Goal: Information Seeking & Learning: Learn about a topic

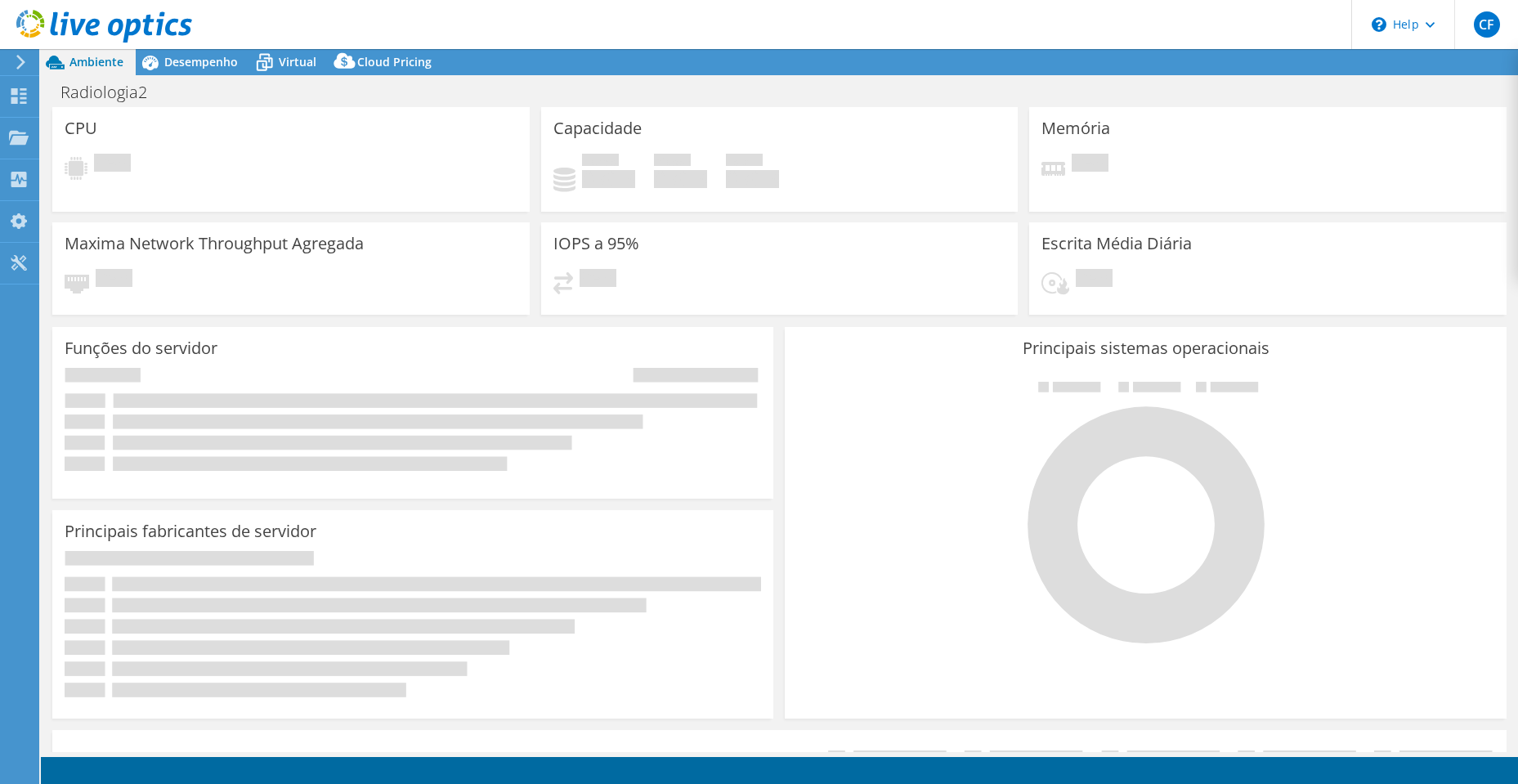
select select "USD"
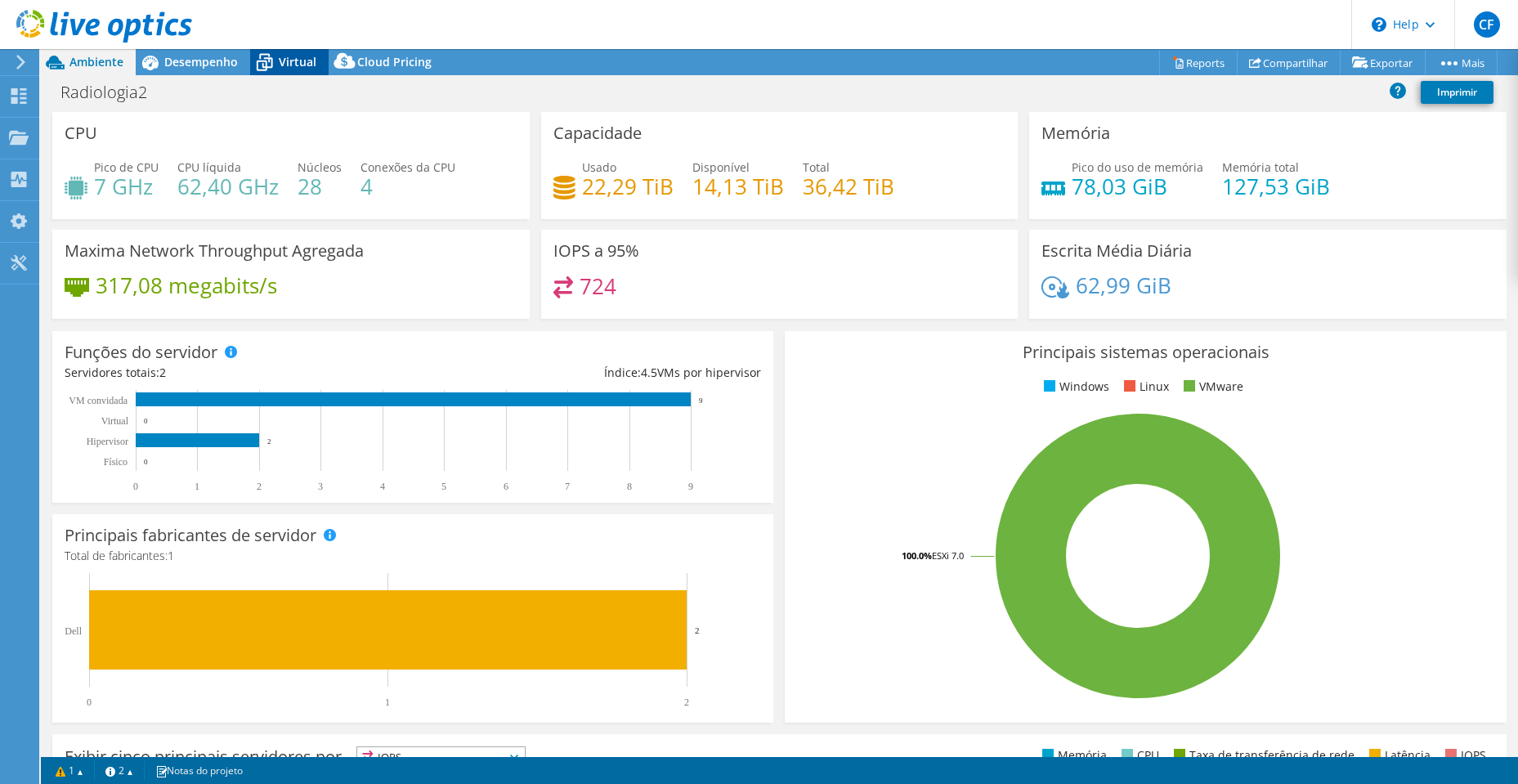
click at [302, 66] on span "Virtual" at bounding box center [297, 62] width 37 height 15
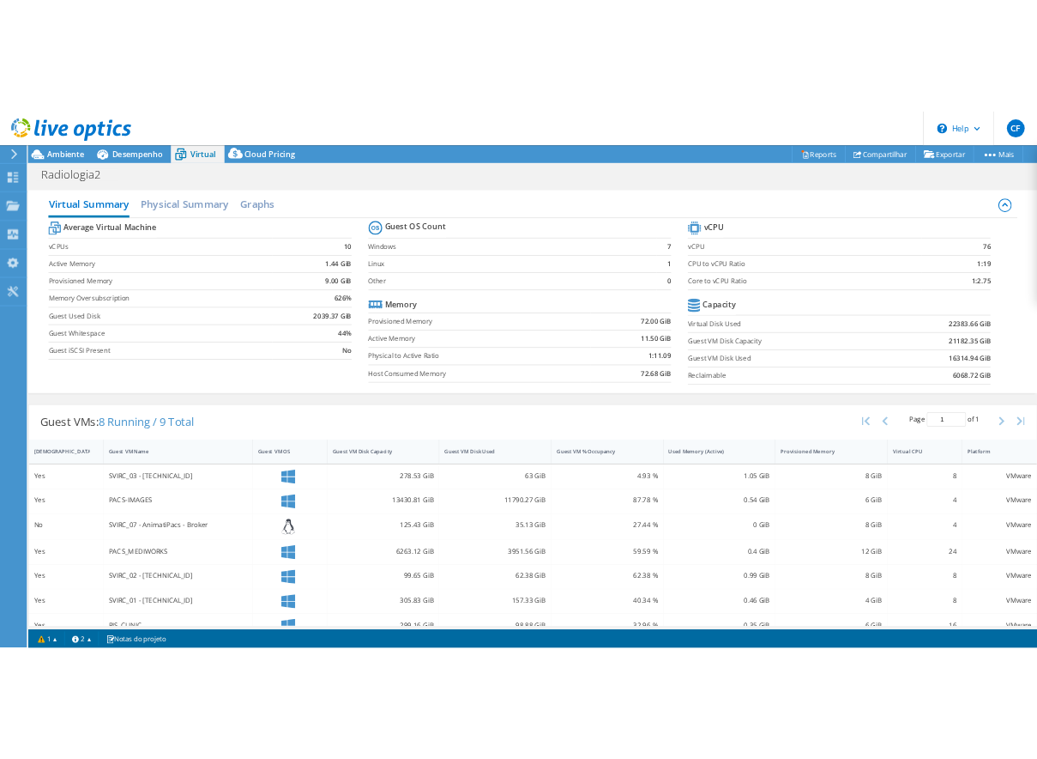
scroll to position [107, 0]
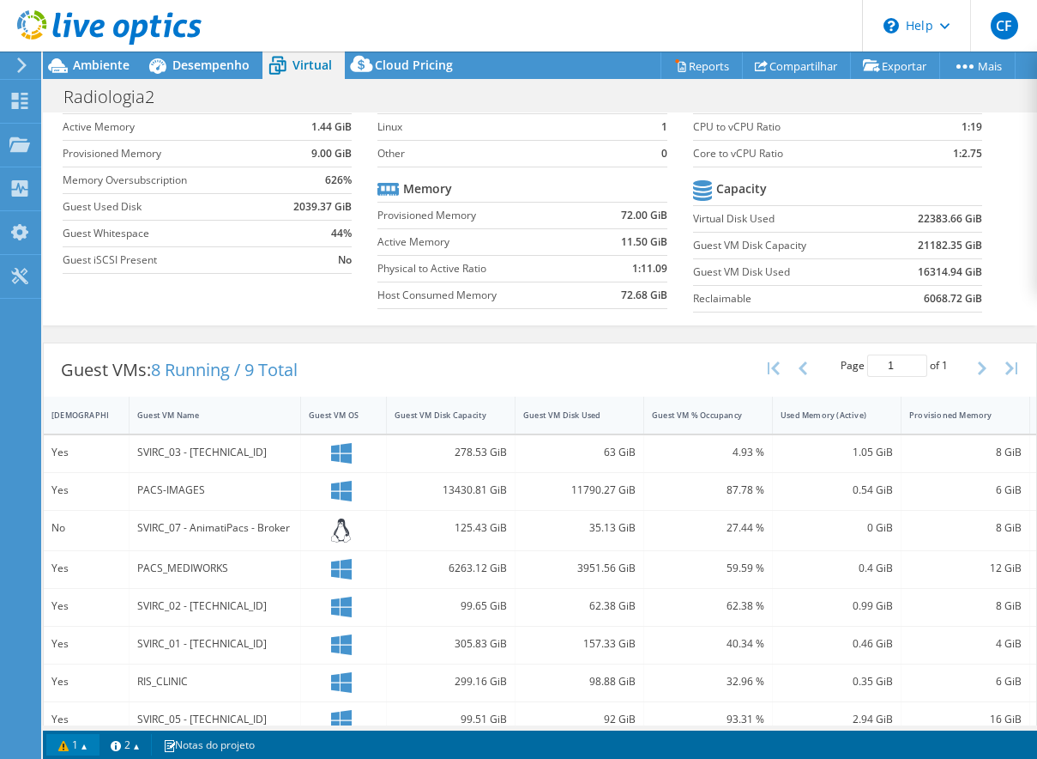
click at [61, 750] on link "1" at bounding box center [72, 744] width 53 height 21
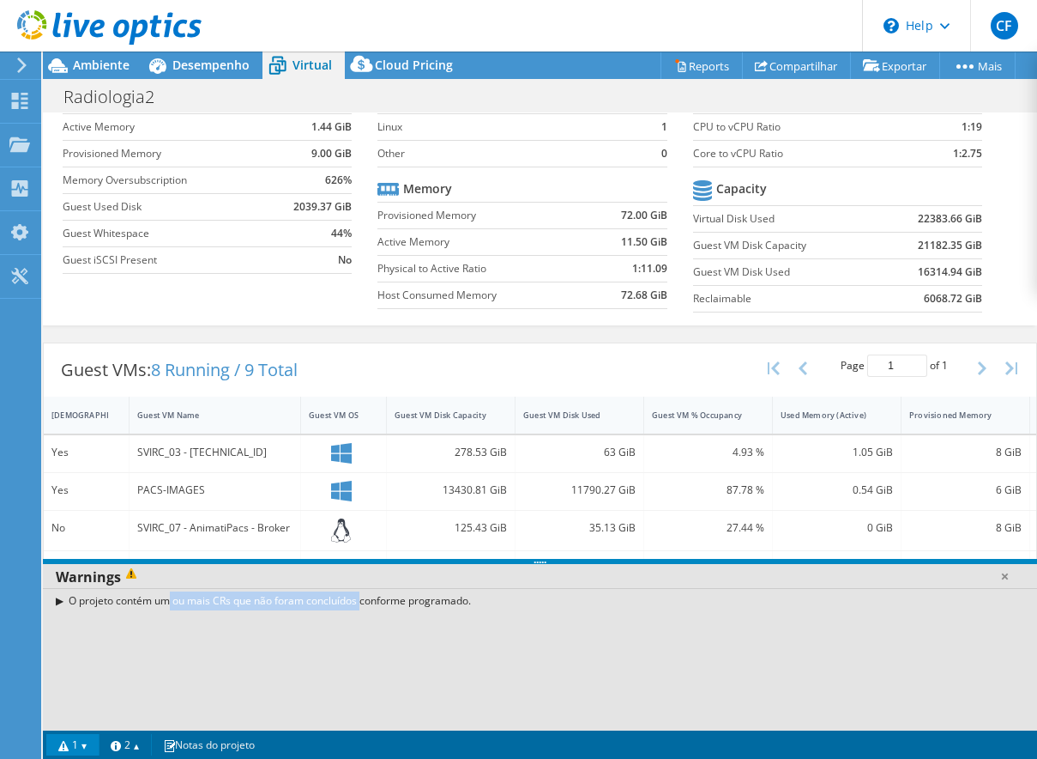
drag, startPoint x: 106, startPoint y: 601, endPoint x: 299, endPoint y: 599, distance: 192.2
click at [299, 599] on div "O projeto contém um ou mais CRs que não foram concluídos conforme programado." at bounding box center [540, 600] width 995 height 25
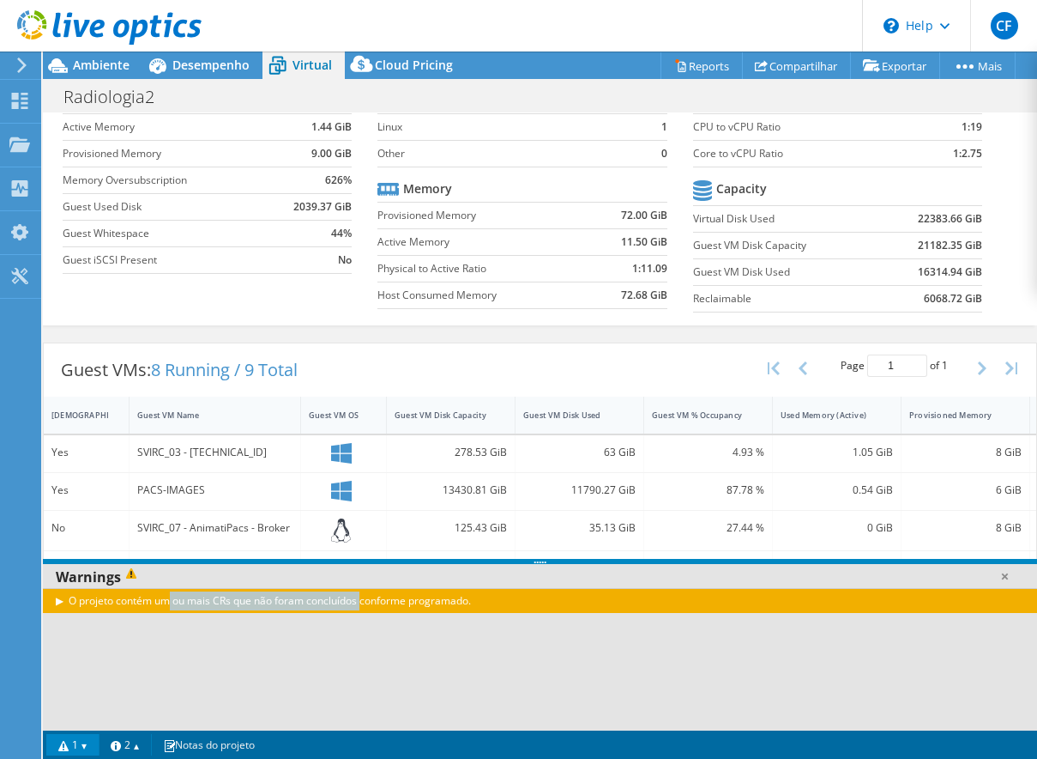
click at [237, 603] on div "O projeto contém um ou mais CRs que não foram concluídos conforme programado." at bounding box center [540, 600] width 995 height 25
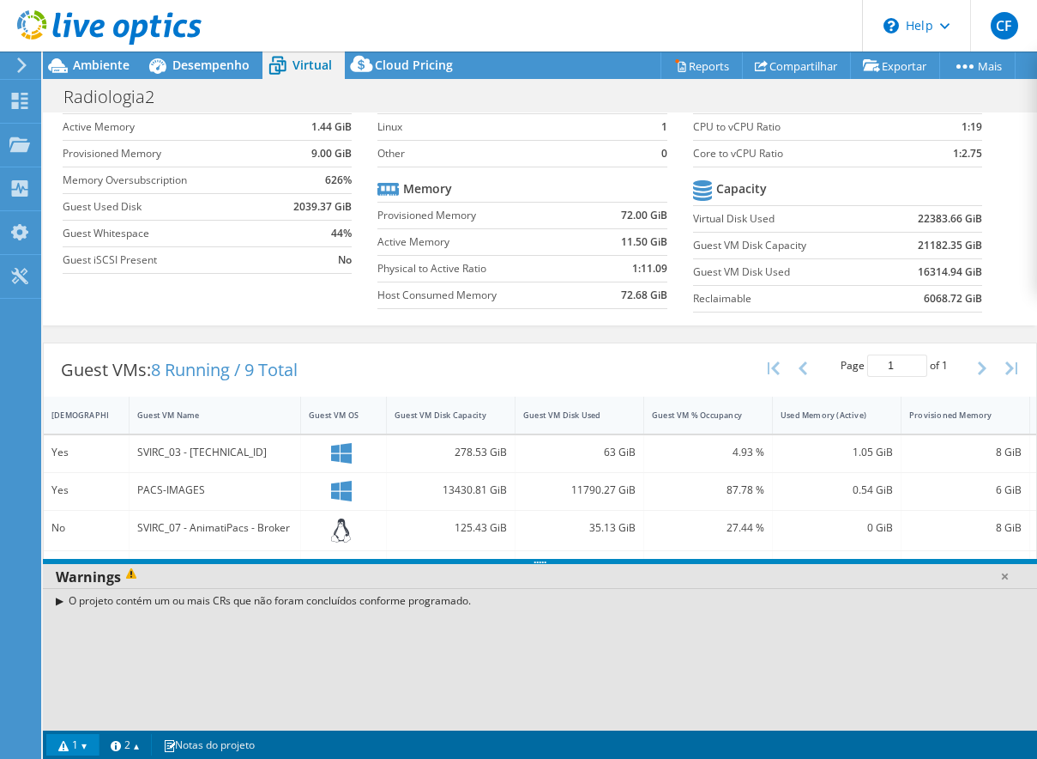
click at [341, 366] on div "Guest VMs: 8 Running / 9 Total Page 1 of 1 5 rows 10 rows 20 rows 25 rows 50 ro…" at bounding box center [540, 369] width 993 height 53
click at [77, 746] on link "1" at bounding box center [72, 744] width 53 height 21
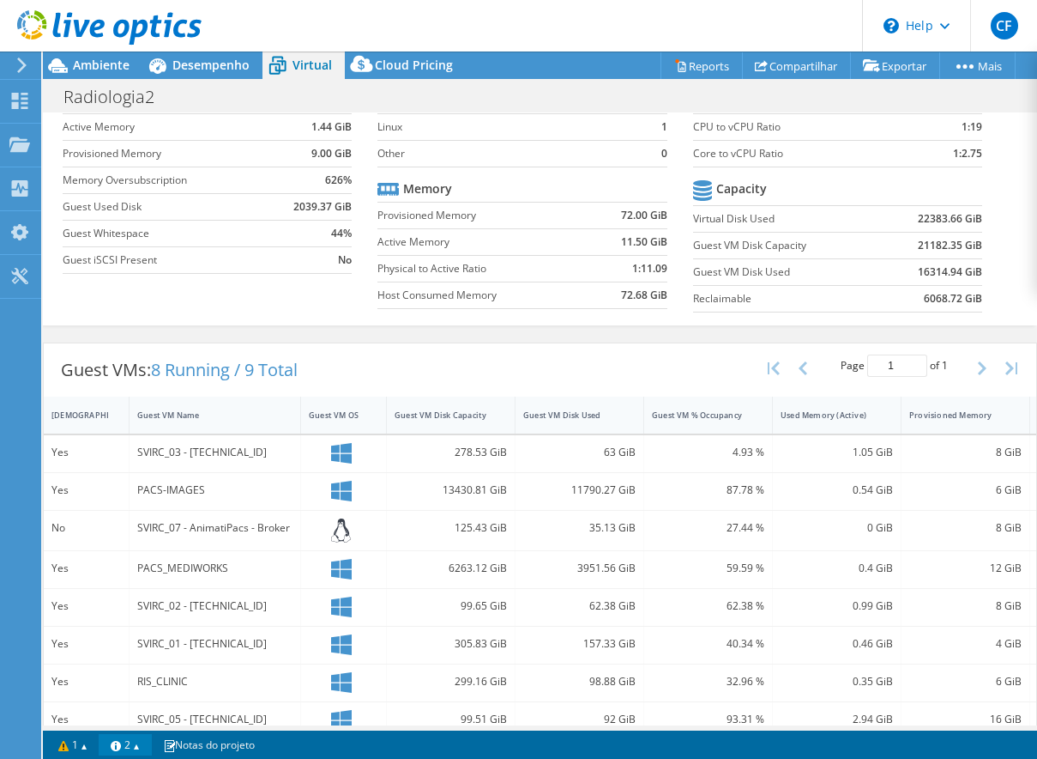
click at [131, 748] on link "2" at bounding box center [125, 744] width 53 height 21
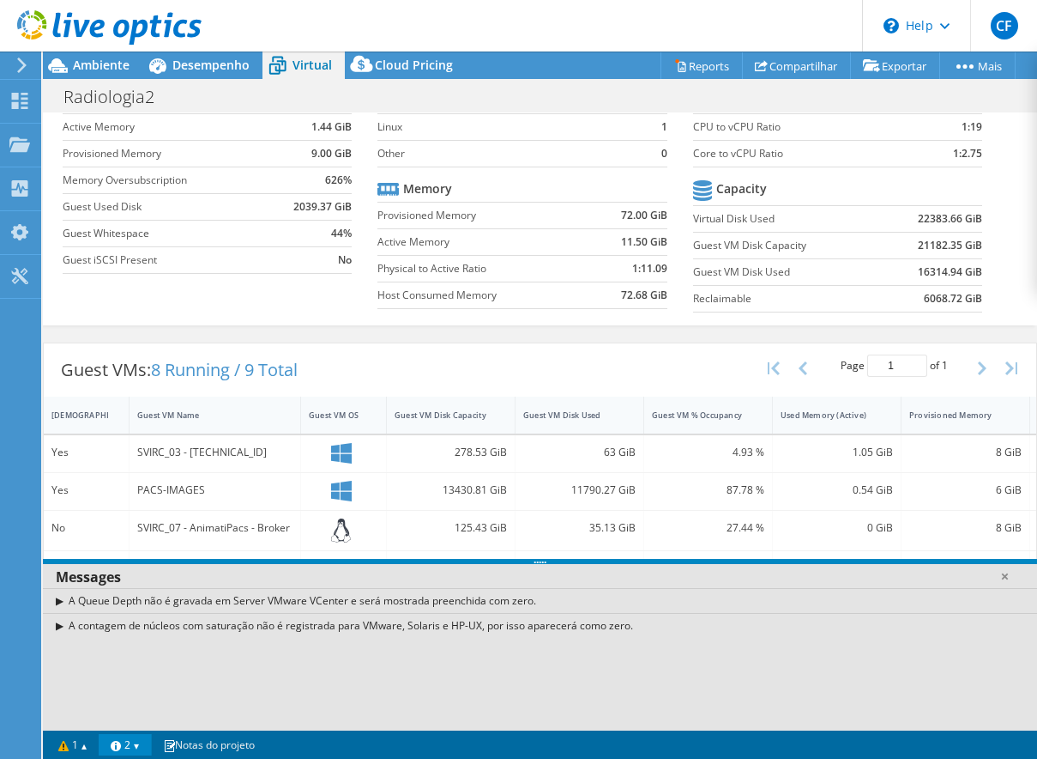
click at [131, 748] on link "2" at bounding box center [125, 744] width 53 height 21
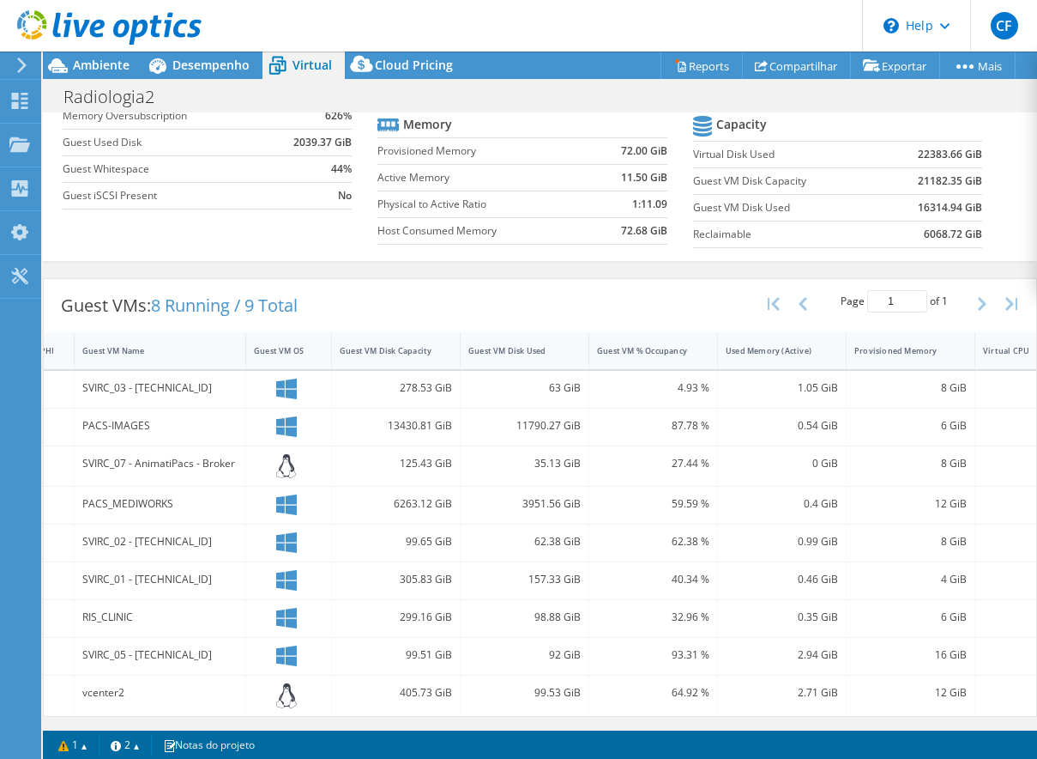
scroll to position [0, 48]
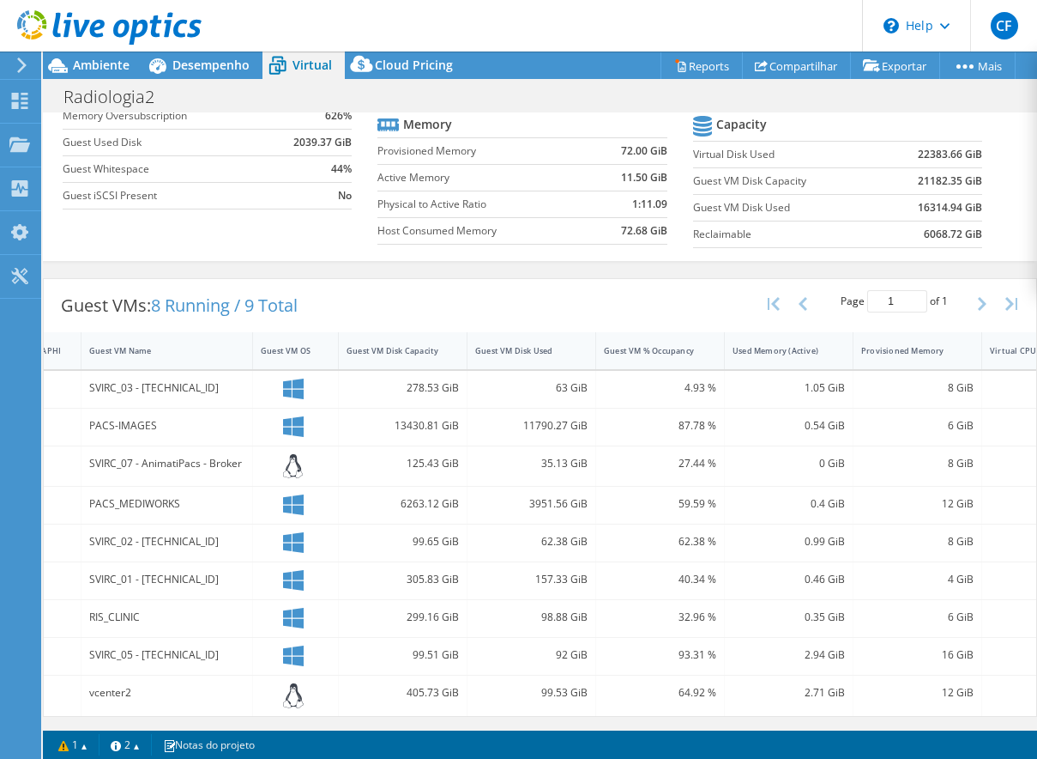
click at [129, 378] on div "SVIRC_03 - [TECHNICAL_ID]" at bounding box center [166, 387] width 155 height 19
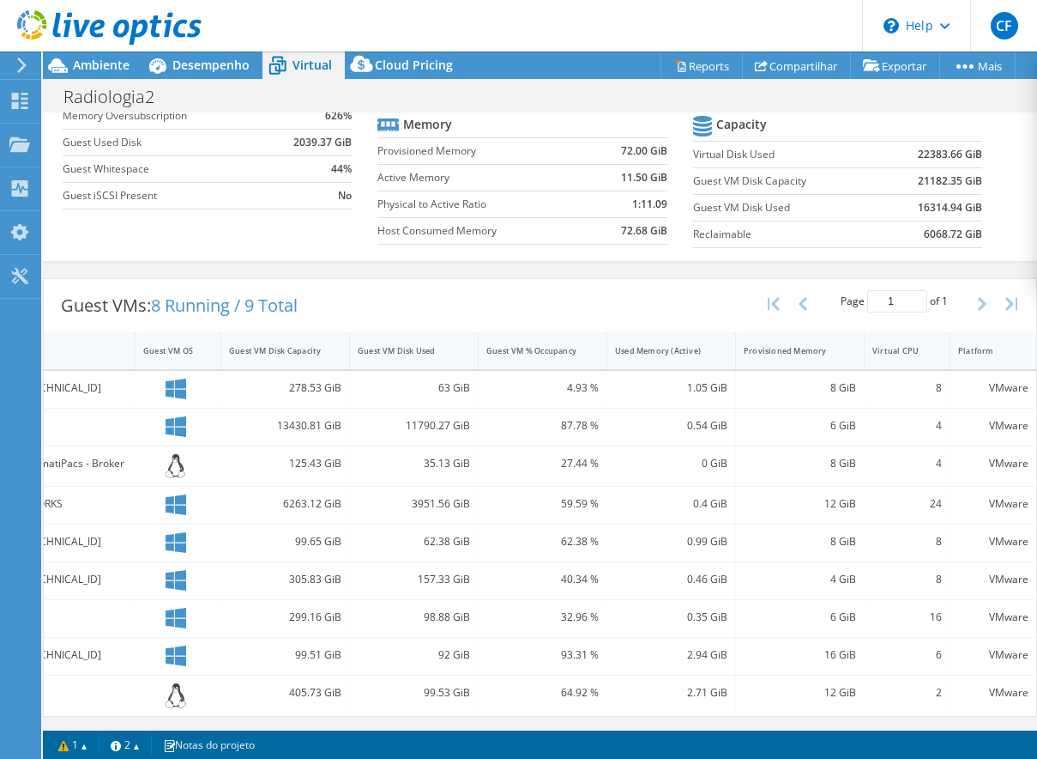
scroll to position [0, 0]
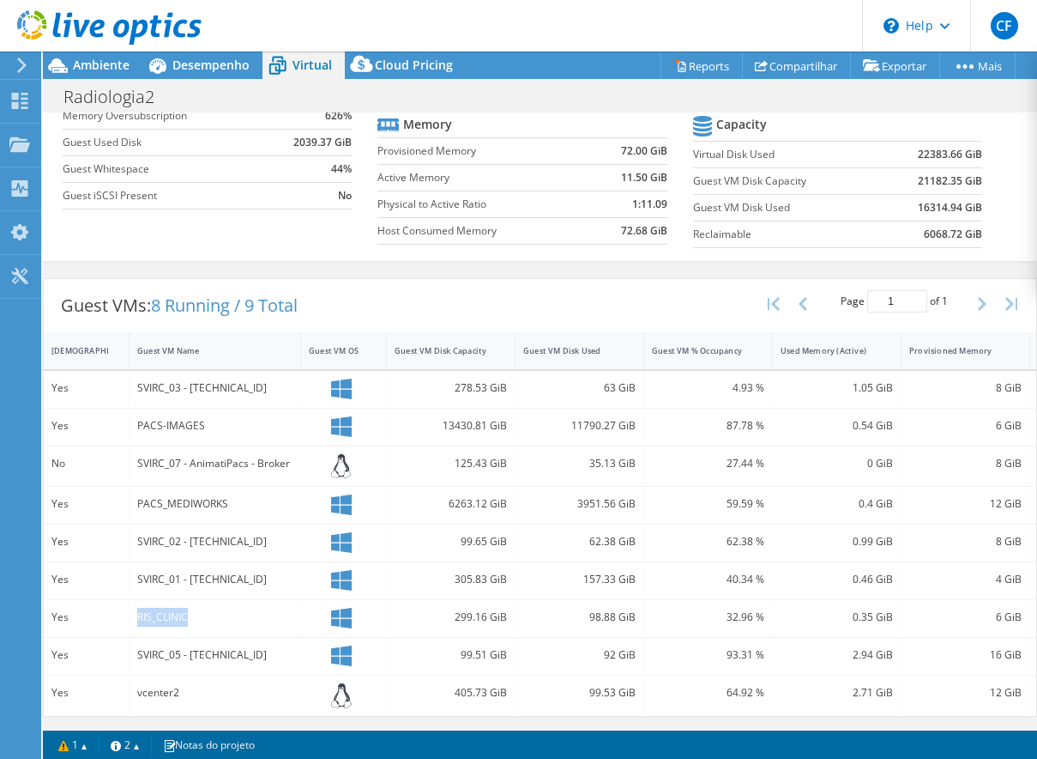
drag, startPoint x: 132, startPoint y: 602, endPoint x: 198, endPoint y: 606, distance: 66.2
click at [198, 606] on div "Yes RIS_CLINIC 299.16 GiB 98.88 GiB 32.96 % 0.35 GiB 6 GiB 16 VMware" at bounding box center [623, 618] width 1158 height 37
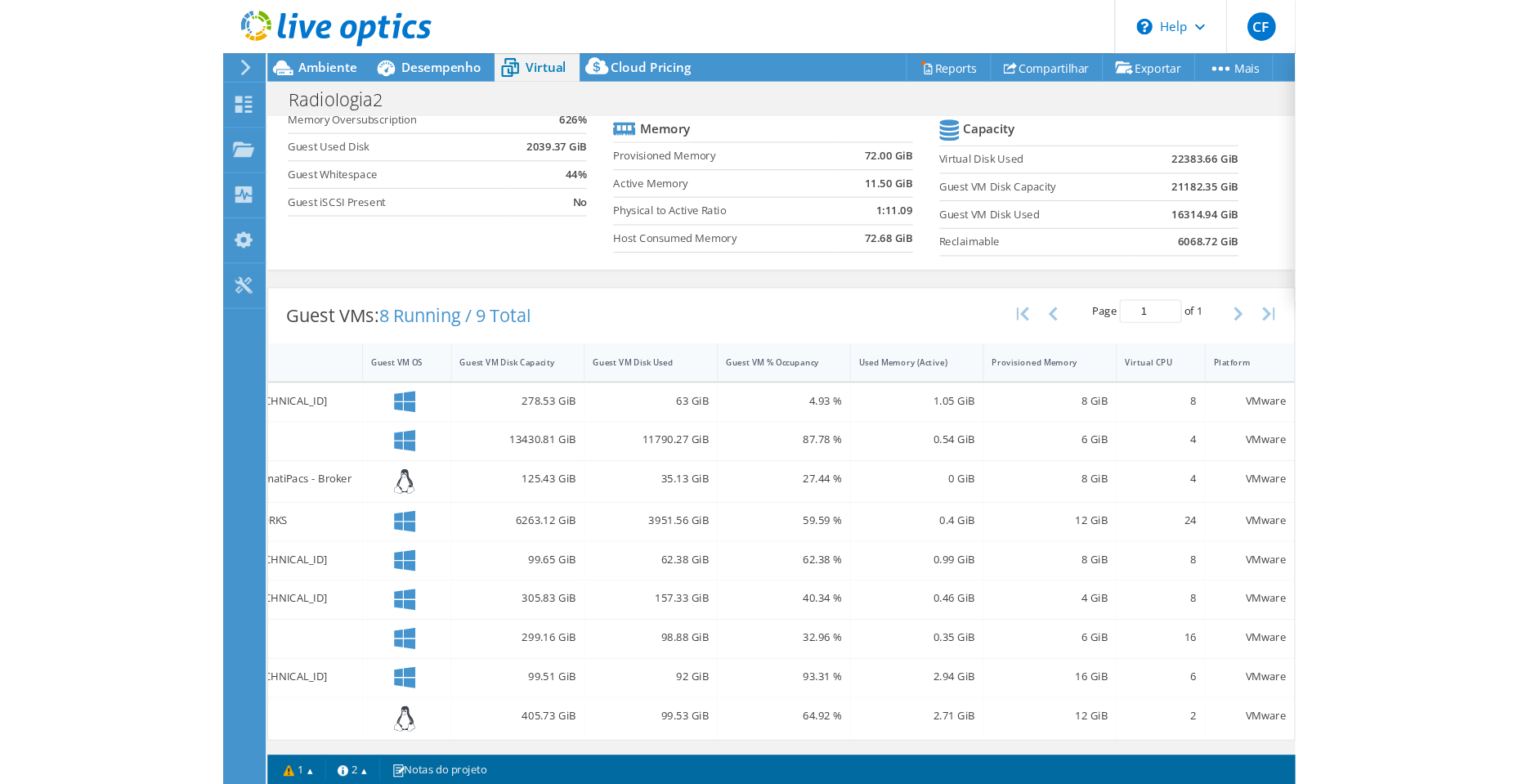
scroll to position [0, 170]
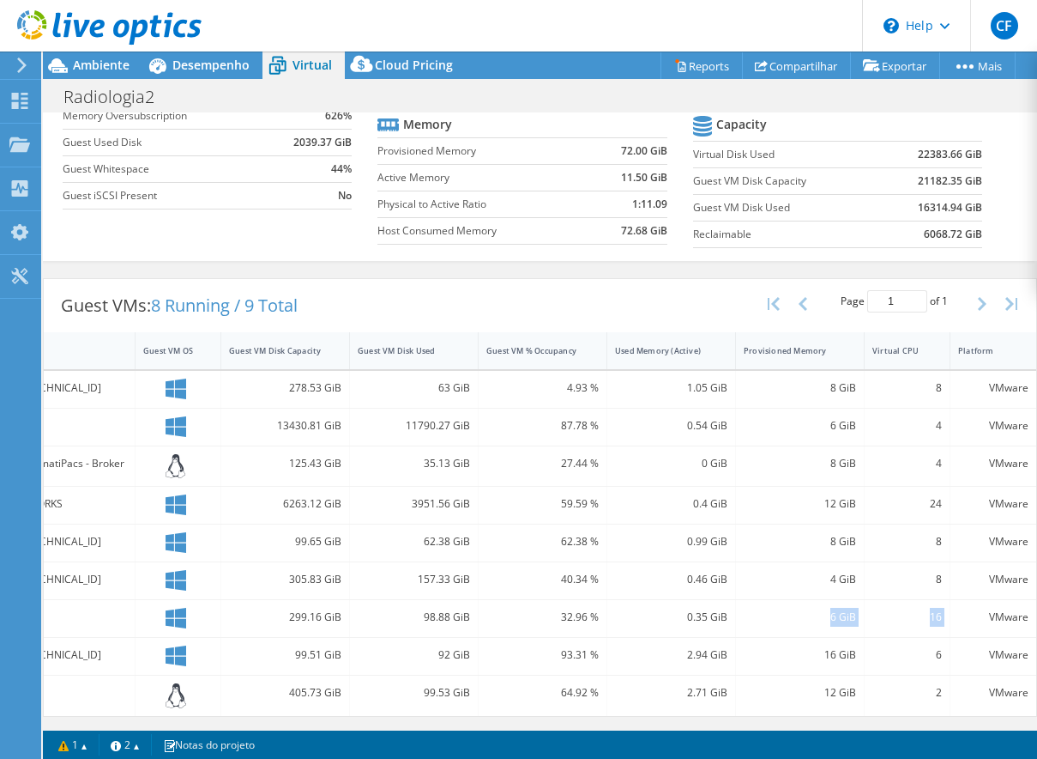
drag, startPoint x: 935, startPoint y: 601, endPoint x: 819, endPoint y: 613, distance: 116.5
click at [819, 613] on div "Yes RIS_CLINIC 299.16 GiB 98.88 GiB 32.96 % 0.35 GiB 6 GiB 16 VMware" at bounding box center [457, 618] width 1158 height 37
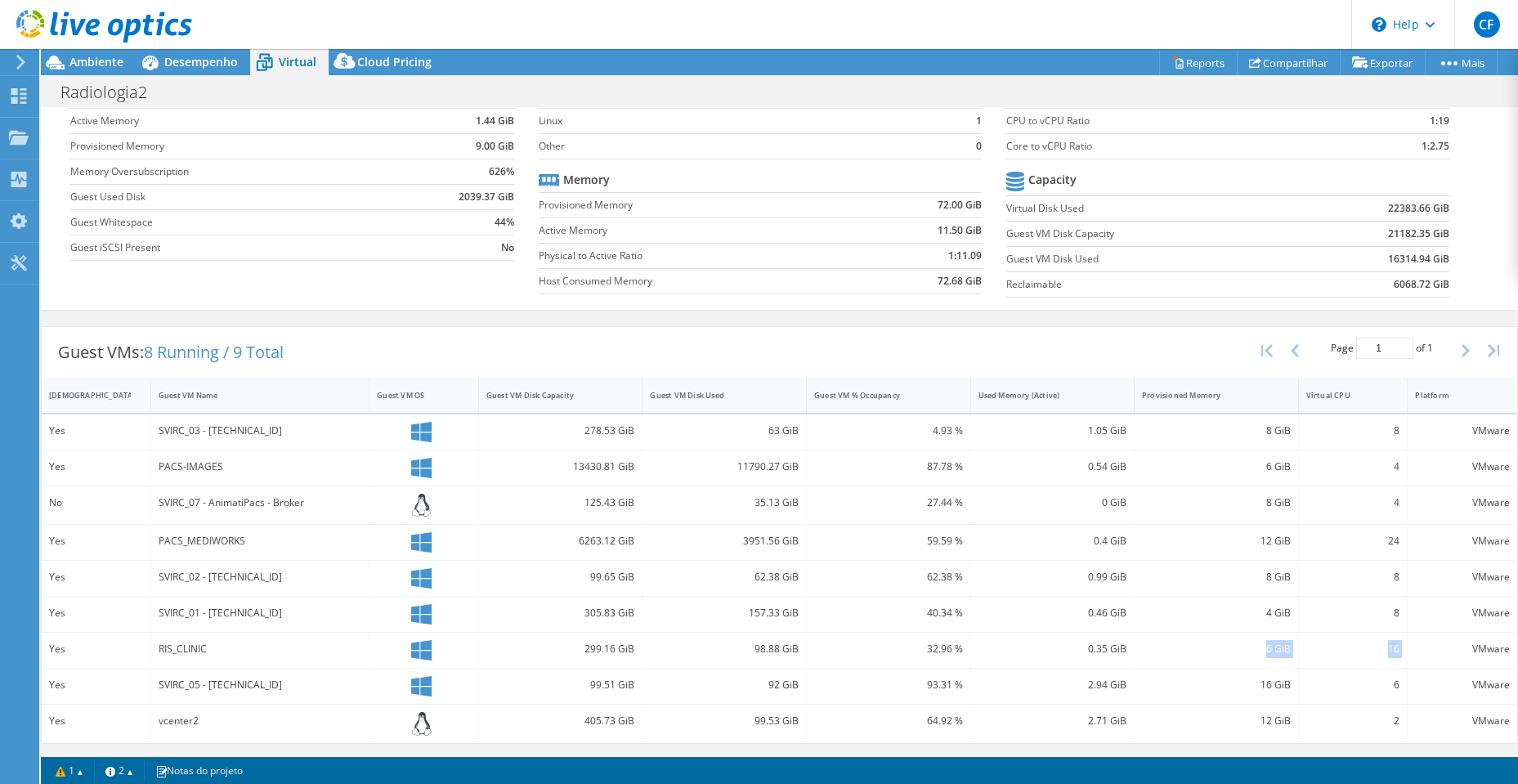
scroll to position [0, 0]
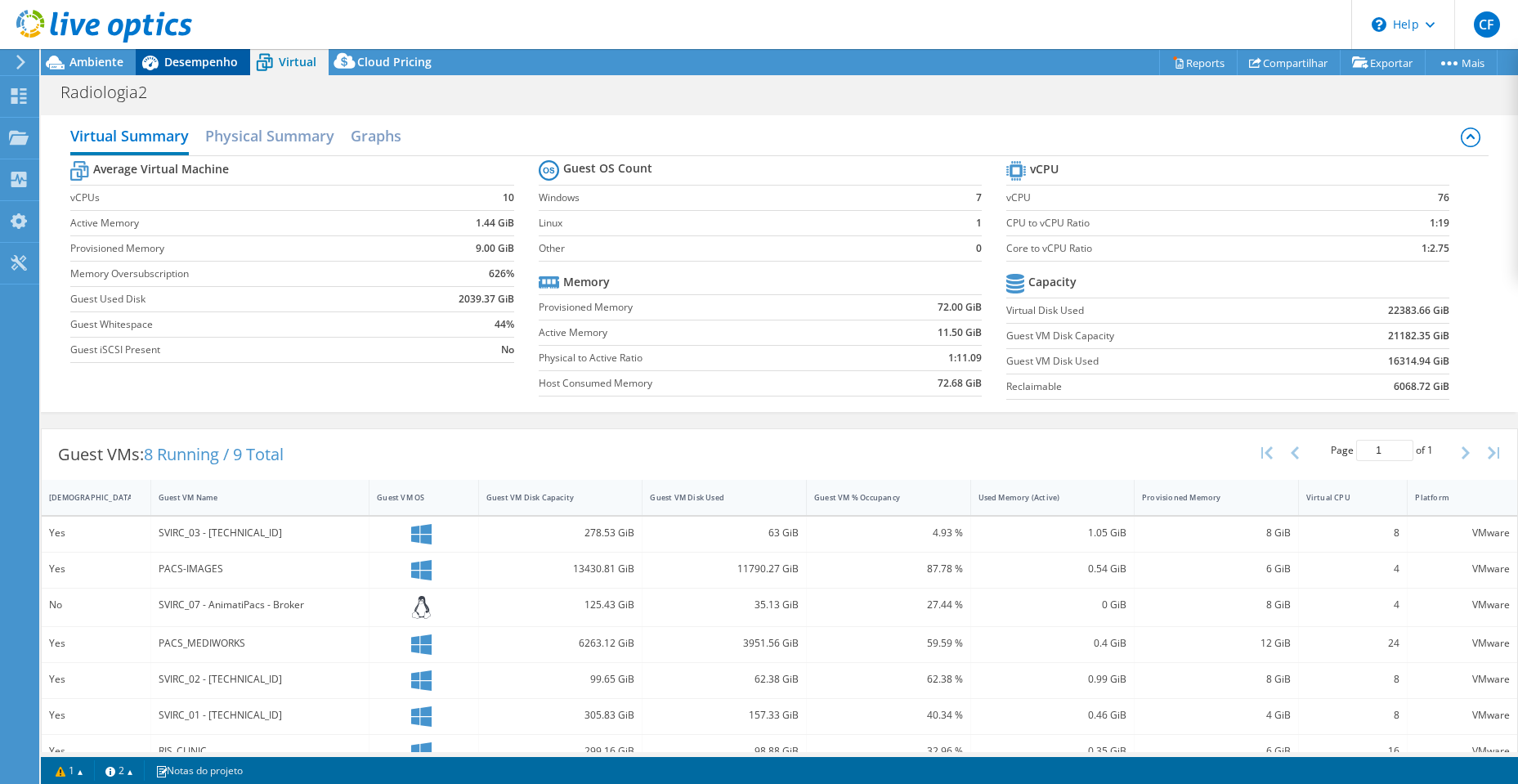
click at [205, 64] on span "Desempenho" at bounding box center [200, 62] width 73 height 15
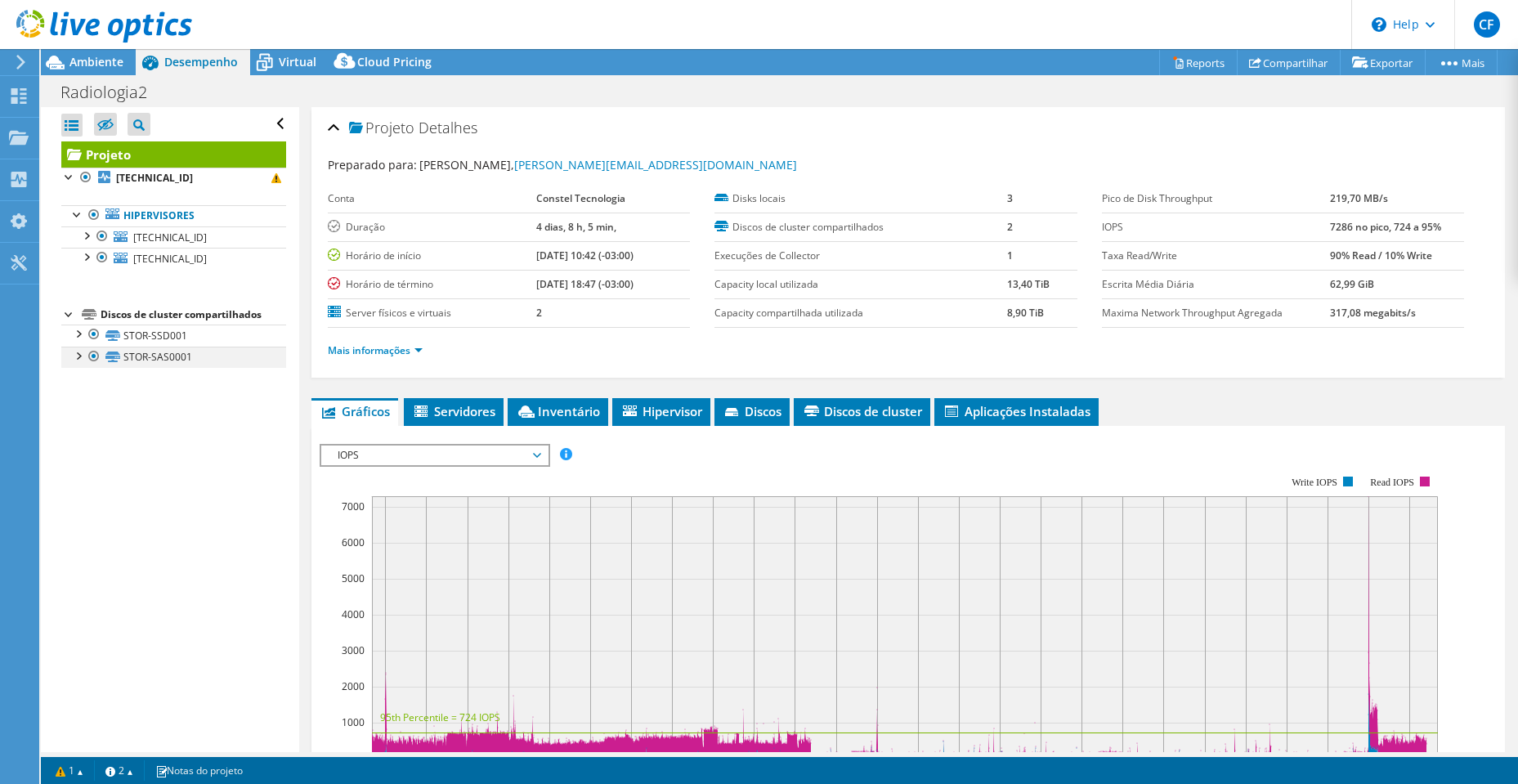
click at [78, 356] on div at bounding box center [77, 354] width 16 height 16
click at [78, 341] on div at bounding box center [77, 332] width 16 height 16
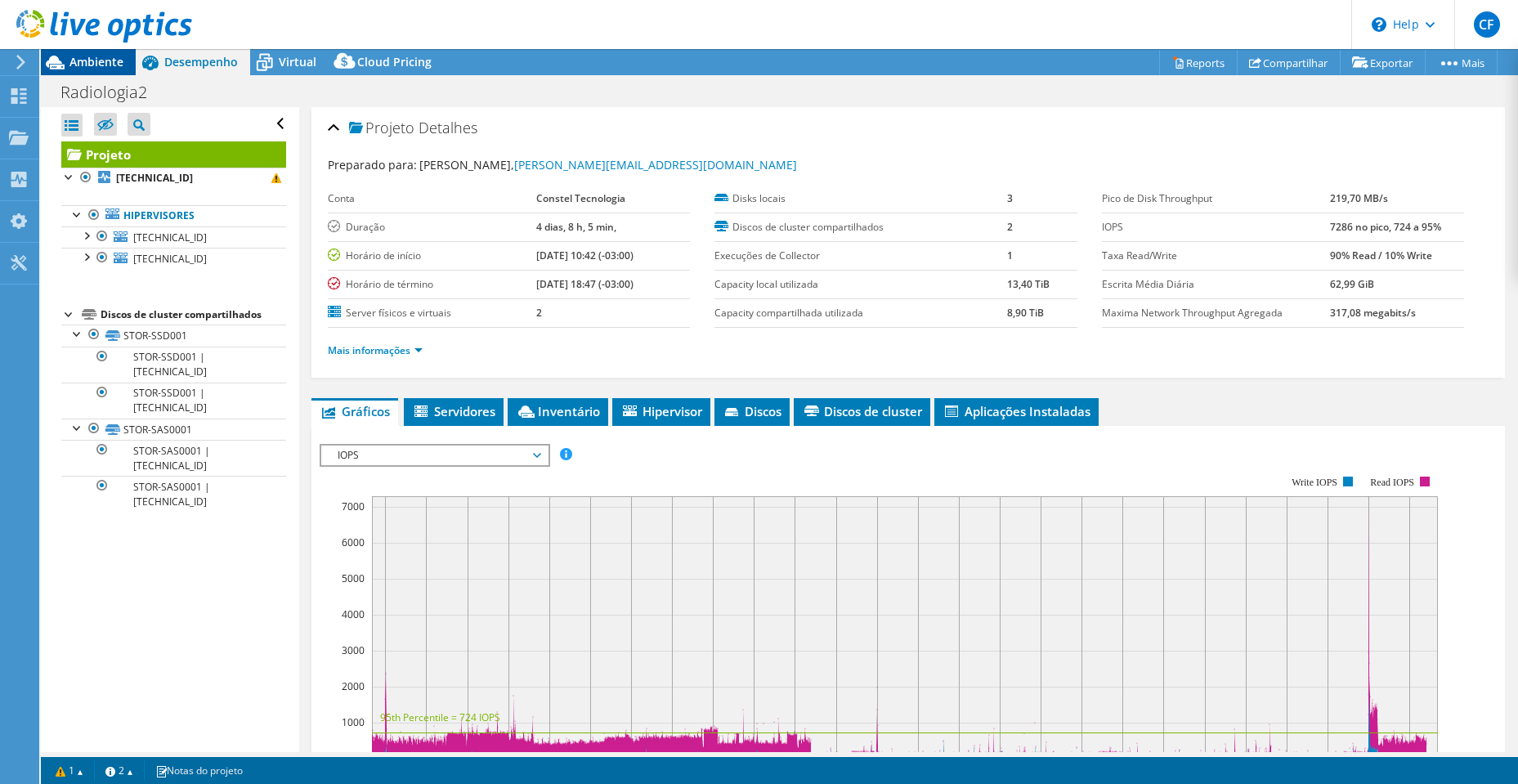
click at [108, 60] on span "Ambiente" at bounding box center [96, 62] width 54 height 15
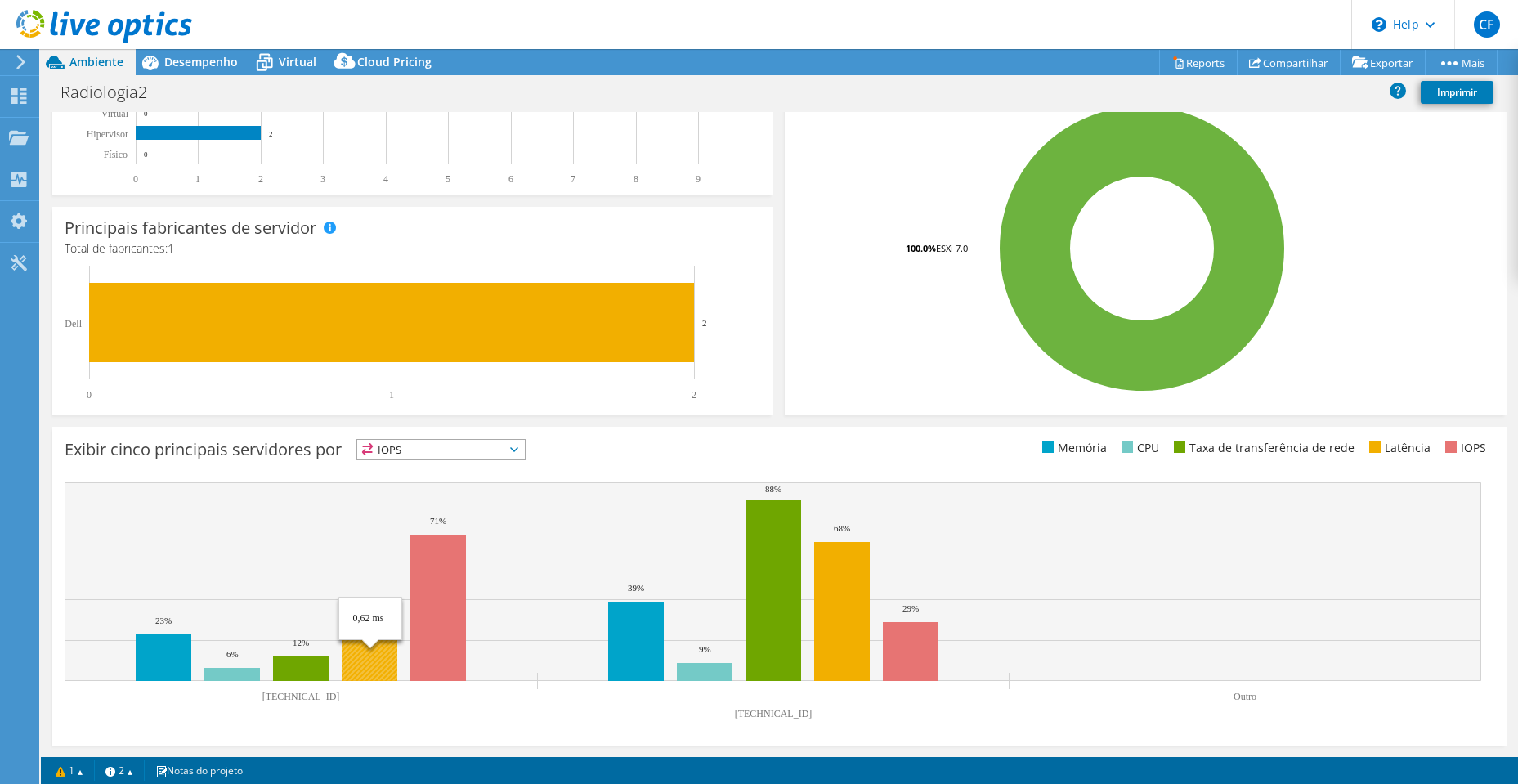
scroll to position [226, 0]
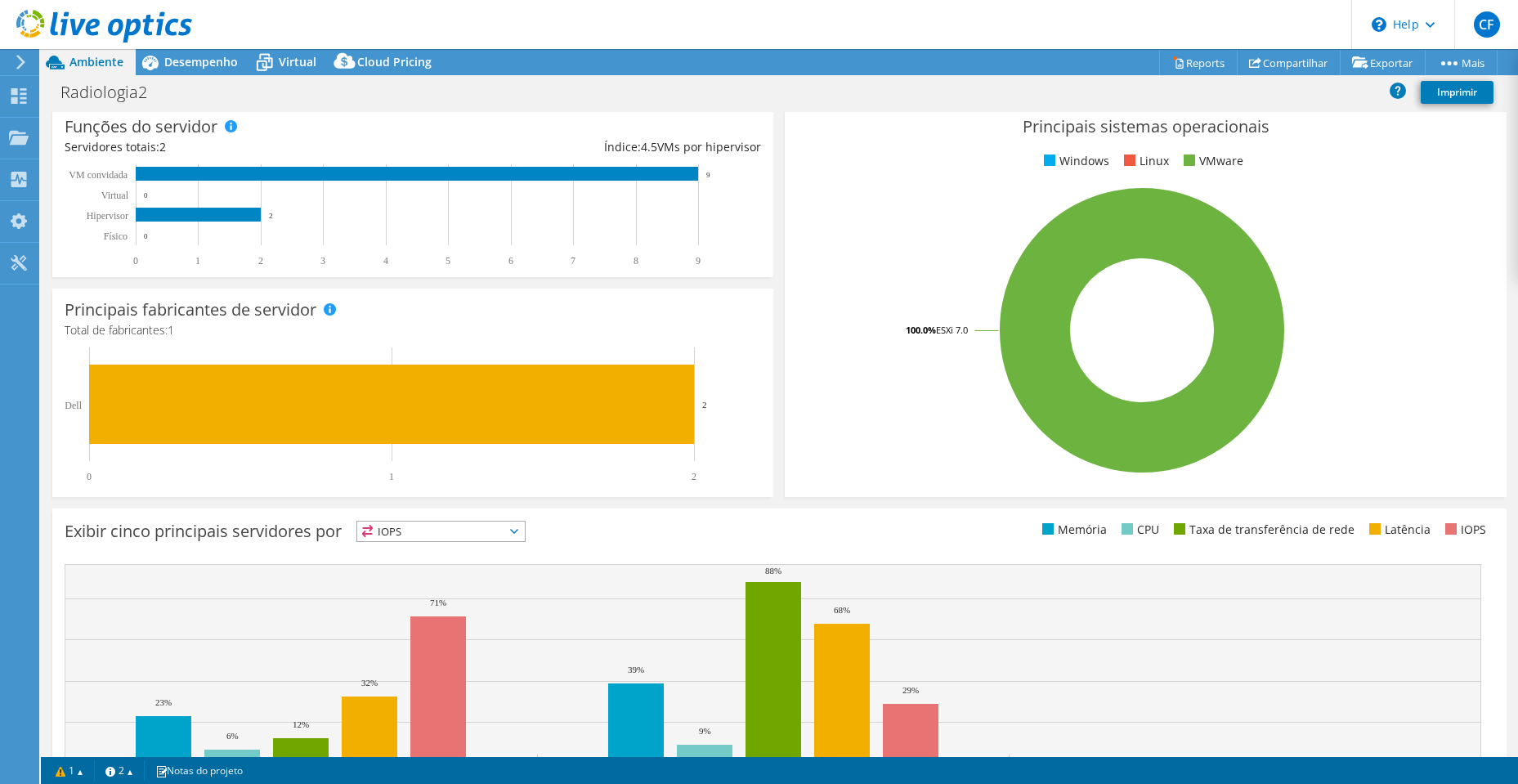
click at [411, 534] on span "IOPS" at bounding box center [441, 531] width 168 height 20
click at [435, 596] on li "CPU" at bounding box center [441, 598] width 168 height 23
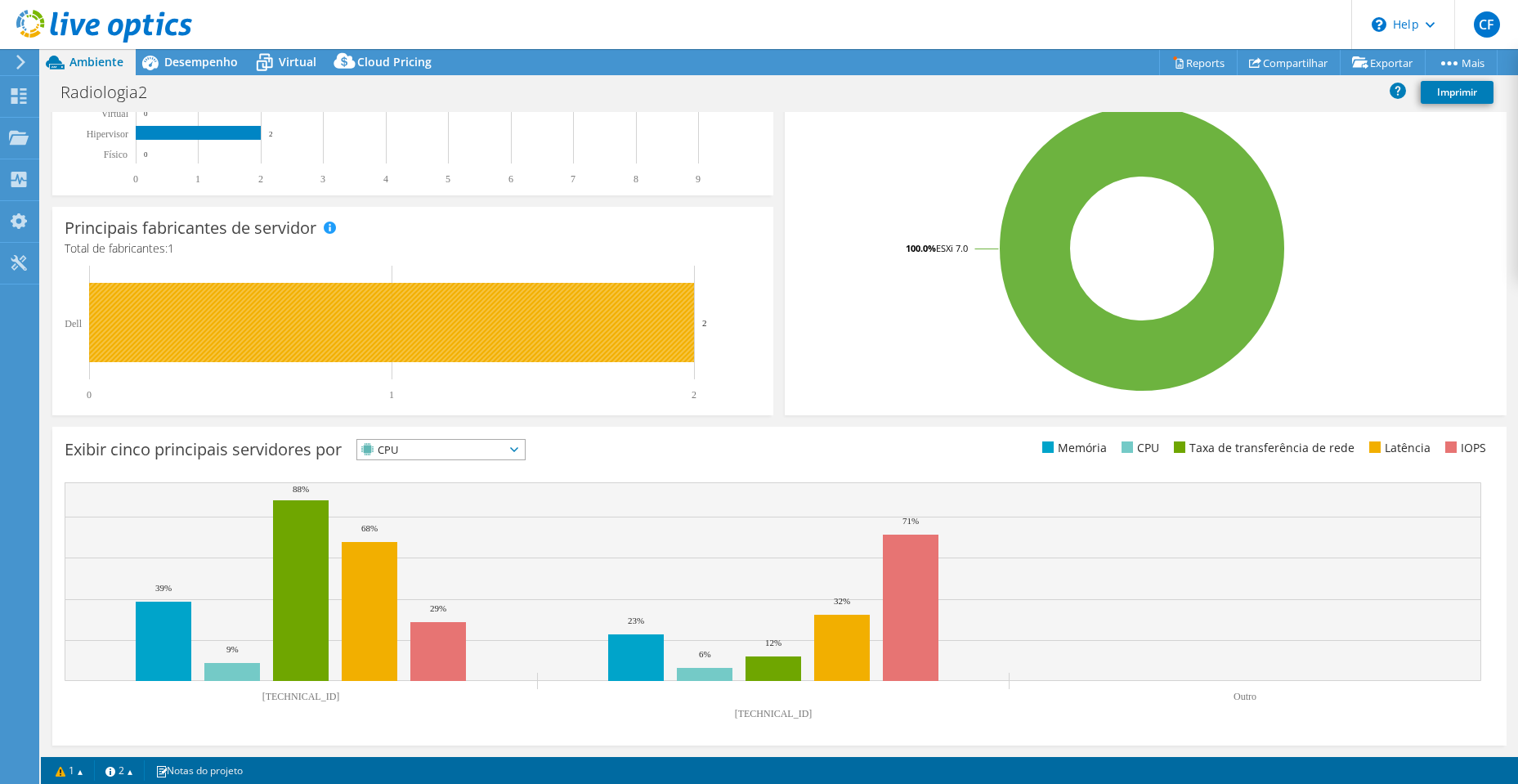
scroll to position [0, 0]
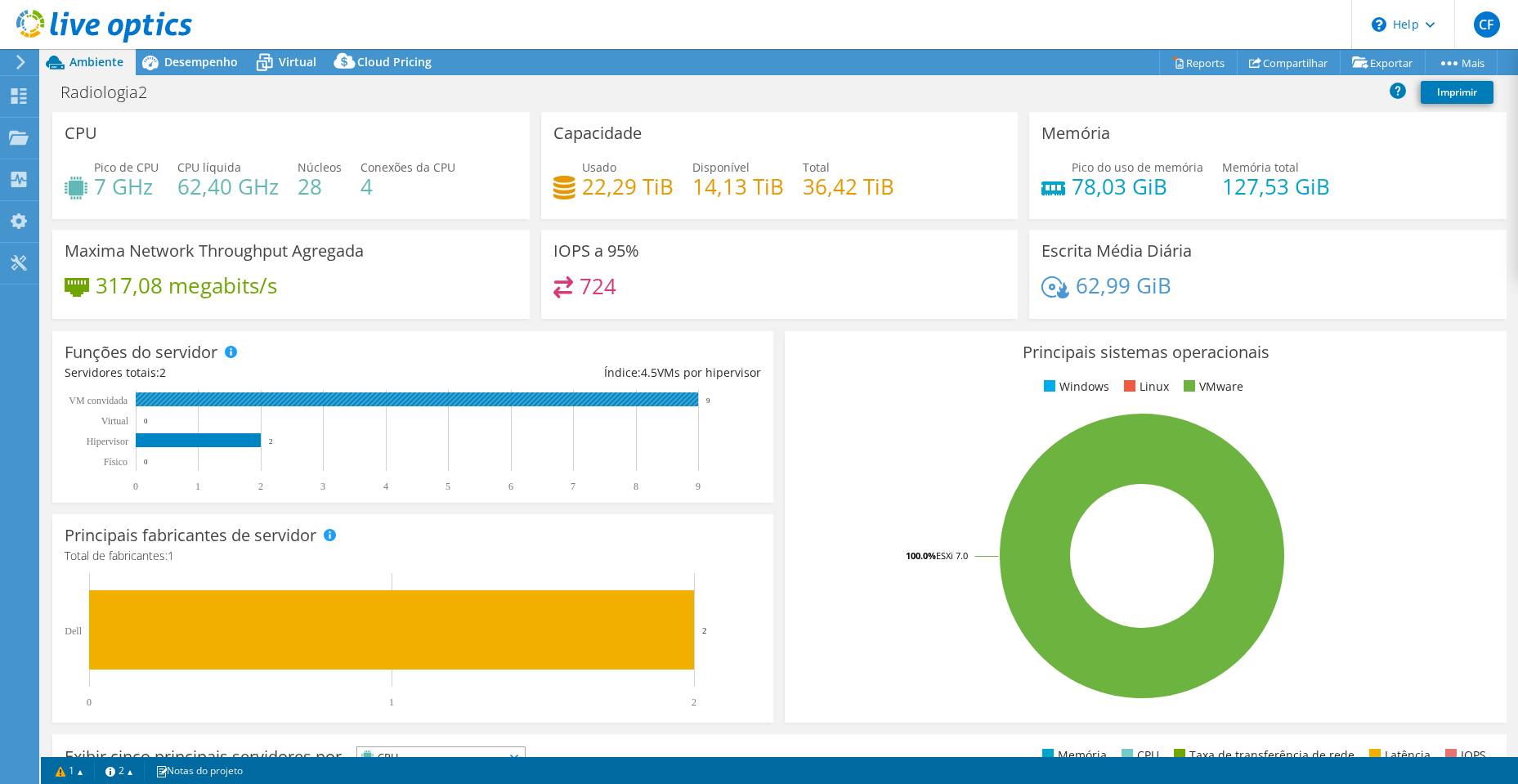
click at [200, 401] on rect at bounding box center [416, 399] width 562 height 14
click at [232, 437] on rect at bounding box center [197, 440] width 125 height 14
click at [271, 405] on rect at bounding box center [416, 399] width 562 height 14
click at [269, 64] on icon at bounding box center [265, 63] width 29 height 29
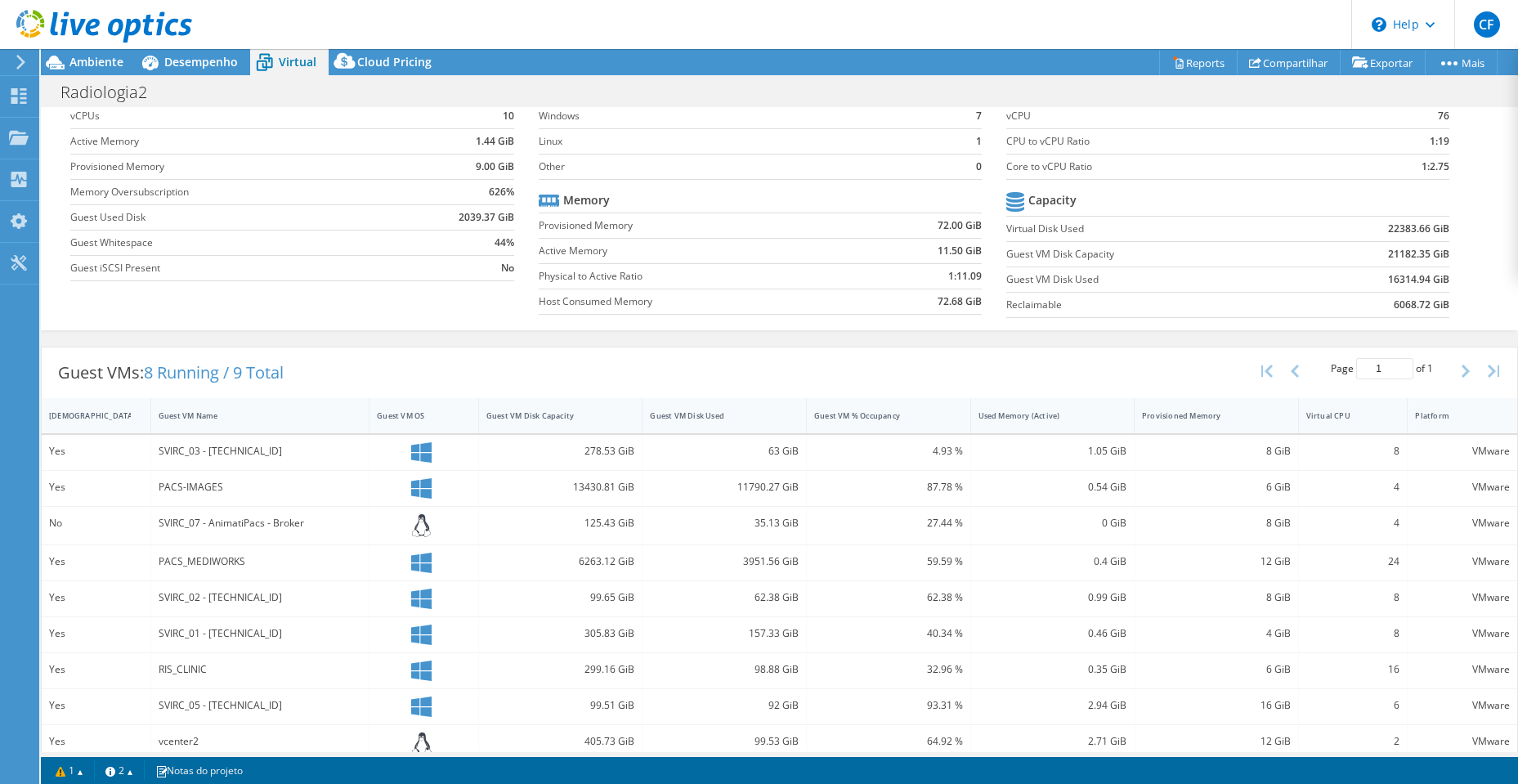
scroll to position [102, 0]
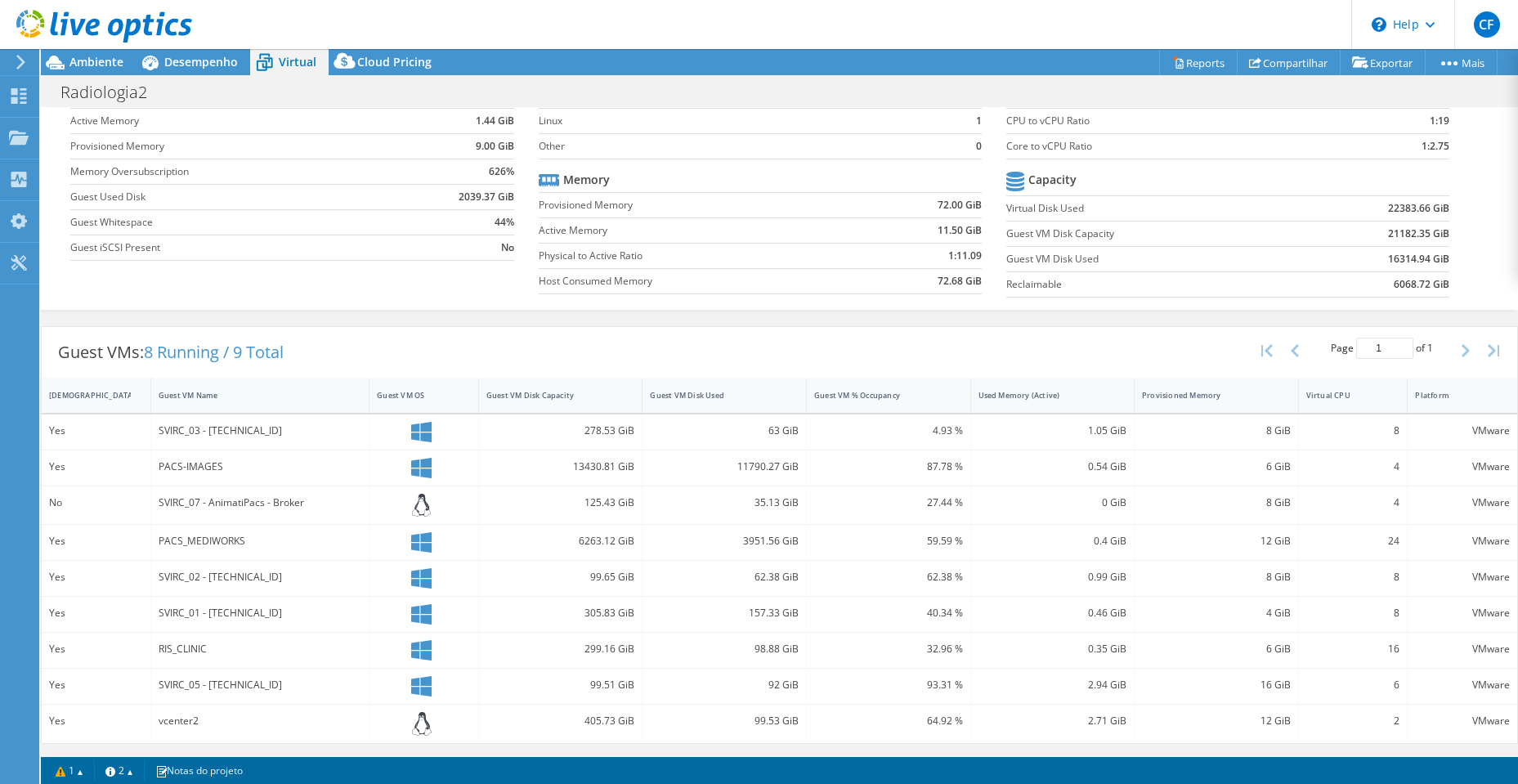
click at [164, 464] on div "PACS-IMAGES" at bounding box center [259, 467] width 203 height 18
click at [61, 464] on div "Yes" at bounding box center [95, 467] width 94 height 18
click at [187, 642] on div "RIS_CLINIC" at bounding box center [259, 649] width 203 height 18
click at [77, 647] on div "Yes" at bounding box center [95, 649] width 94 height 18
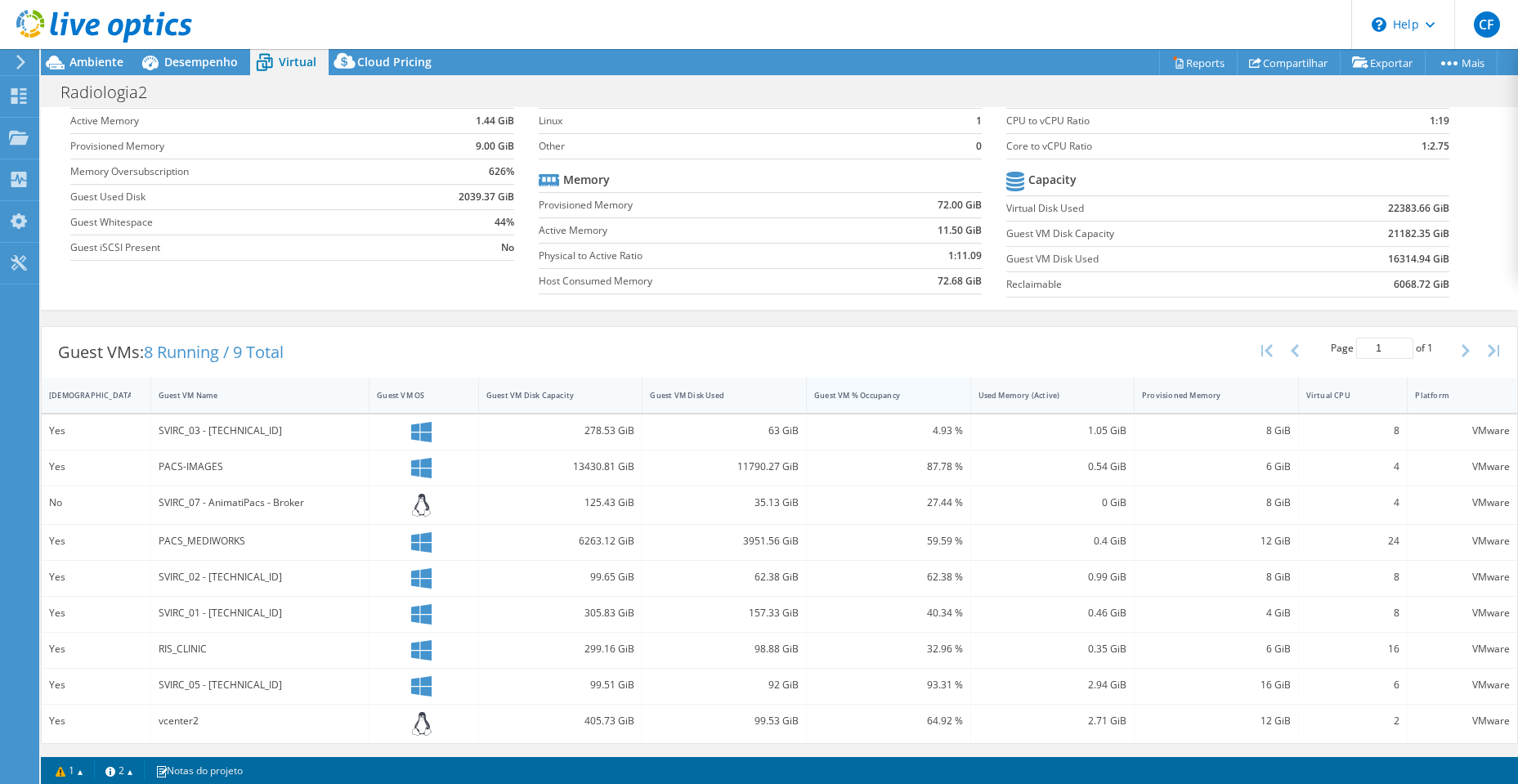
click at [825, 393] on div "Guest VM % Occupancy" at bounding box center [880, 394] width 130 height 10
click at [83, 393] on div "[DEMOGRAPHIC_DATA]" at bounding box center [86, 394] width 74 height 10
click at [204, 399] on div "Guest VM Name" at bounding box center [250, 394] width 183 height 10
drag, startPoint x: 580, startPoint y: 505, endPoint x: 632, endPoint y: 505, distance: 52.0
click at [632, 505] on div "299.16 GiB" at bounding box center [561, 504] width 164 height 35
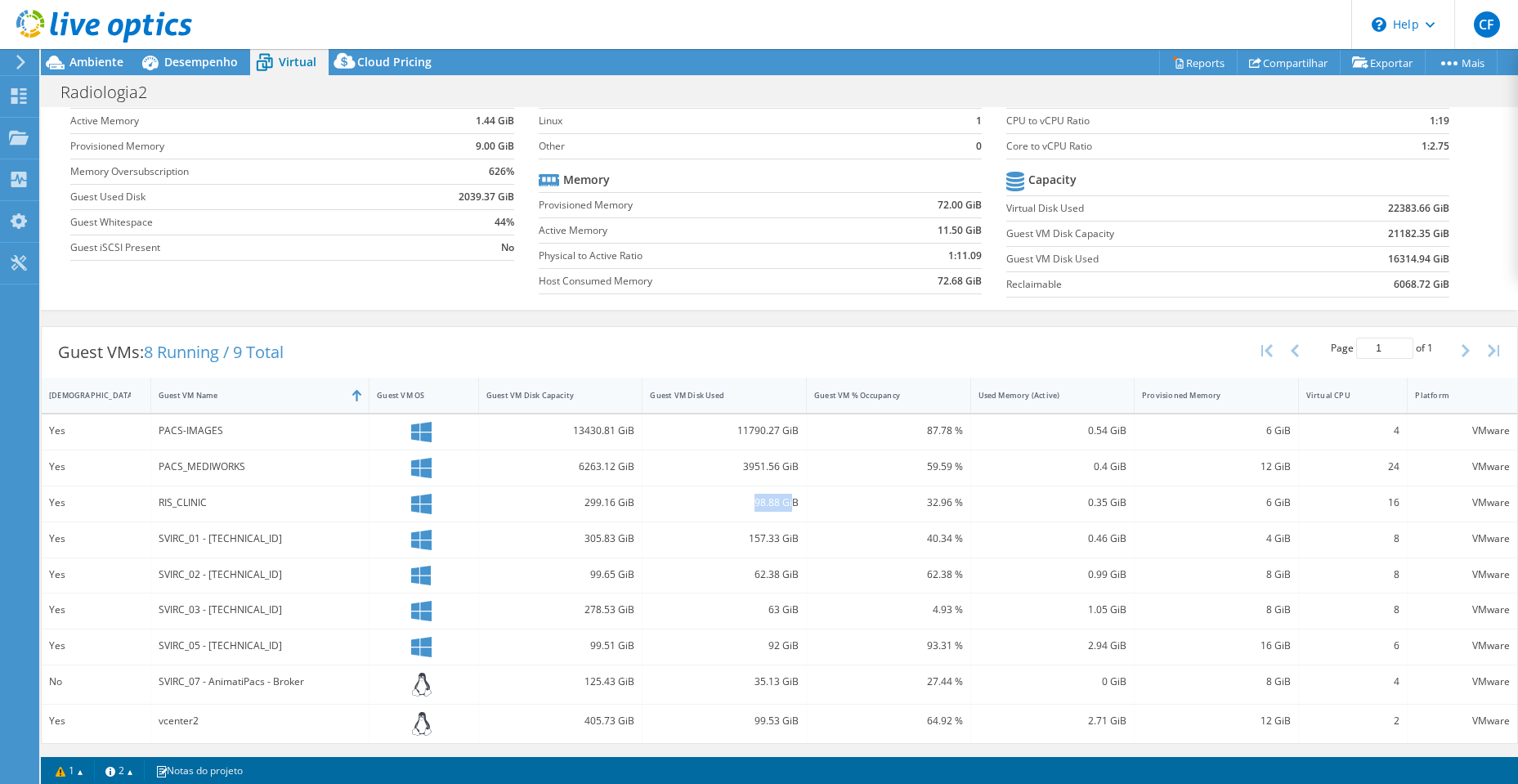
drag, startPoint x: 737, startPoint y: 501, endPoint x: 718, endPoint y: 509, distance: 20.6
click at [786, 498] on div "98.88 GiB" at bounding box center [724, 502] width 149 height 18
drag, startPoint x: 582, startPoint y: 503, endPoint x: 659, endPoint y: 503, distance: 77.0
click at [659, 503] on div "Yes RIS_CLINIC 299.16 GiB 98.88 GiB 32.96 % 0.35 GiB 6 GiB 16 VMware" at bounding box center [779, 504] width 1476 height 35
drag, startPoint x: 917, startPoint y: 504, endPoint x: 955, endPoint y: 504, distance: 38.0
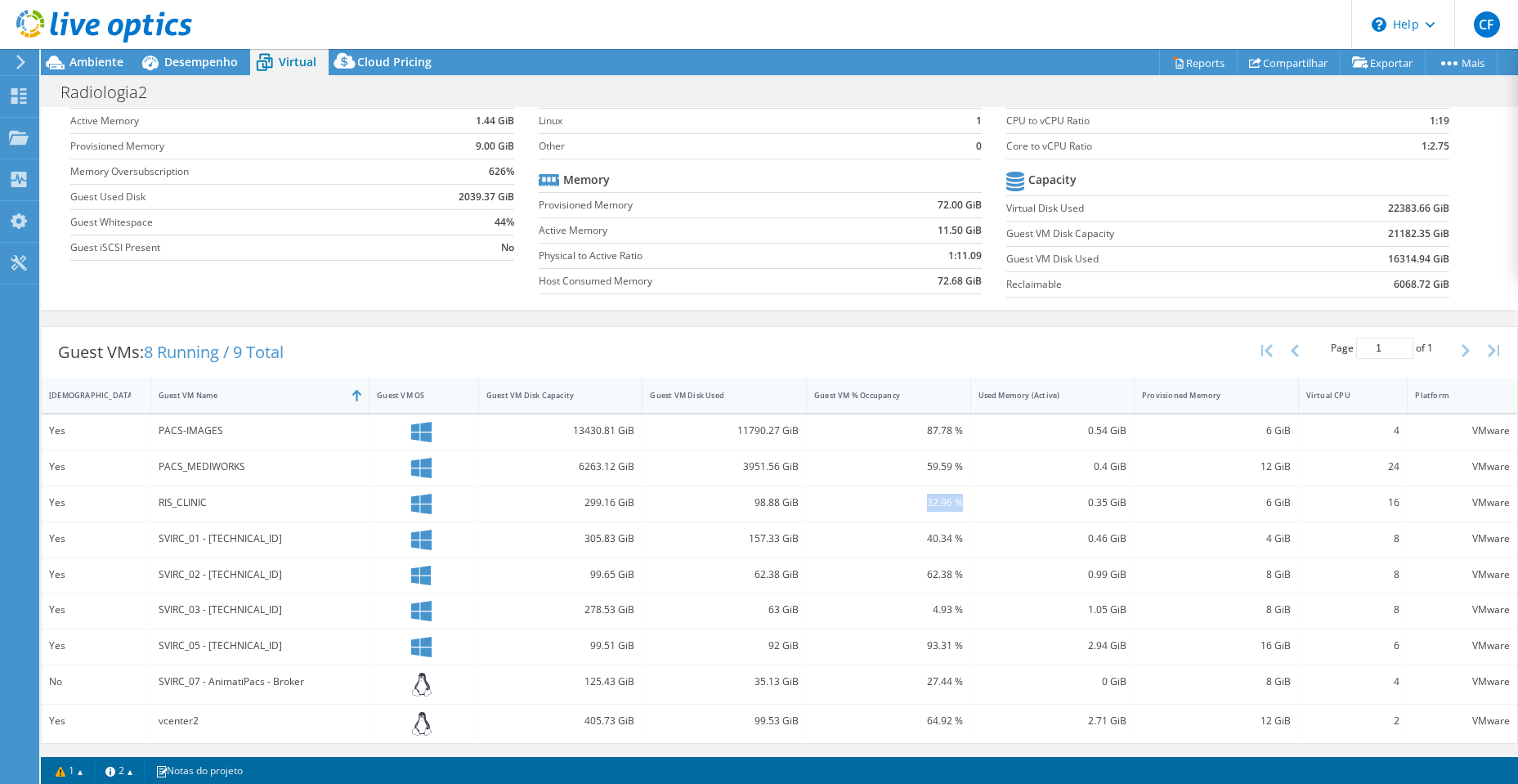
click at [955, 504] on div "32.96 %" at bounding box center [889, 502] width 149 height 18
drag, startPoint x: 1086, startPoint y: 506, endPoint x: 1098, endPoint y: 506, distance: 12.0
click at [1098, 506] on div "0.35 GiB" at bounding box center [1053, 502] width 149 height 18
drag, startPoint x: 1387, startPoint y: 504, endPoint x: 50, endPoint y: 504, distance: 1337.0
click at [50, 504] on div "Yes RIS_CLINIC 299.16 GiB 98.88 GiB 32.96 % 0.35 GiB 6 GiB 16 VMware" at bounding box center [779, 504] width 1476 height 35
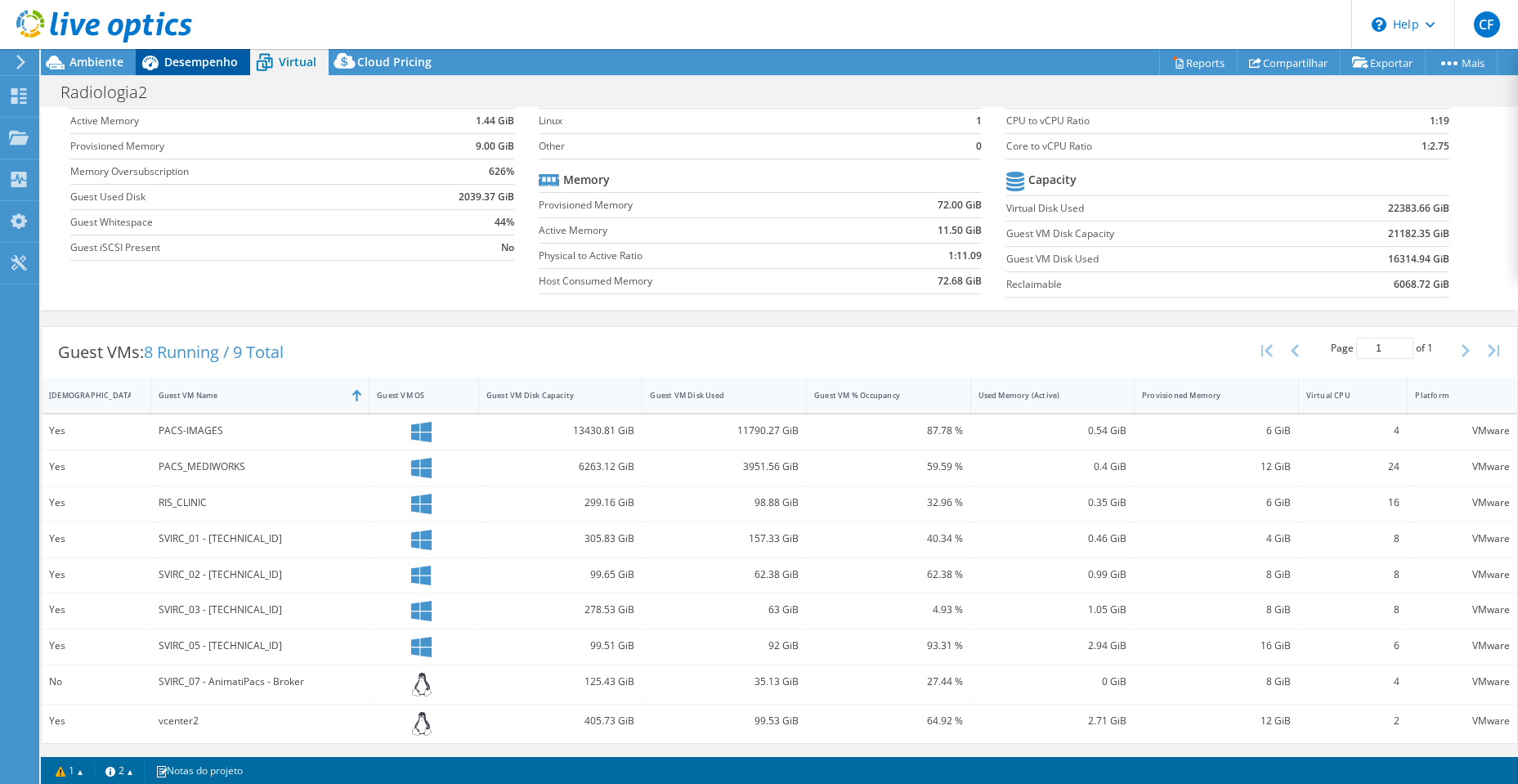
click at [221, 67] on span "Desempenho" at bounding box center [200, 62] width 73 height 15
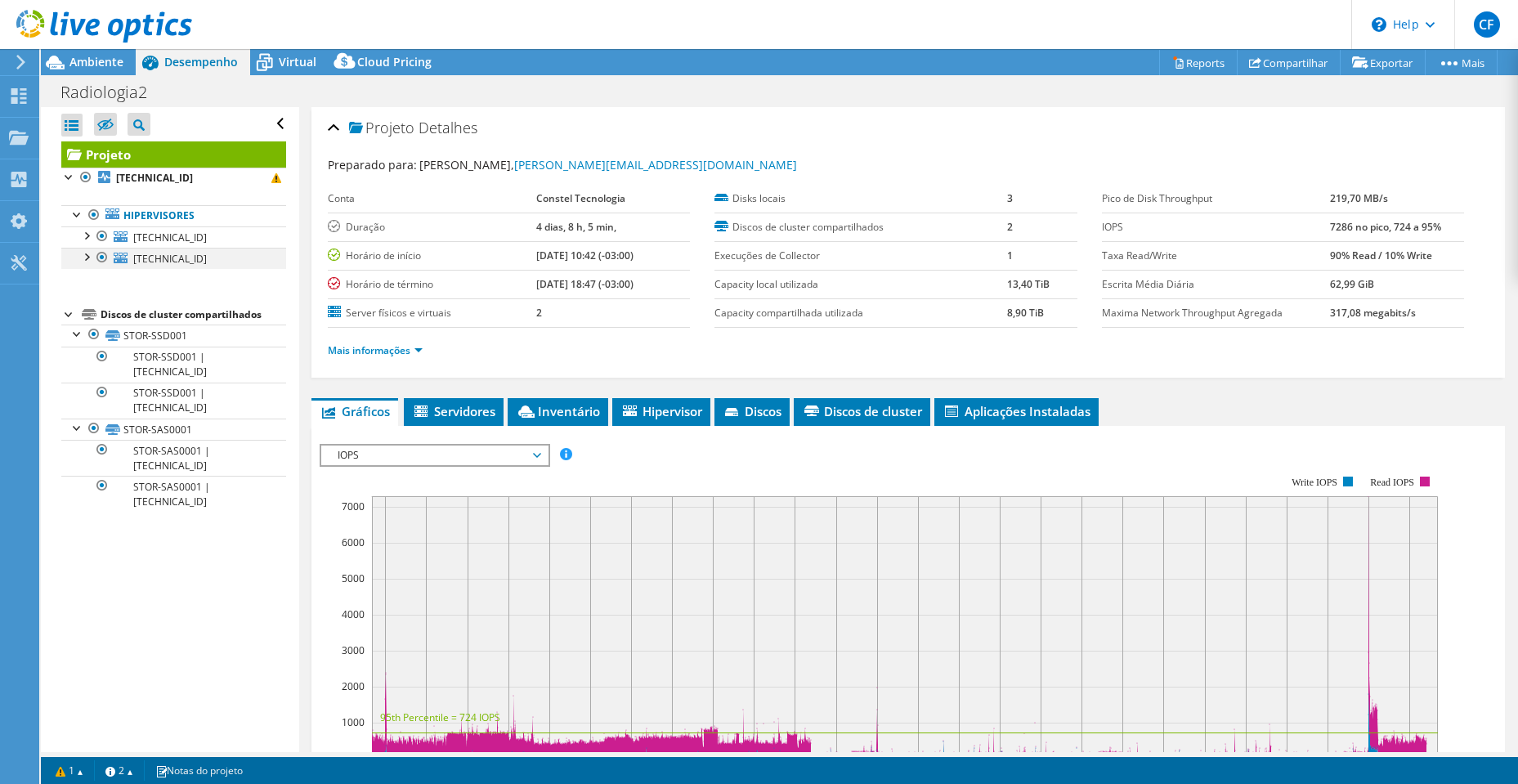
click at [91, 254] on div at bounding box center [86, 255] width 16 height 16
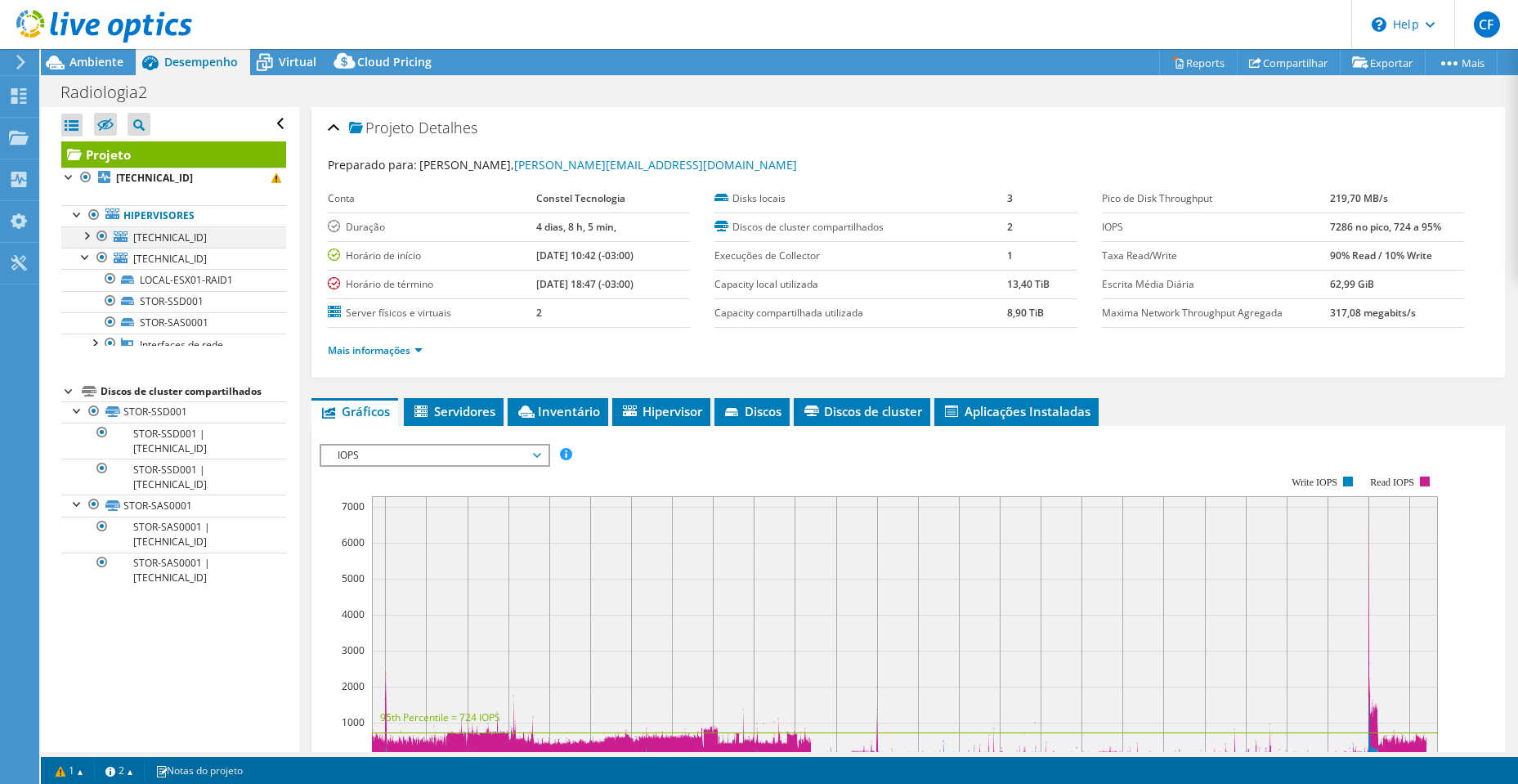
click at [88, 233] on div at bounding box center [86, 234] width 16 height 16
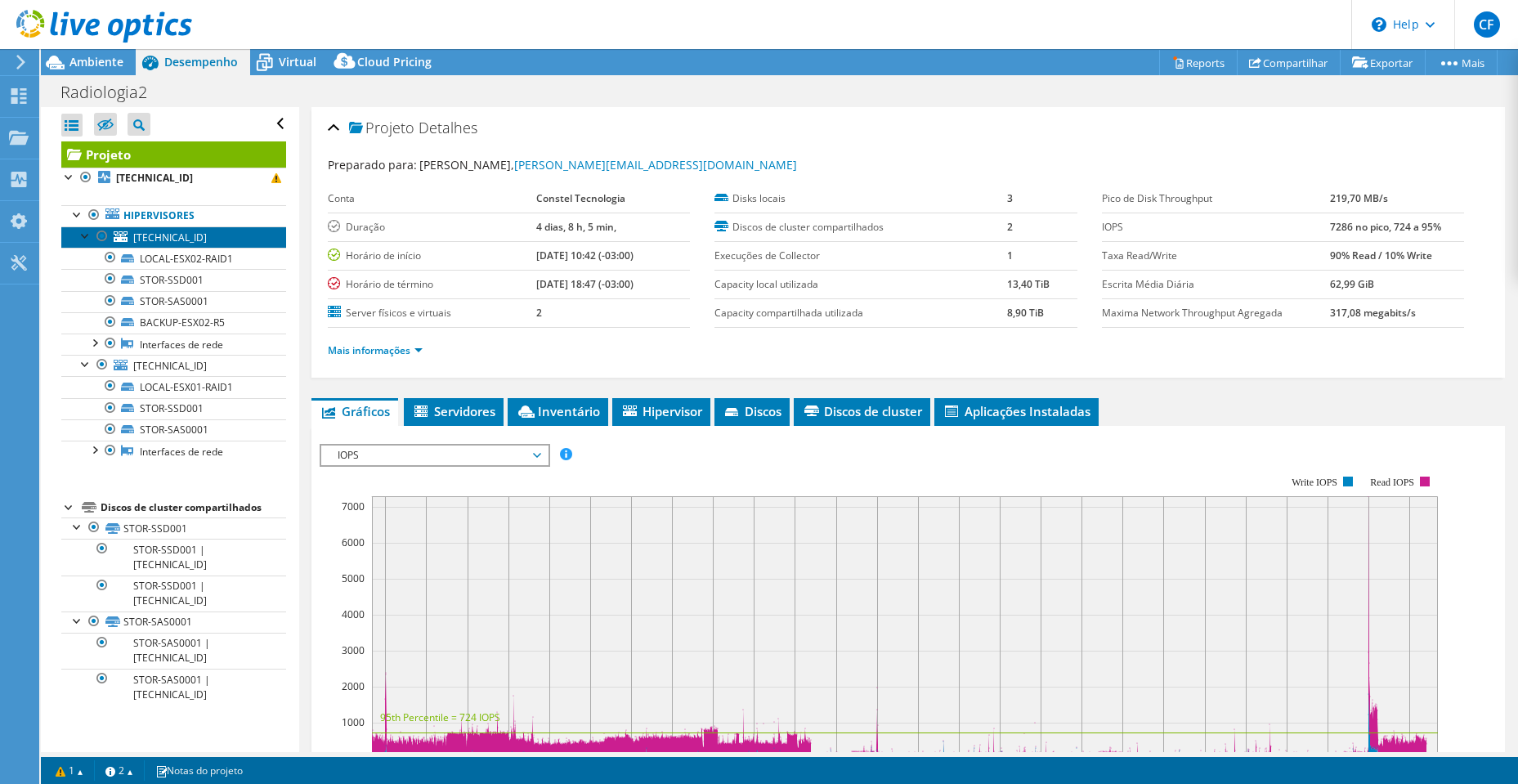
click at [159, 237] on span "[TECHNICAL_ID]" at bounding box center [170, 237] width 73 height 14
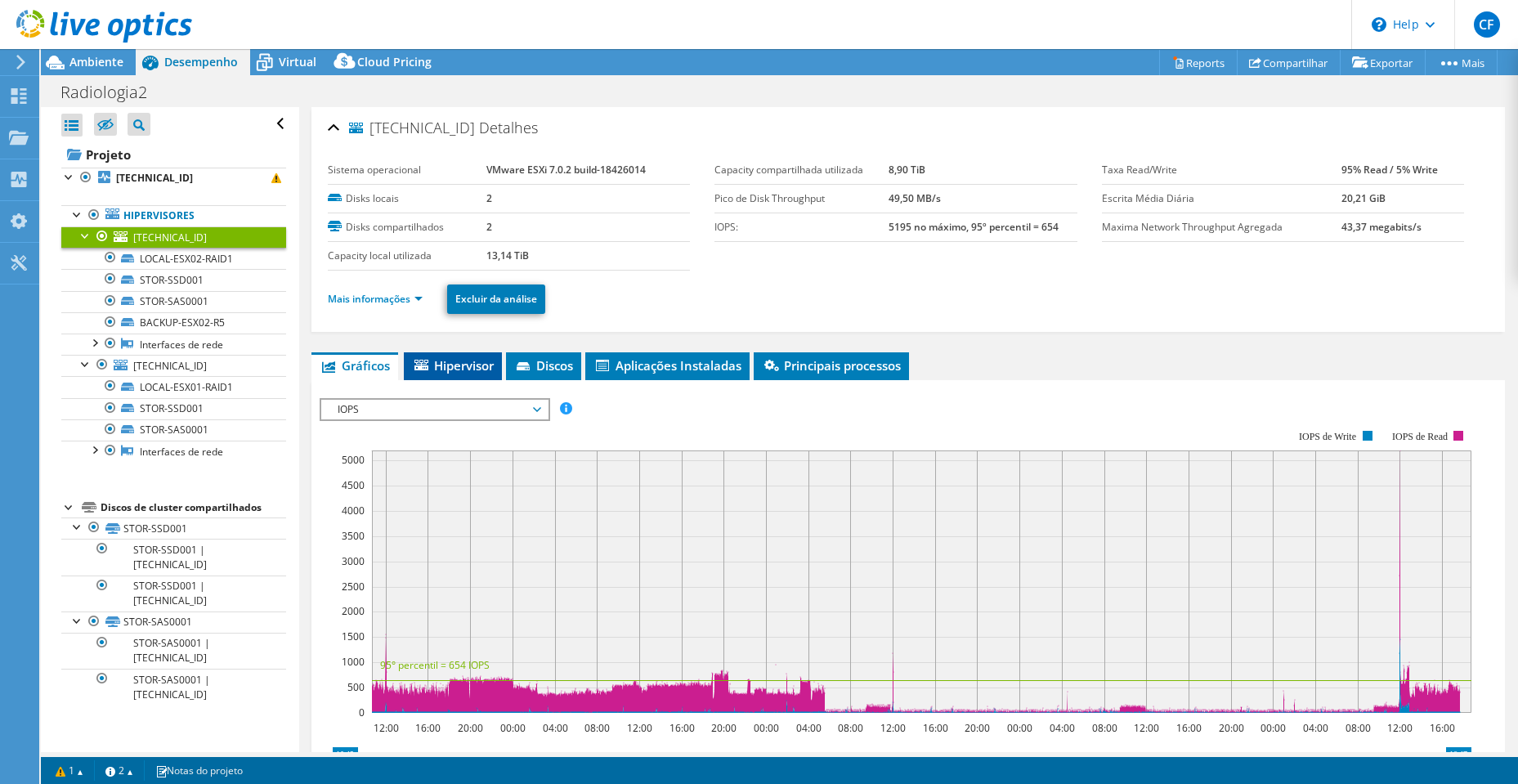
click at [478, 362] on span "Hipervisor" at bounding box center [453, 365] width 82 height 16
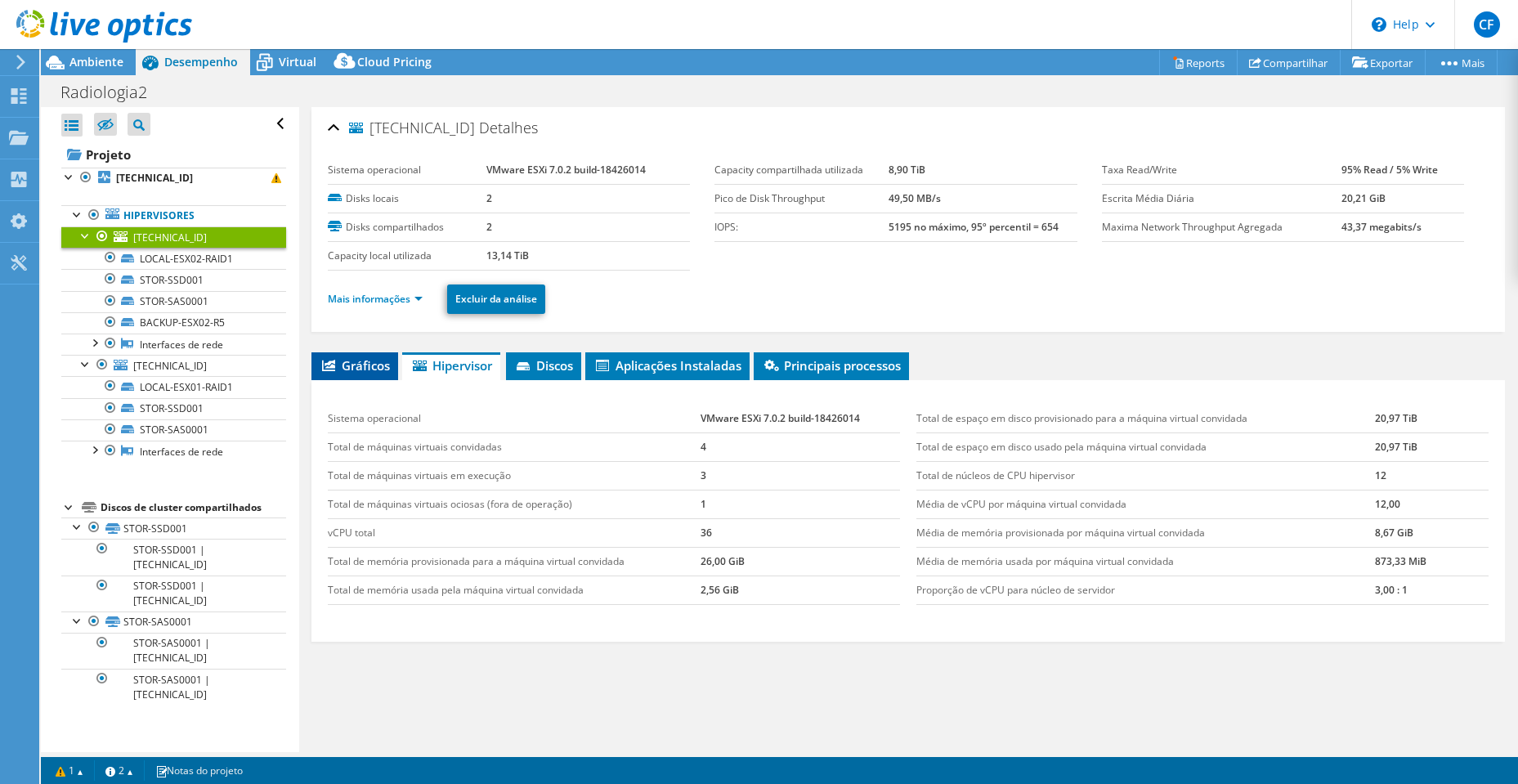
click at [372, 362] on span "Gráficos" at bounding box center [355, 365] width 71 height 16
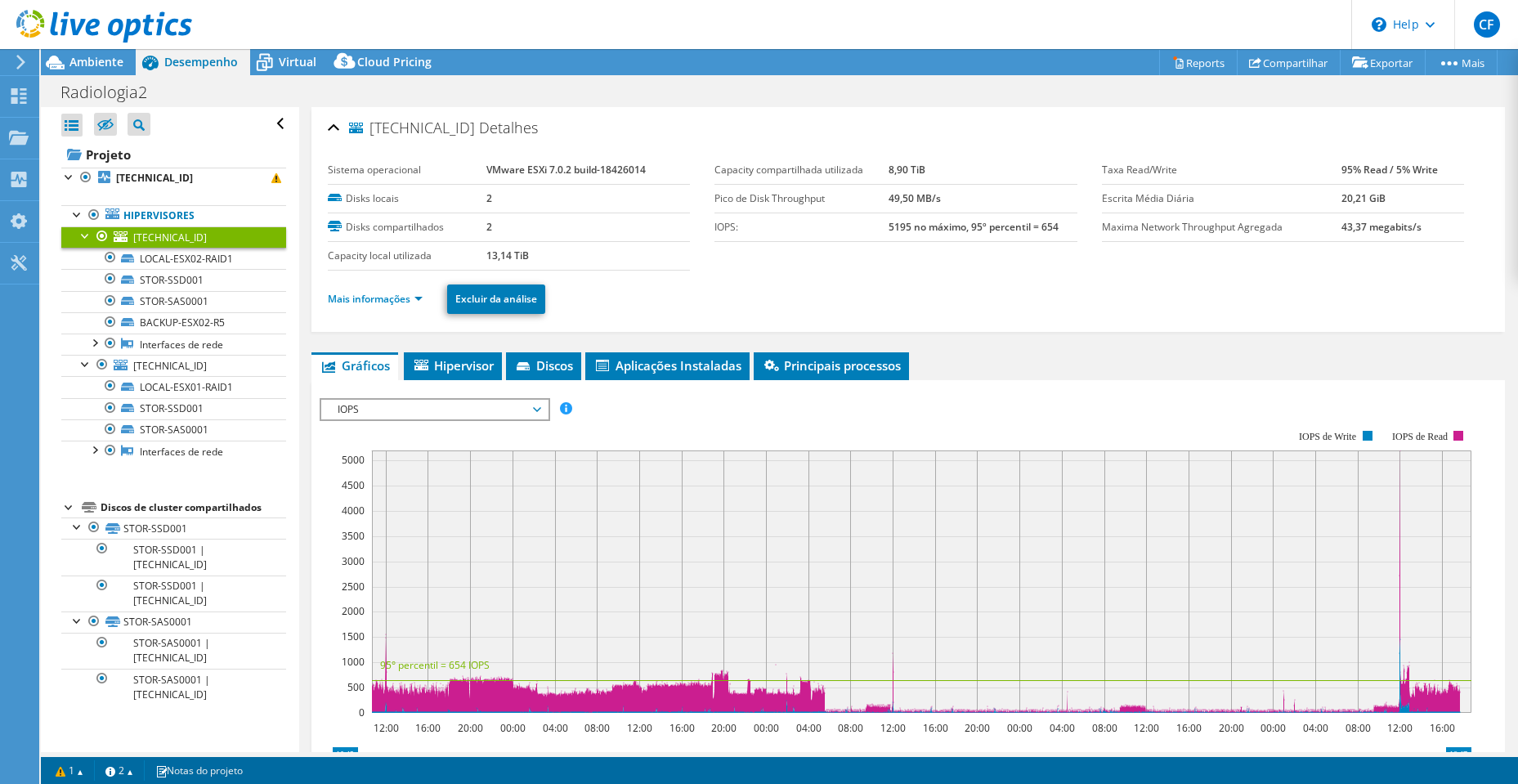
click at [447, 400] on span "IOPS" at bounding box center [435, 410] width 211 height 20
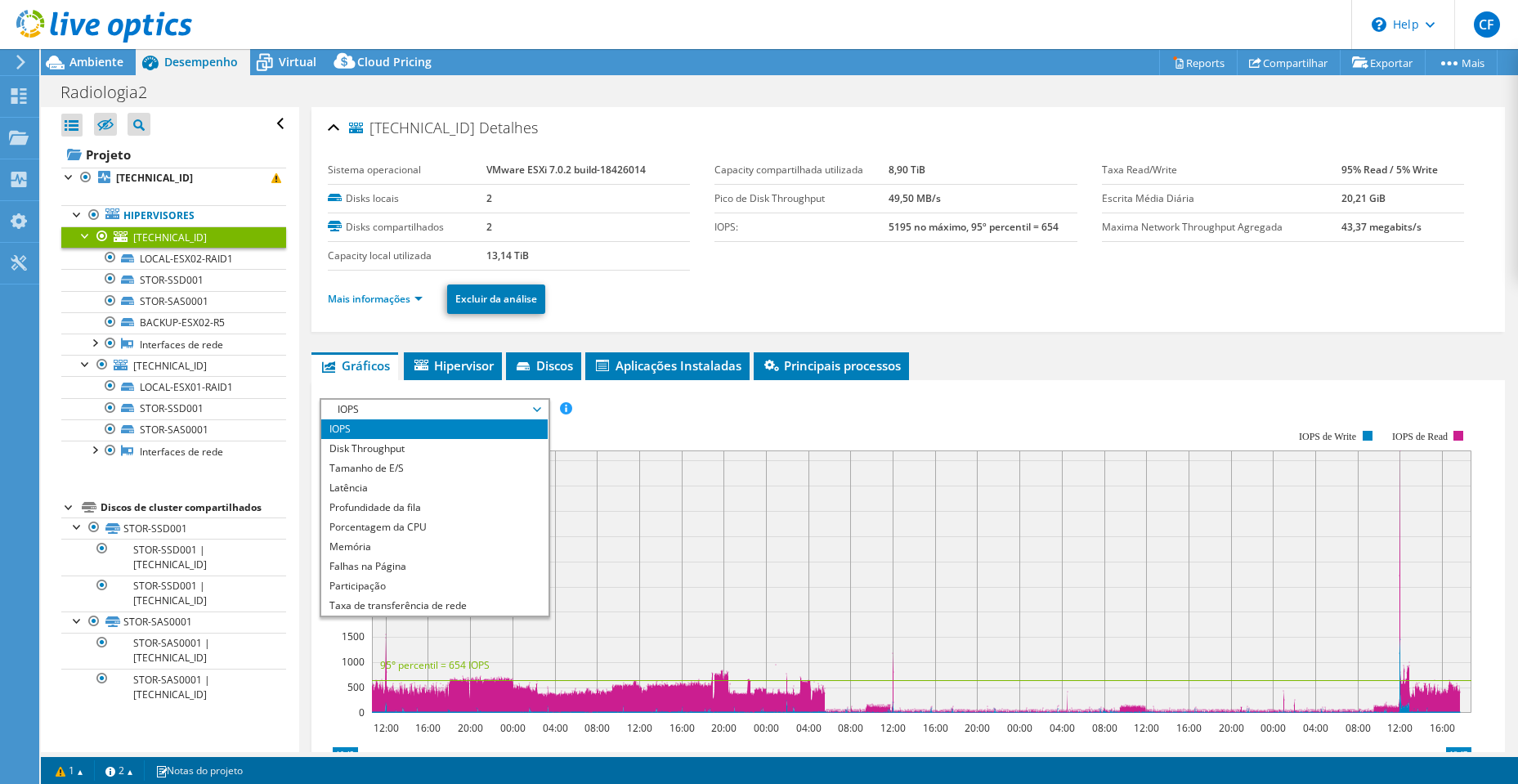
click at [643, 421] on rect at bounding box center [896, 571] width 1152 height 327
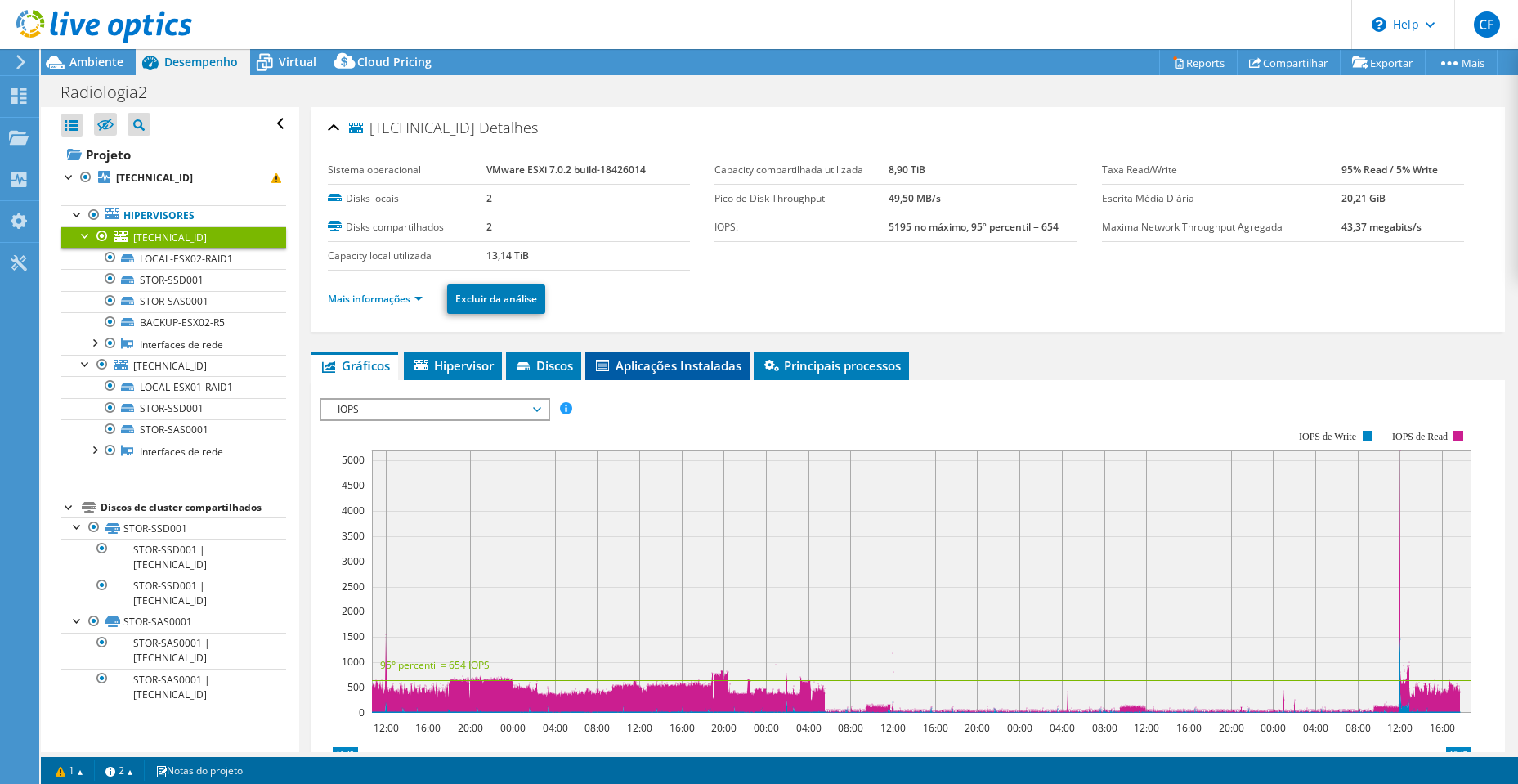
click at [723, 364] on span "Aplicações Instaladas" at bounding box center [667, 365] width 148 height 16
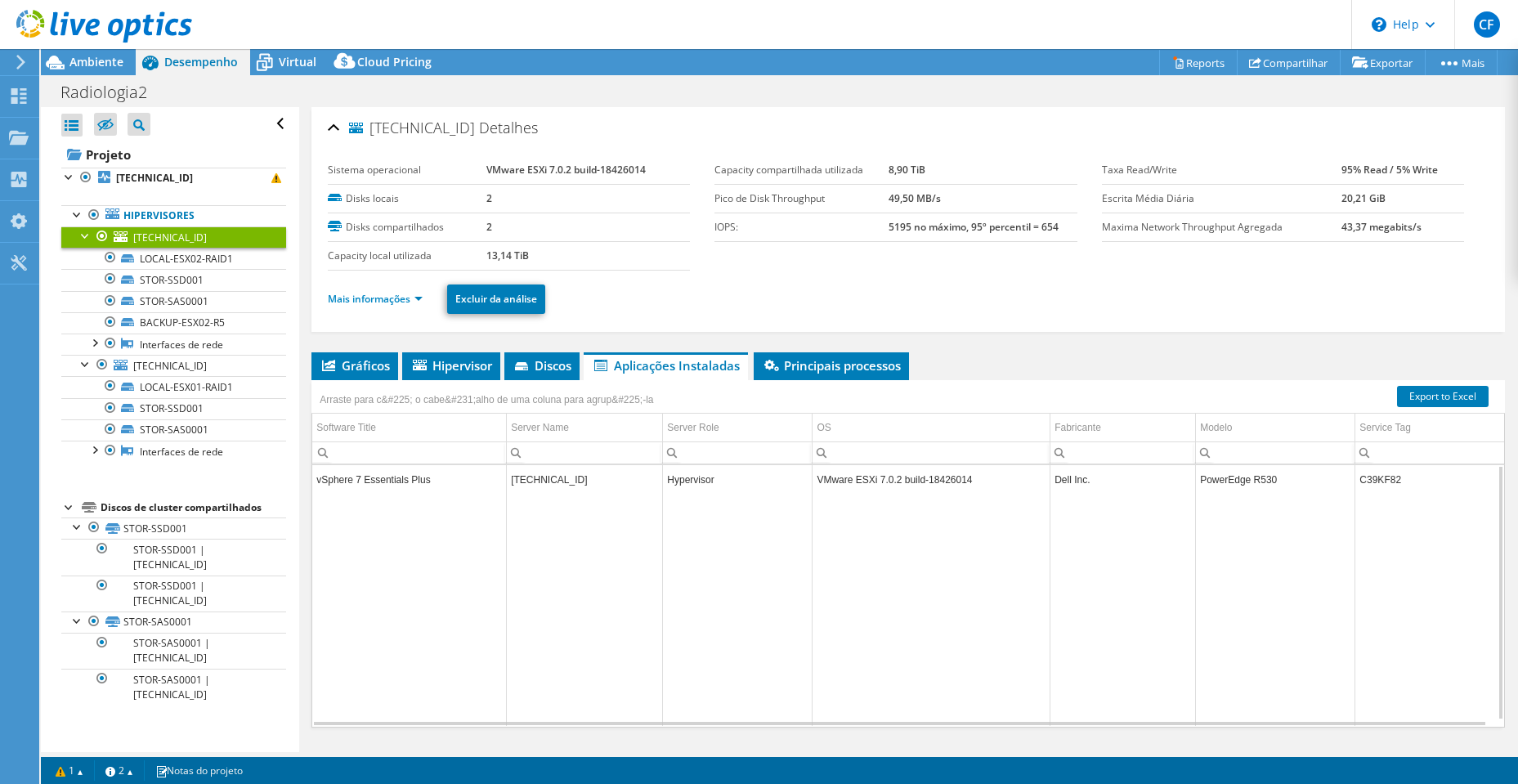
click at [625, 482] on td "[TECHNICAL_ID]" at bounding box center [585, 479] width 156 height 29
click at [737, 481] on td "Hypervisor" at bounding box center [738, 479] width 150 height 29
click at [802, 372] on span "Principais processos" at bounding box center [832, 365] width 139 height 16
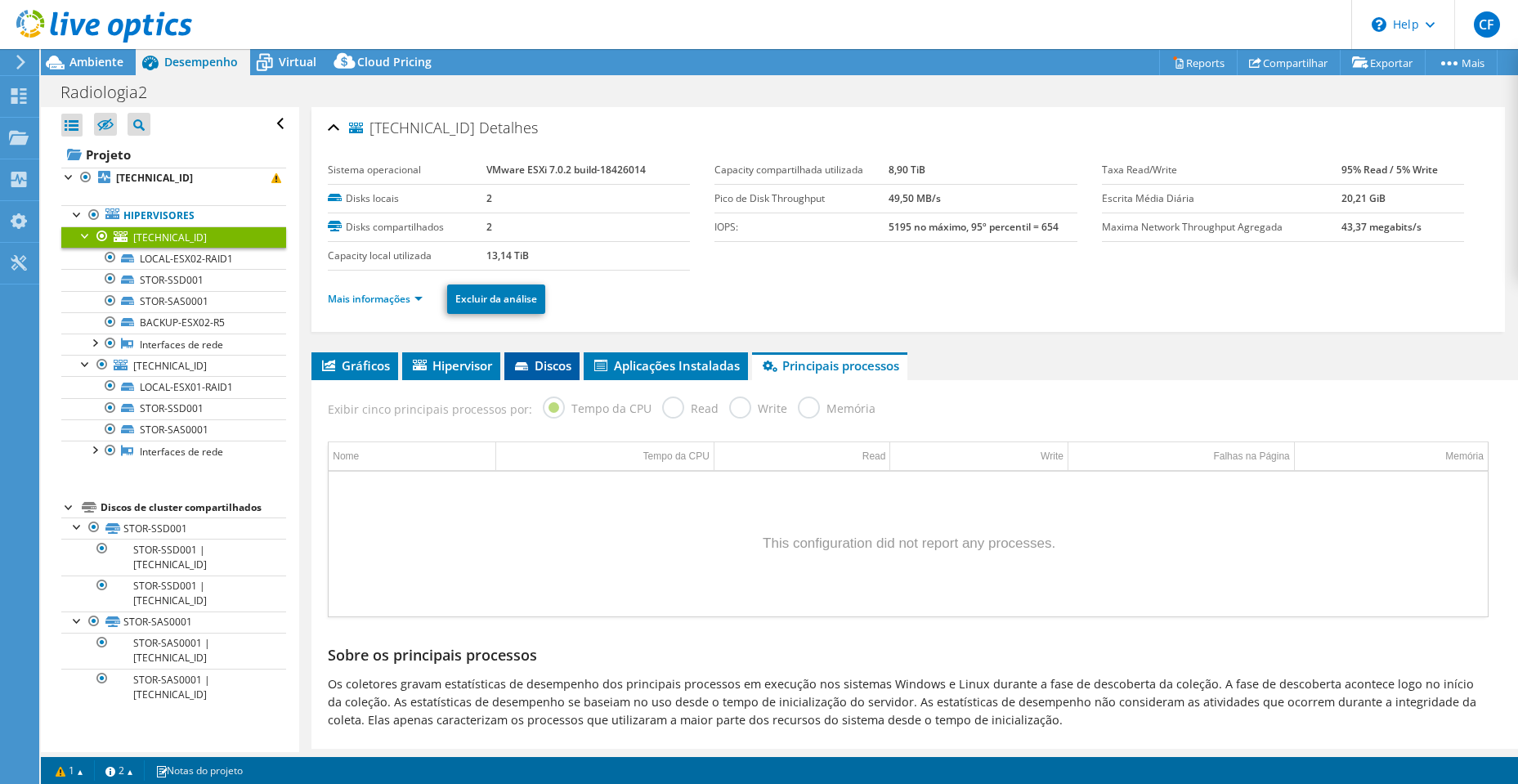
click at [560, 366] on span "Discos" at bounding box center [542, 365] width 59 height 16
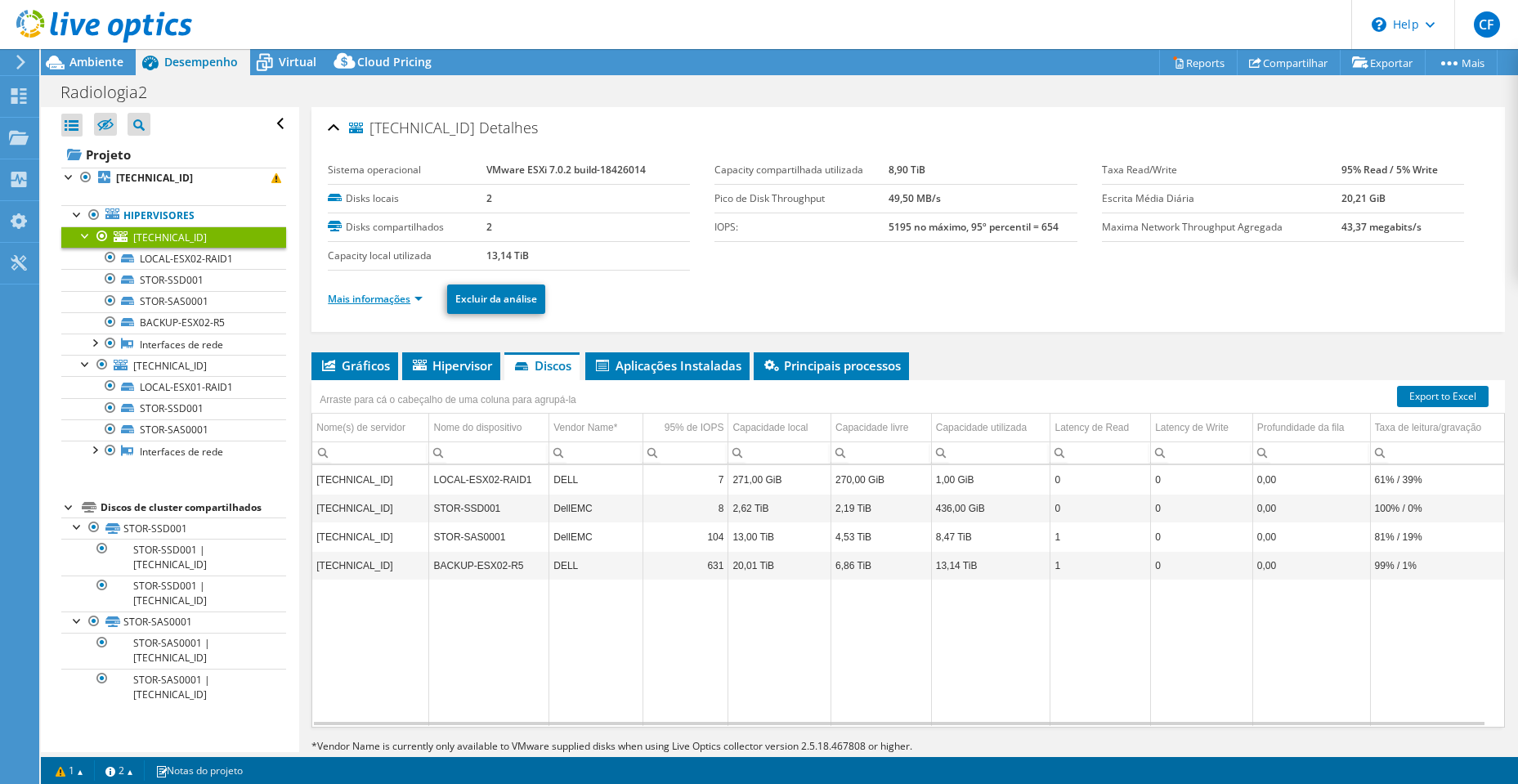
click at [392, 299] on link "Mais informações" at bounding box center [375, 298] width 95 height 14
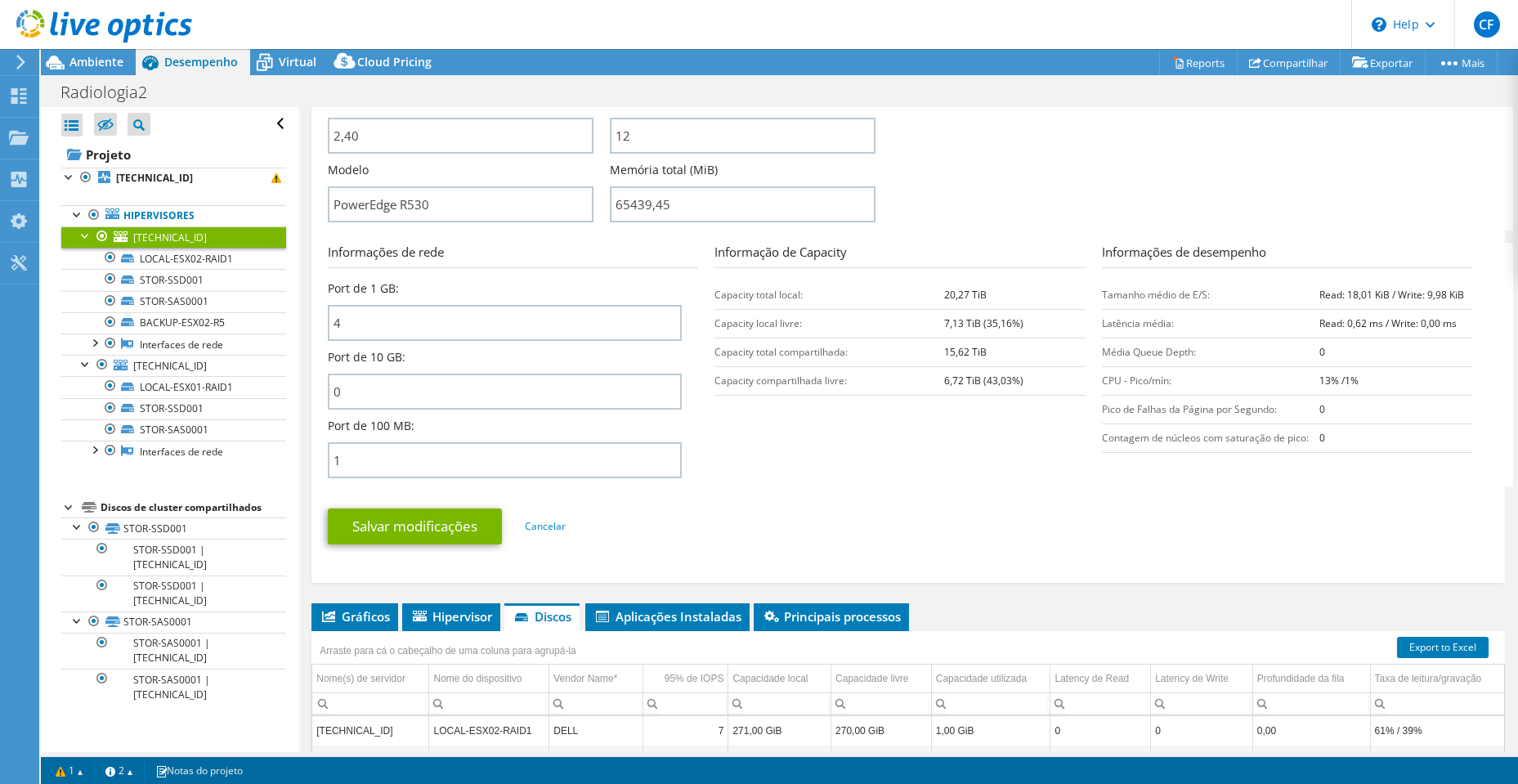
scroll to position [779, 0]
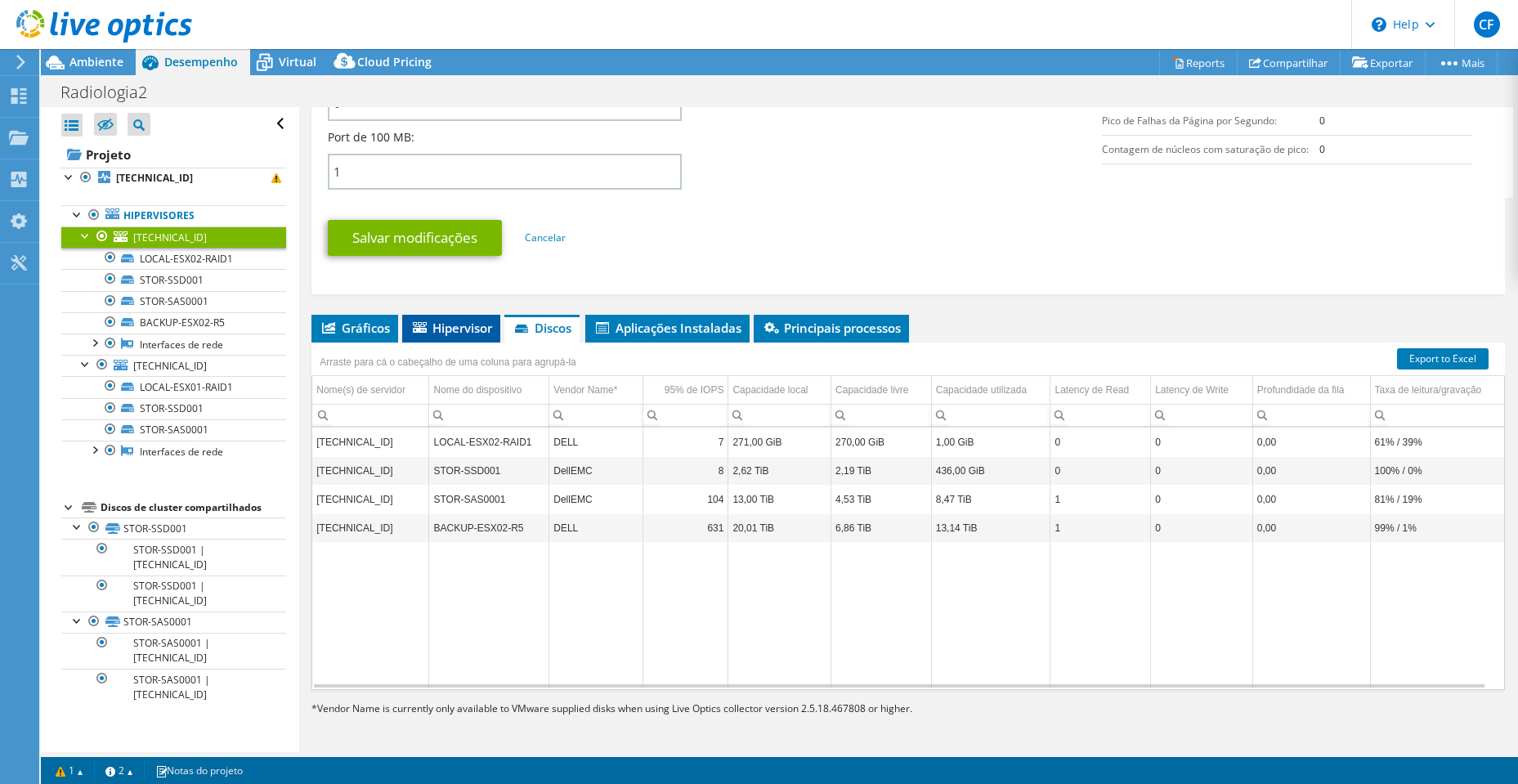
click at [470, 329] on span "Hipervisor" at bounding box center [452, 328] width 82 height 16
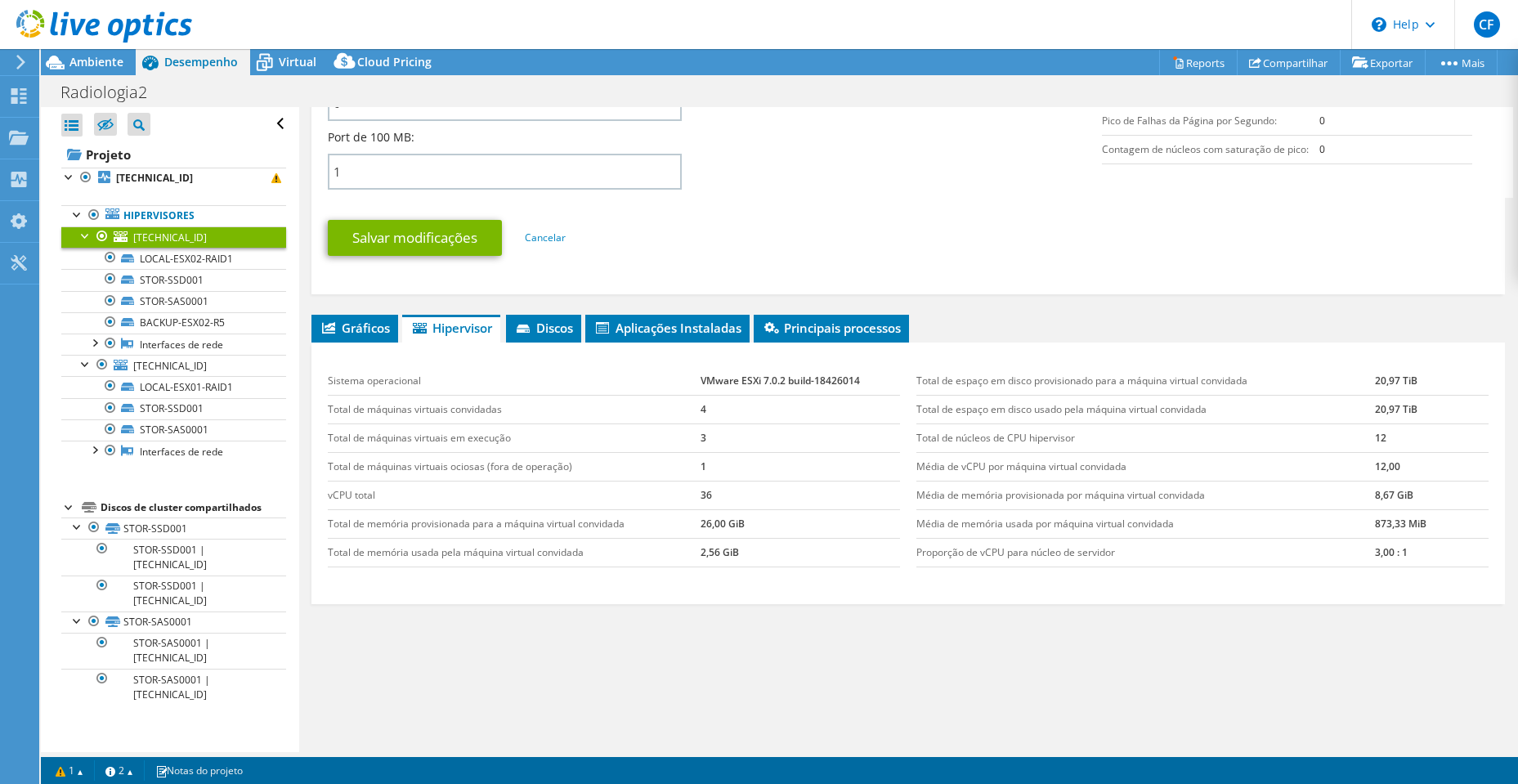
click at [472, 485] on td "vCPU total" at bounding box center [514, 495] width 372 height 29
drag, startPoint x: 369, startPoint y: 407, endPoint x: 710, endPoint y: 409, distance: 341.0
click at [710, 409] on tr "Total de máquinas virtuais convidadas 4" at bounding box center [614, 409] width 573 height 29
drag, startPoint x: 449, startPoint y: 442, endPoint x: 679, endPoint y: 442, distance: 230.0
click at [679, 442] on td "Total de máquinas virtuais em execução" at bounding box center [514, 437] width 372 height 29
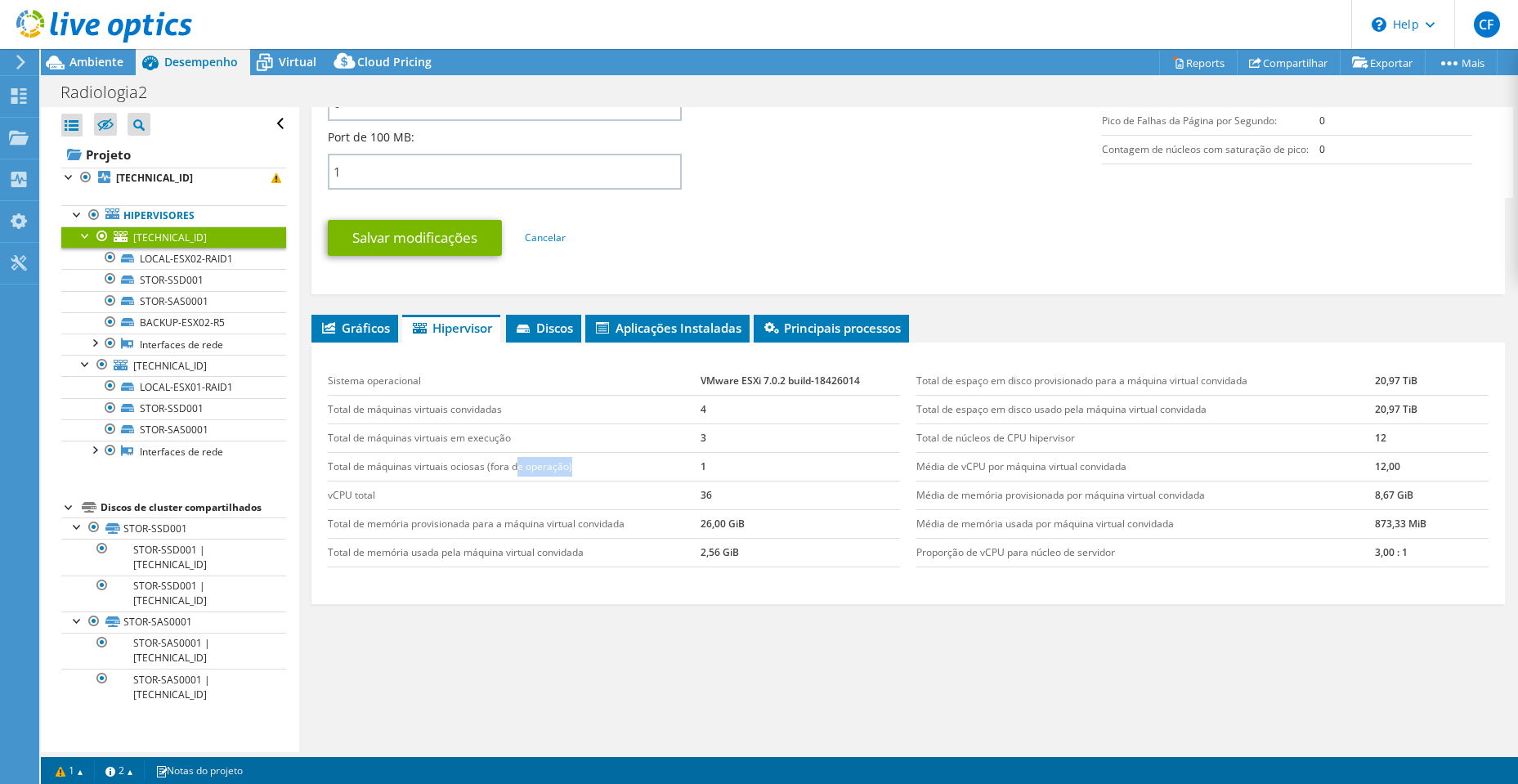
drag, startPoint x: 518, startPoint y: 468, endPoint x: 663, endPoint y: 469, distance: 145.0
click at [663, 469] on td "Total de máquinas virtuais ociosas (fora de operação)" at bounding box center [514, 467] width 372 height 29
drag, startPoint x: 356, startPoint y: 496, endPoint x: 719, endPoint y: 498, distance: 363.0
click at [719, 498] on tr "vCPU total 36" at bounding box center [614, 495] width 573 height 29
drag, startPoint x: 409, startPoint y: 527, endPoint x: 730, endPoint y: 527, distance: 321.0
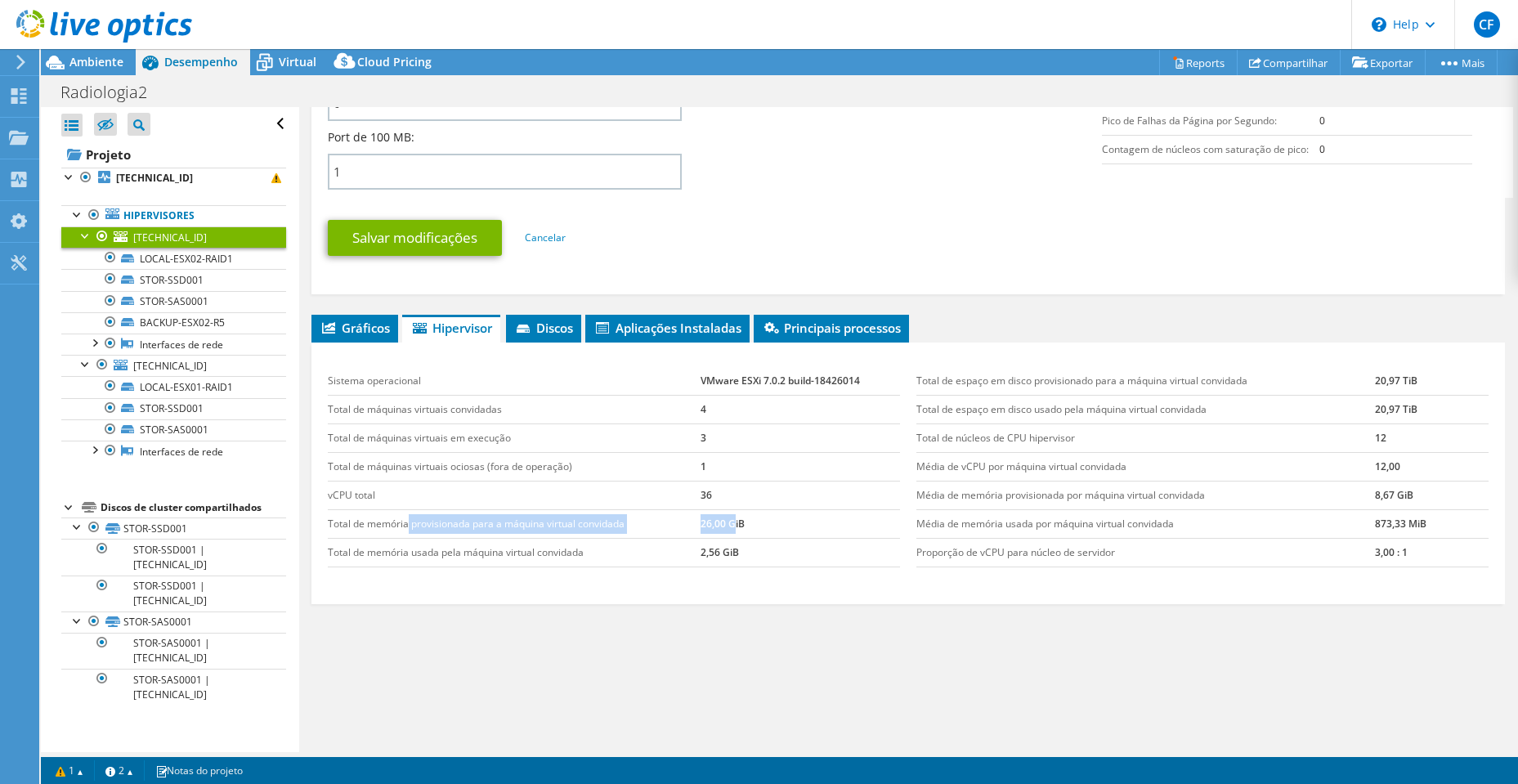
click at [730, 527] on tr "Total de memória provisionada para a máquina virtual convidada 26,00 GiB" at bounding box center [614, 524] width 573 height 29
click at [376, 336] on li "Gráficos" at bounding box center [354, 328] width 87 height 28
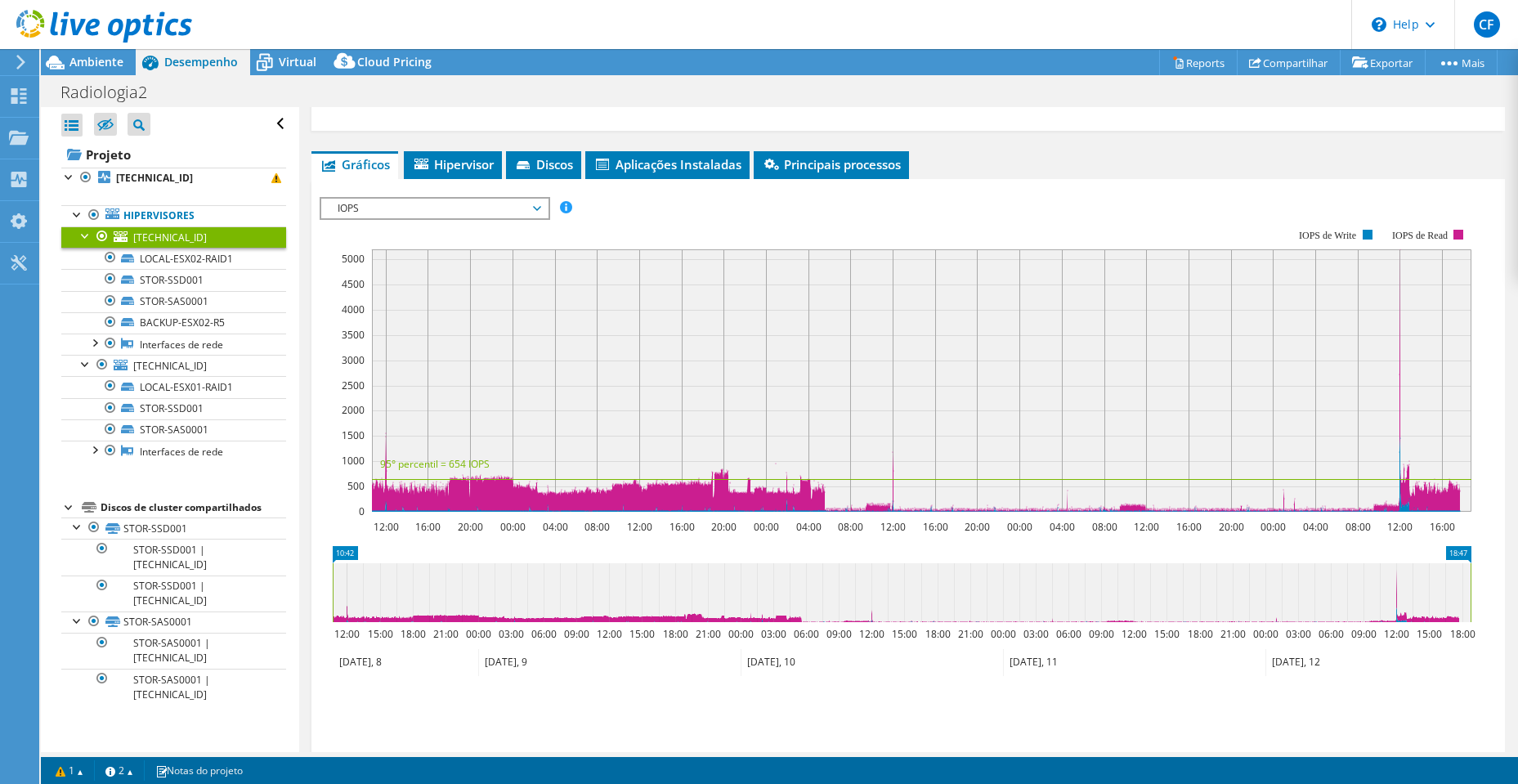
scroll to position [1024, 0]
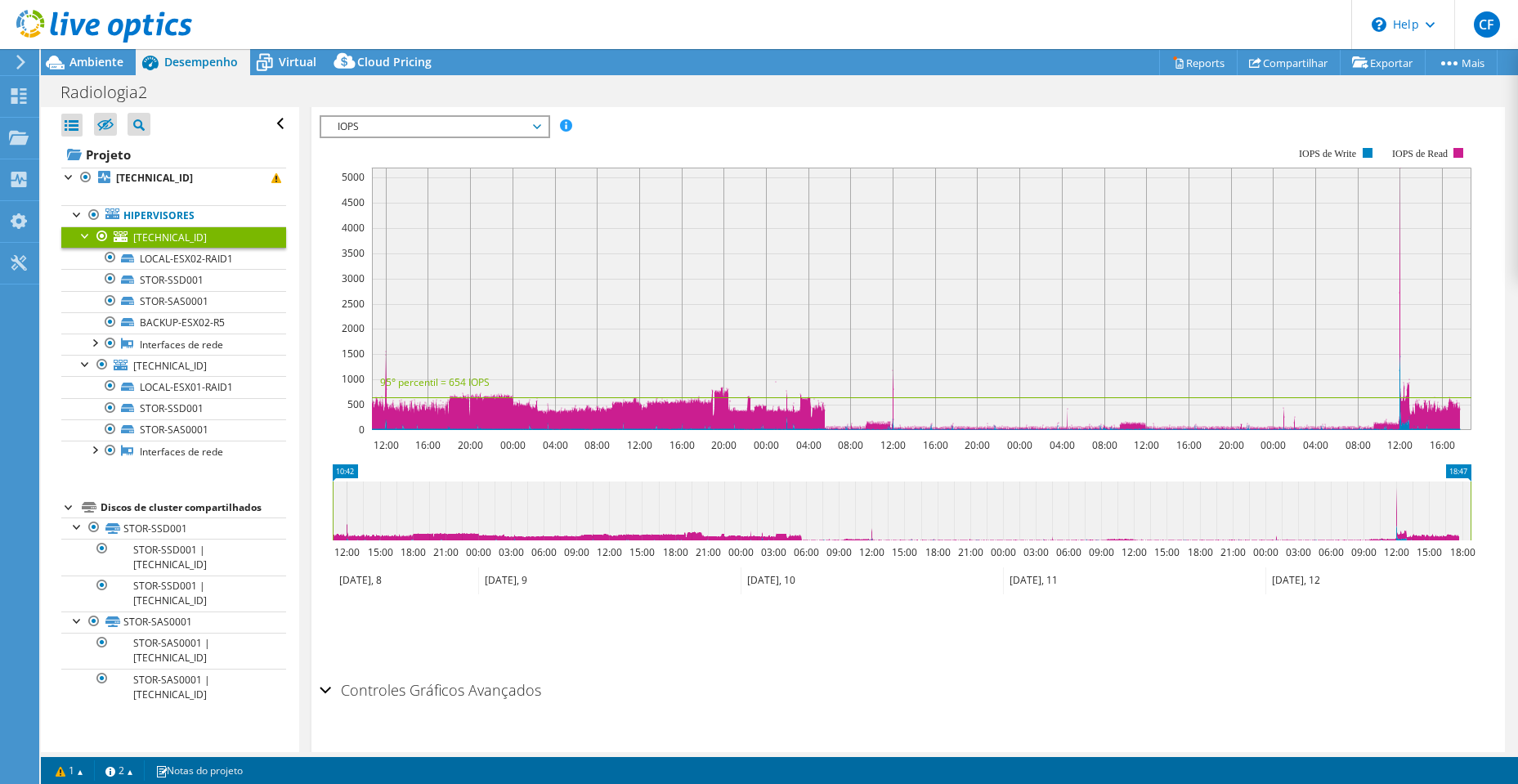
drag, startPoint x: 527, startPoint y: 691, endPoint x: 614, endPoint y: 674, distance: 88.6
click at [535, 691] on h2 "Controles Gráficos Avançados" at bounding box center [431, 690] width 222 height 32
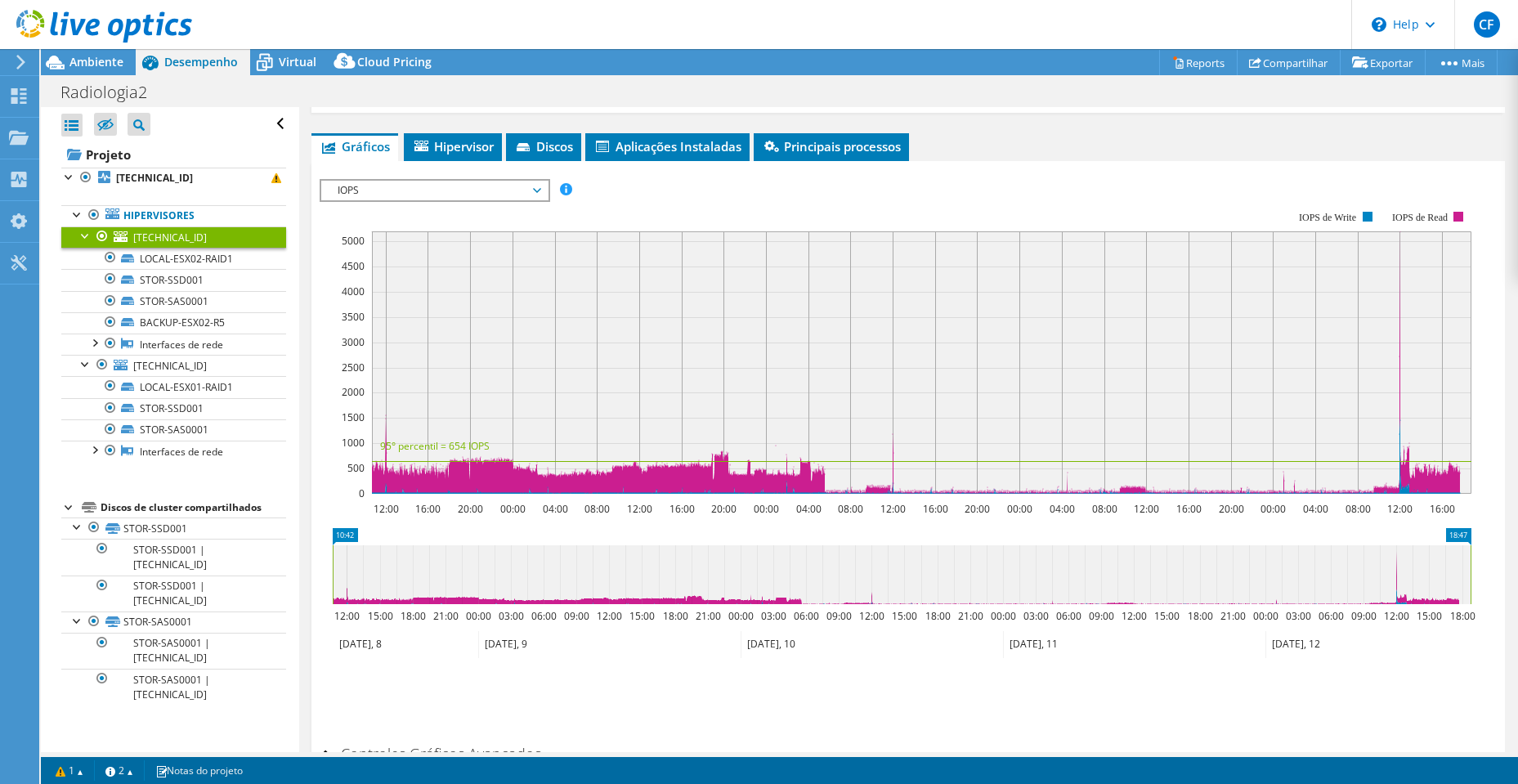
scroll to position [1124, 0]
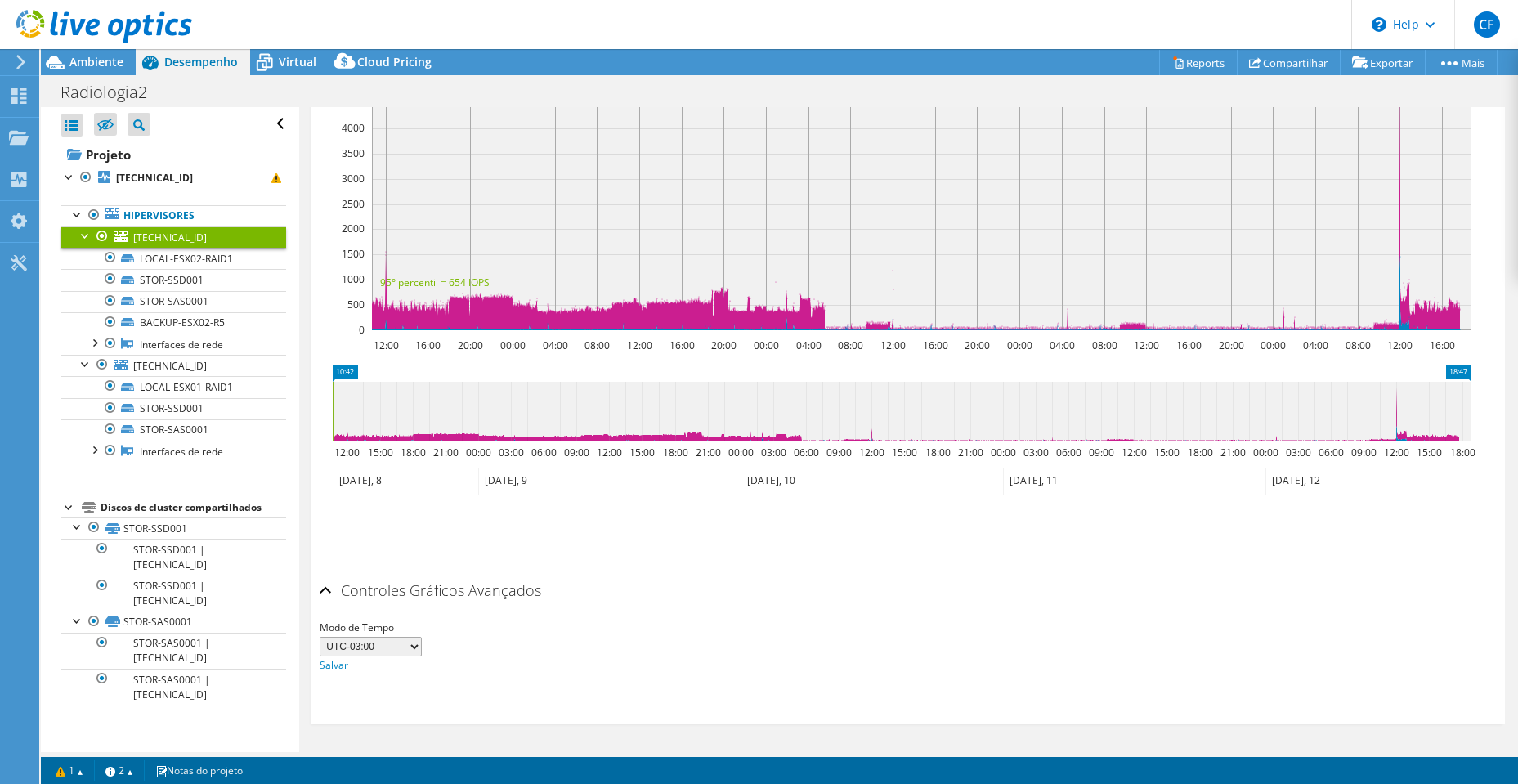
click at [355, 651] on select "UTC-12:00 UTC-11:00 UTC-10:00 UTC-09:30 UTC-09:00 UTC-08:00 UTC-07:00 UTC-06:00…" at bounding box center [371, 646] width 102 height 20
click at [613, 568] on div "IOPS Disk Throughput Tamanho de E/S Latência Profundidade da fila Porcentagem d…" at bounding box center [909, 294] width 1178 height 558
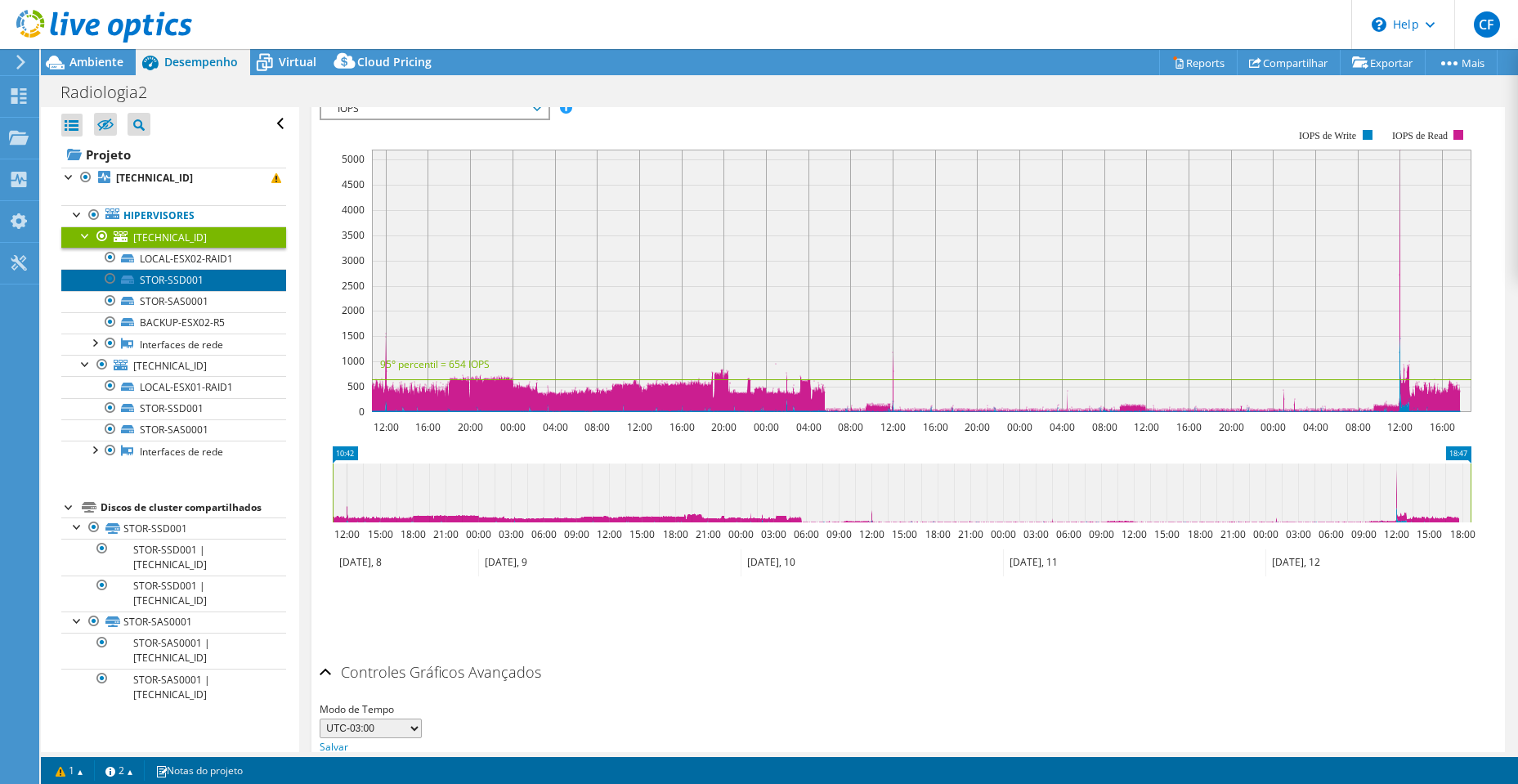
click at [158, 280] on link "STOR-SSD001" at bounding box center [173, 279] width 225 height 21
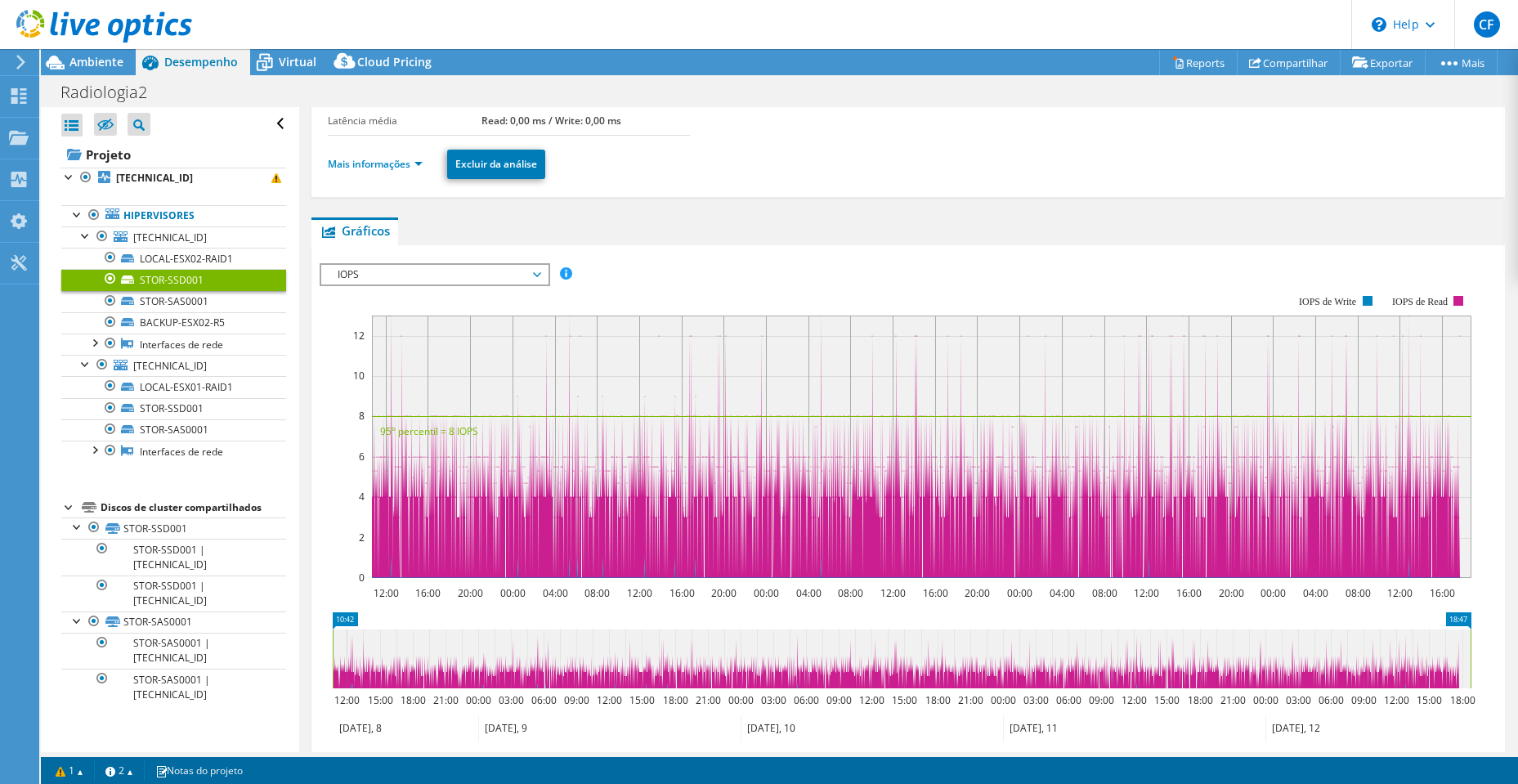
scroll to position [245, 0]
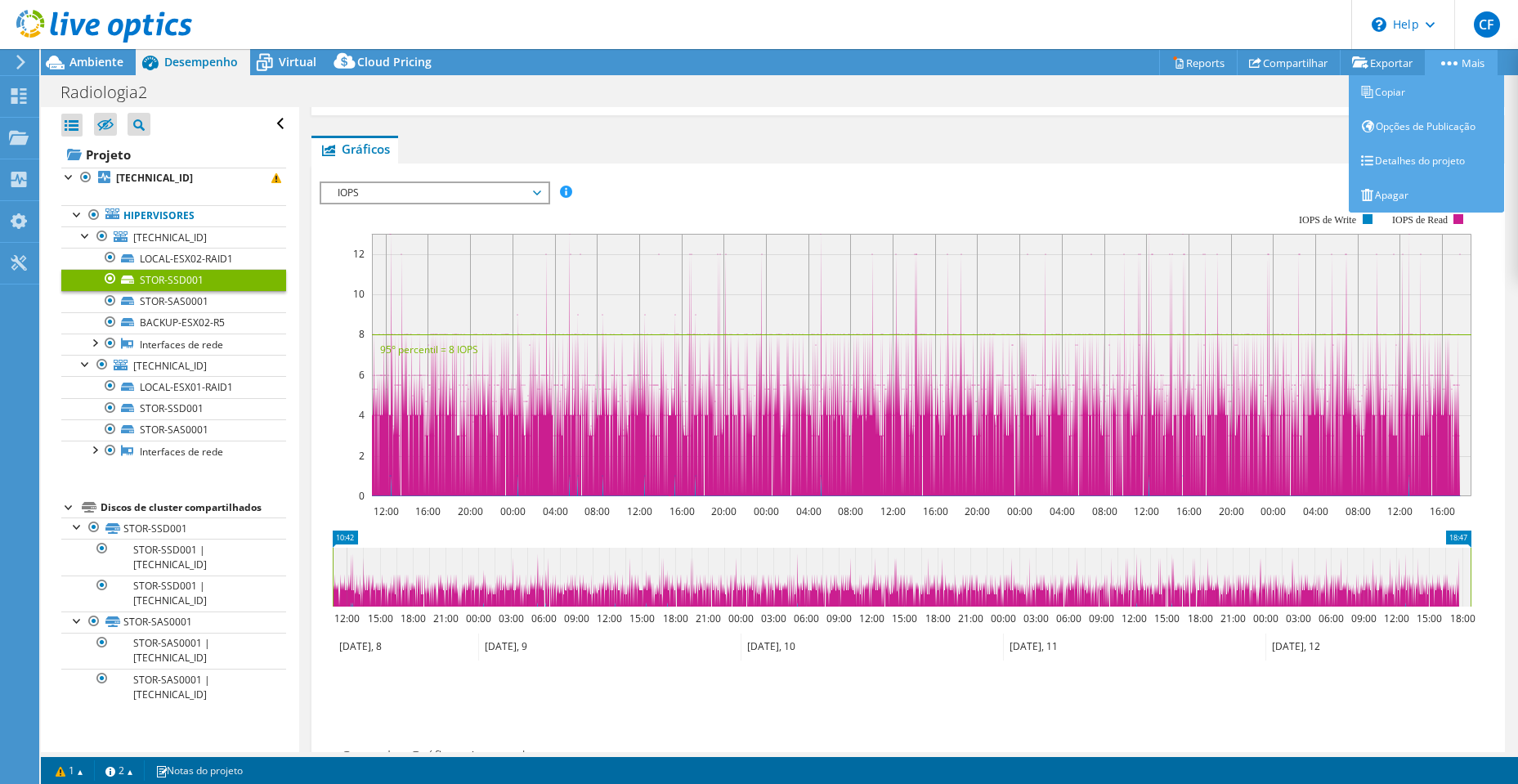
click at [1464, 74] on link "Mais" at bounding box center [1462, 62] width 72 height 26
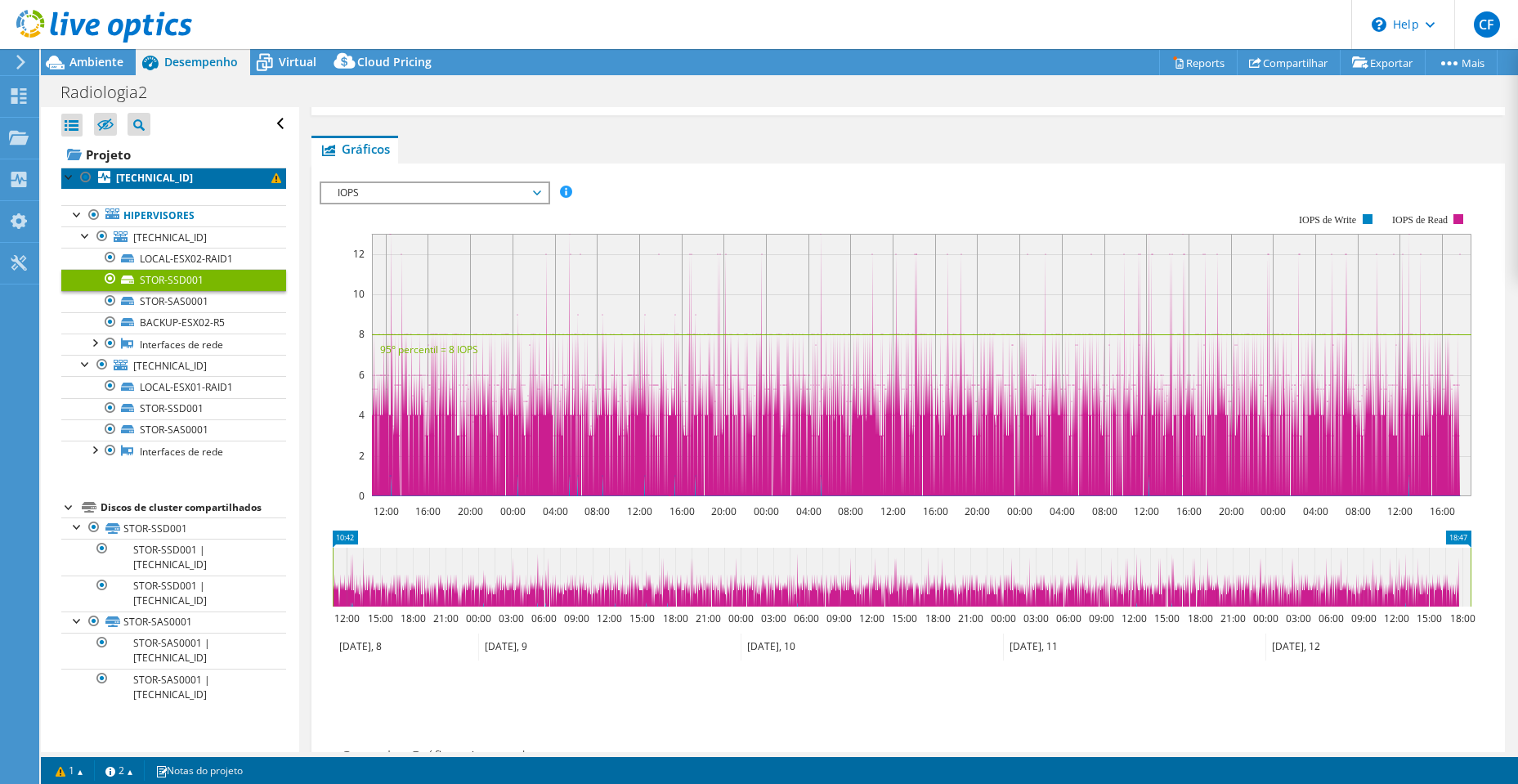
click at [171, 181] on link "[TECHNICAL_ID]" at bounding box center [173, 178] width 225 height 21
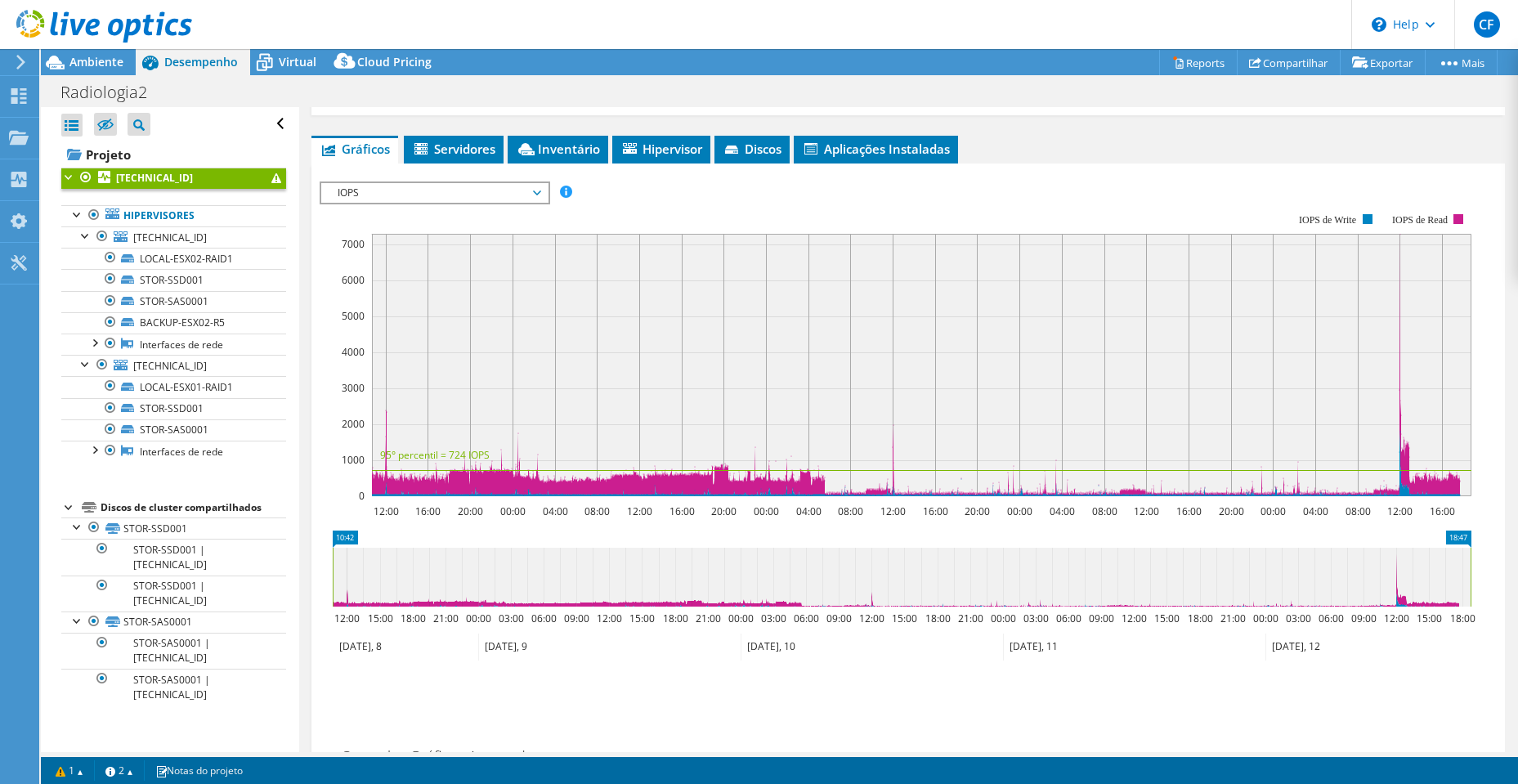
click at [468, 196] on span "IOPS" at bounding box center [435, 192] width 211 height 20
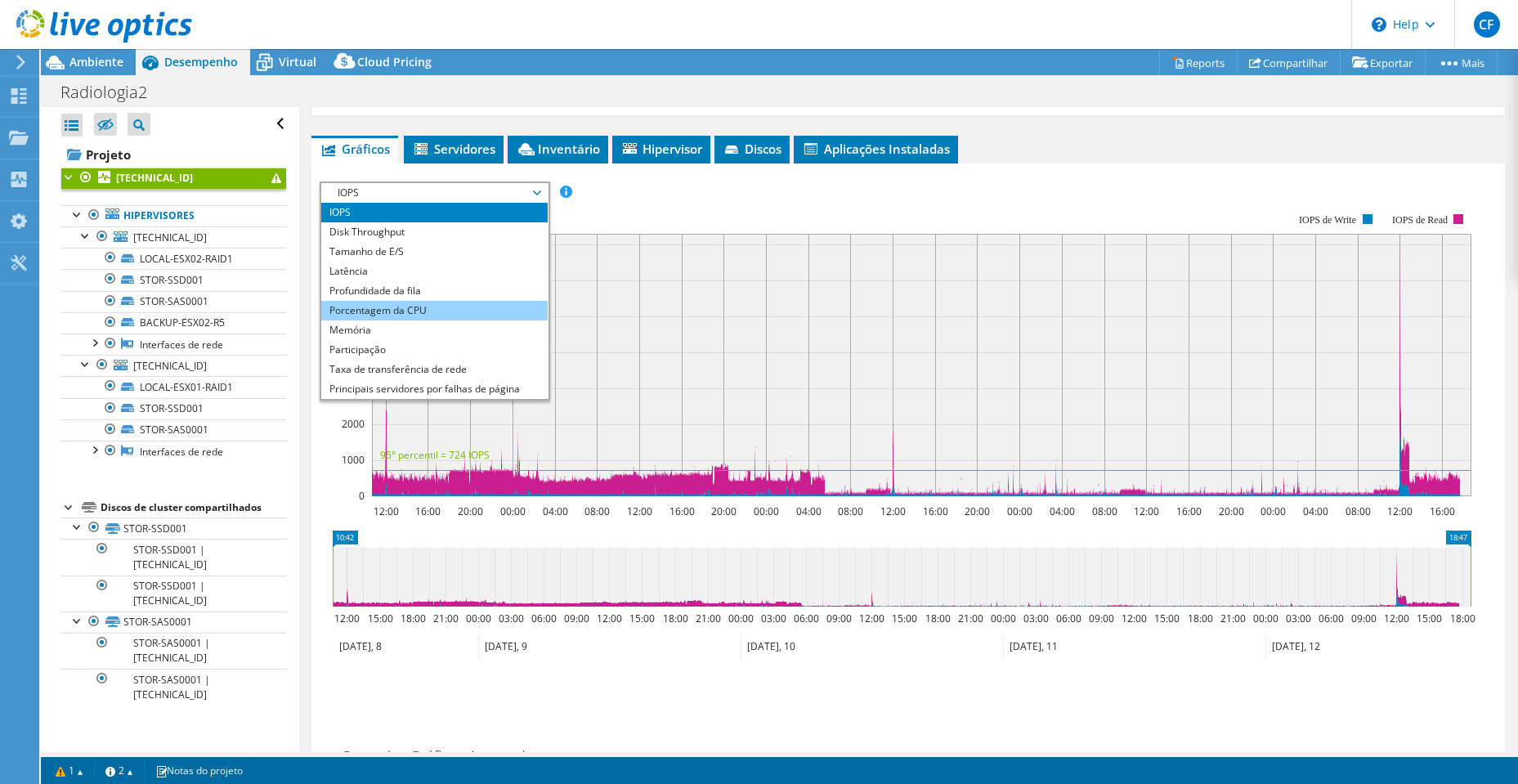
click at [472, 314] on li "Porcentagem da CPU" at bounding box center [435, 311] width 227 height 20
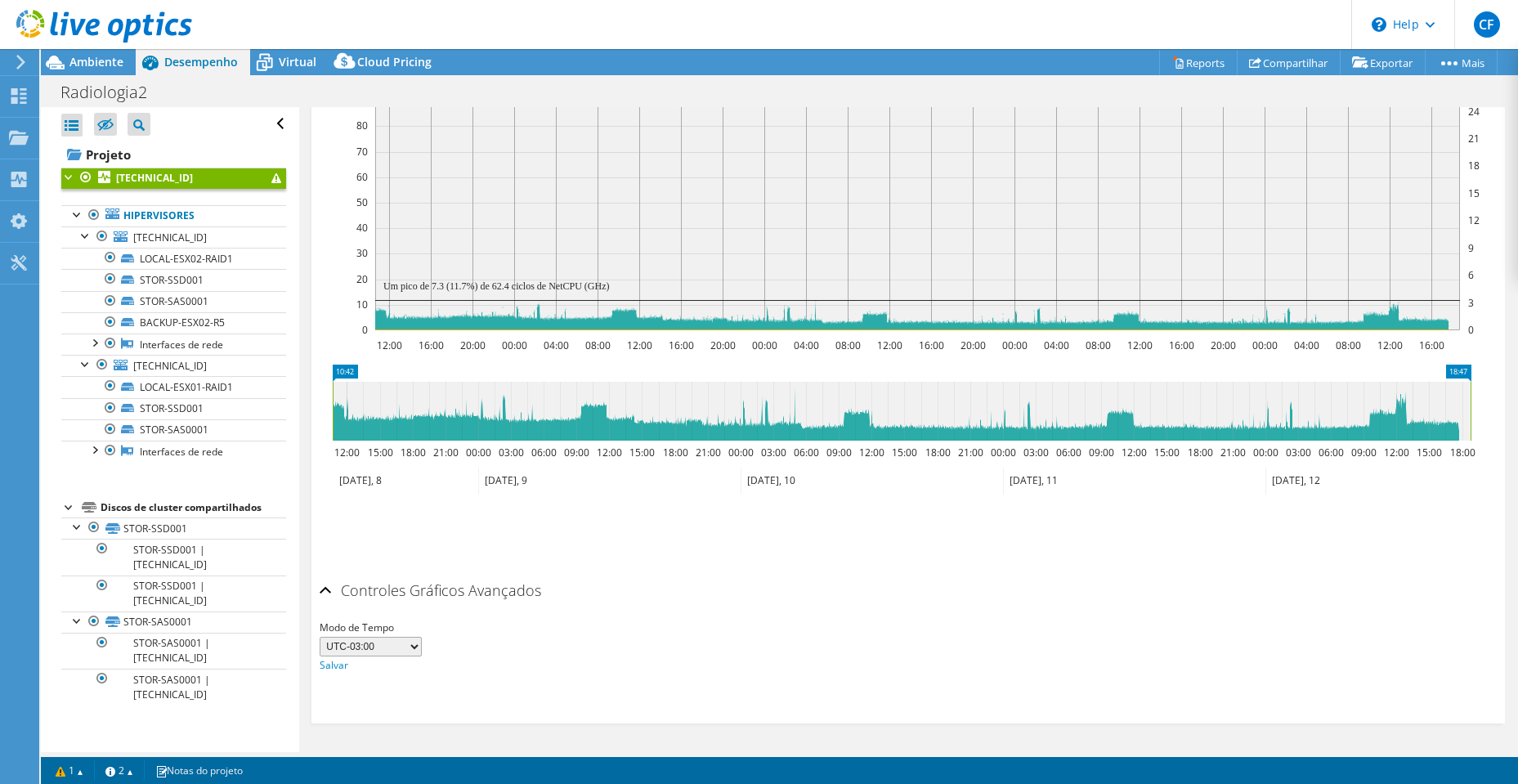
scroll to position [101, 0]
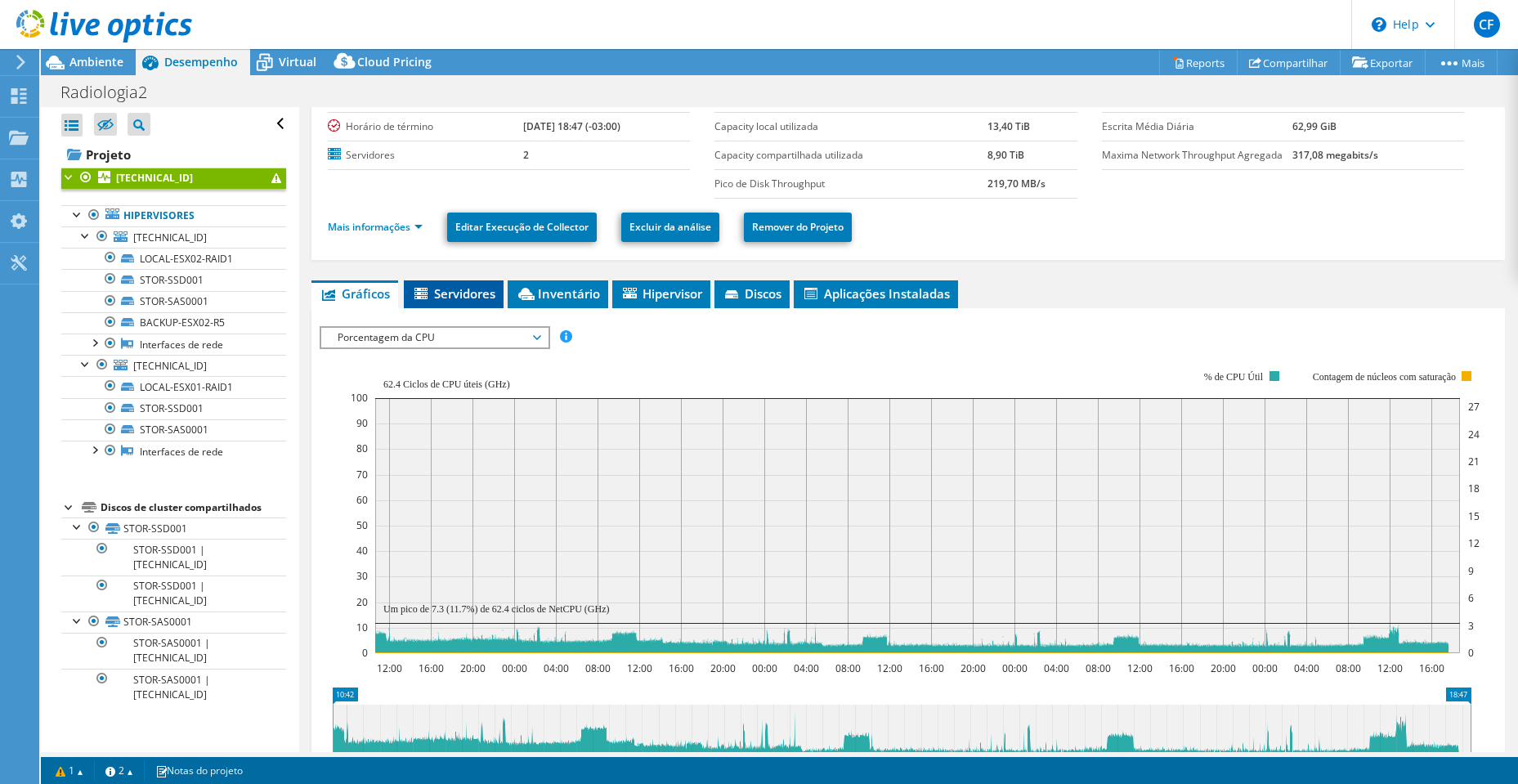
click at [475, 296] on span "Servidores" at bounding box center [454, 292] width 84 height 16
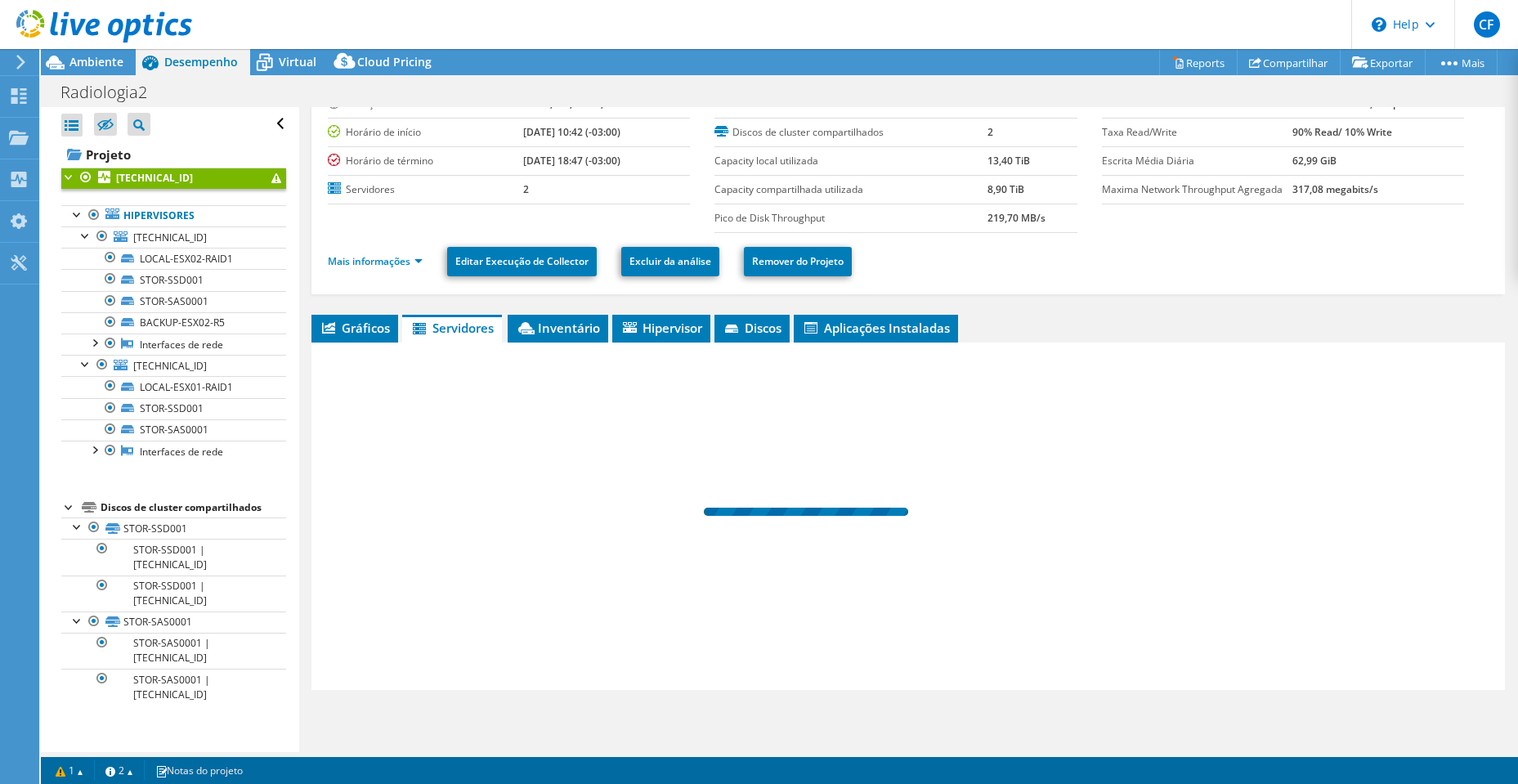
scroll to position [70, 0]
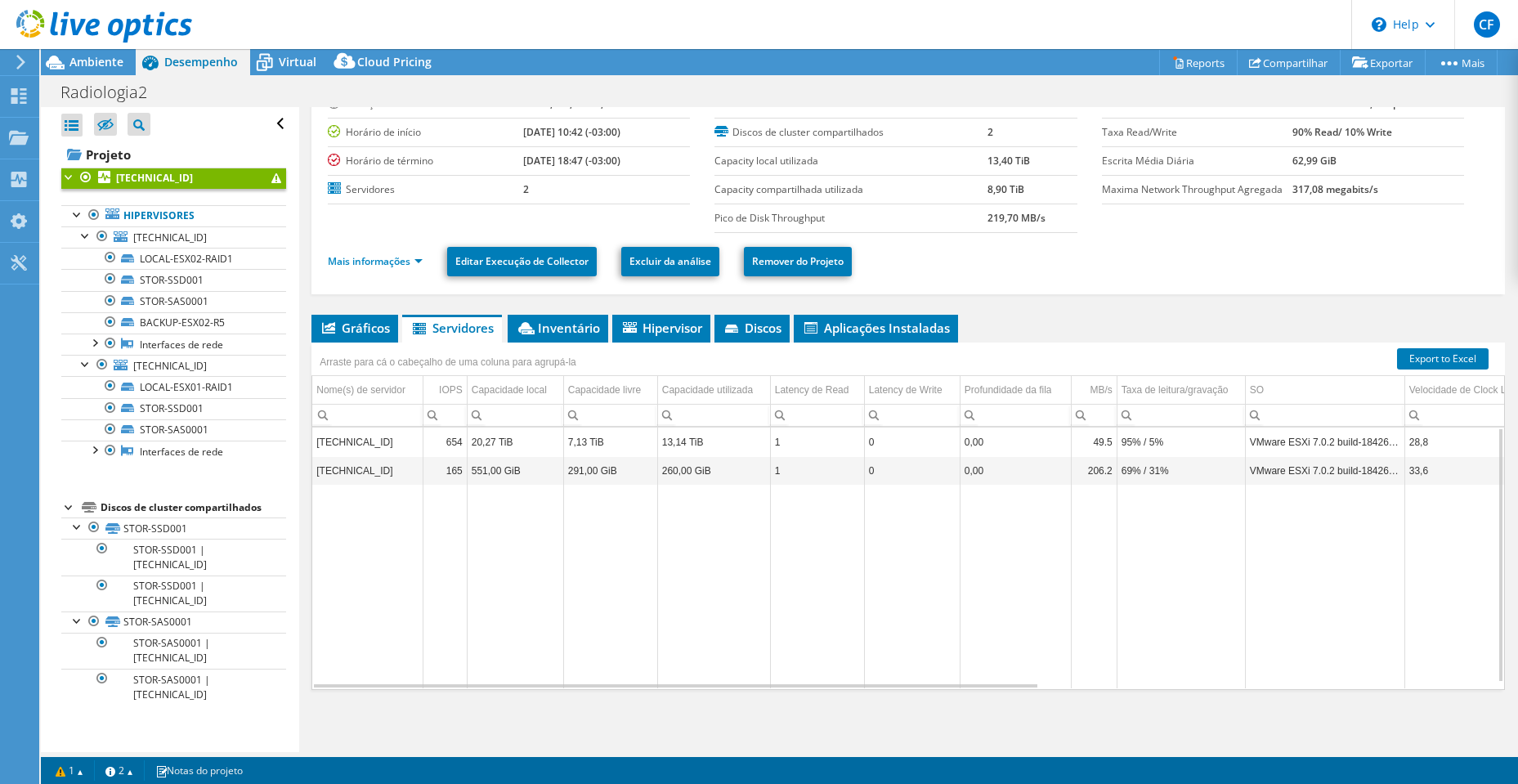
click at [514, 474] on td "551,00 GiB" at bounding box center [515, 471] width 96 height 29
click at [564, 327] on span "Inventário" at bounding box center [557, 328] width 84 height 16
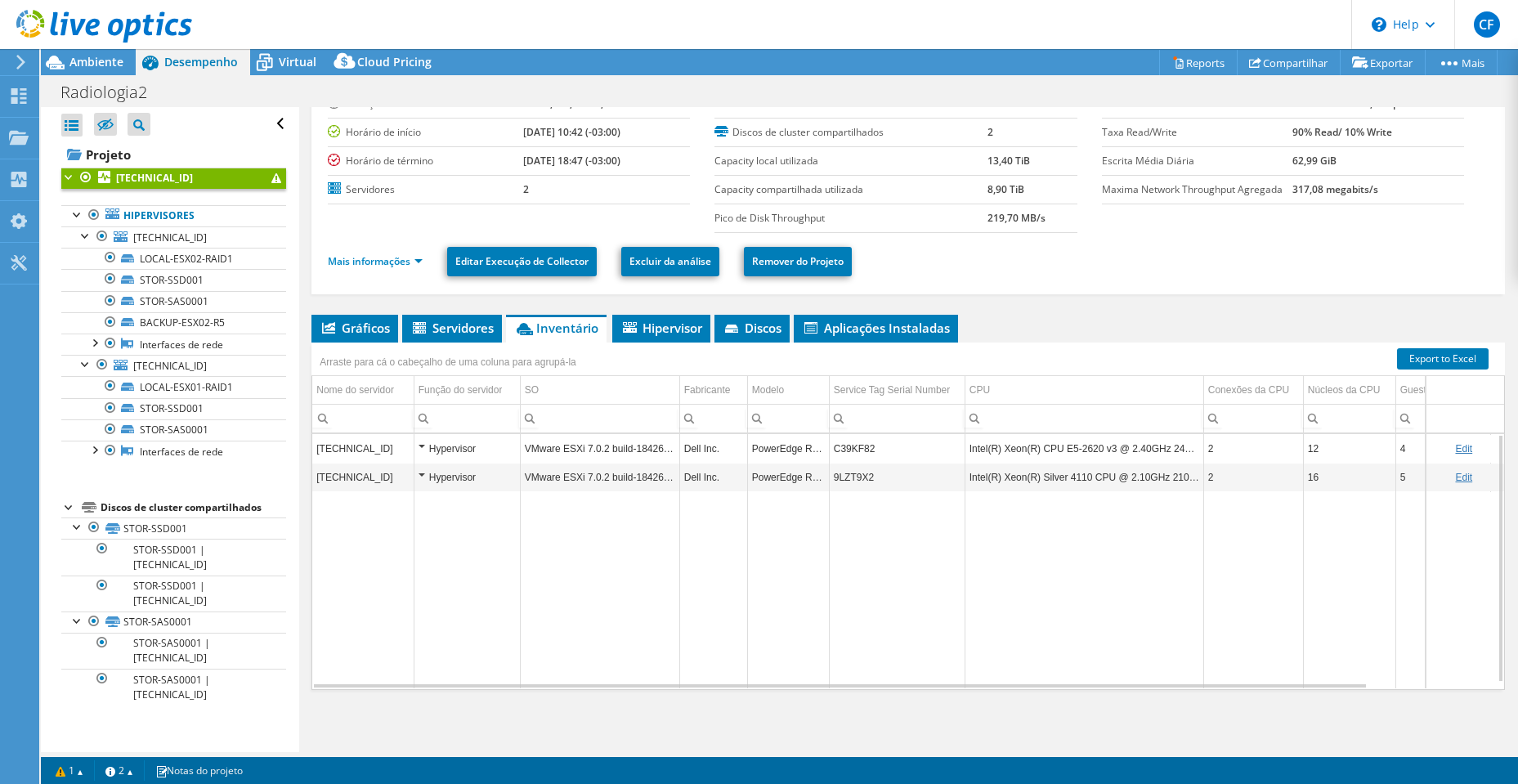
click at [425, 474] on div "Hypervisor" at bounding box center [467, 477] width 97 height 20
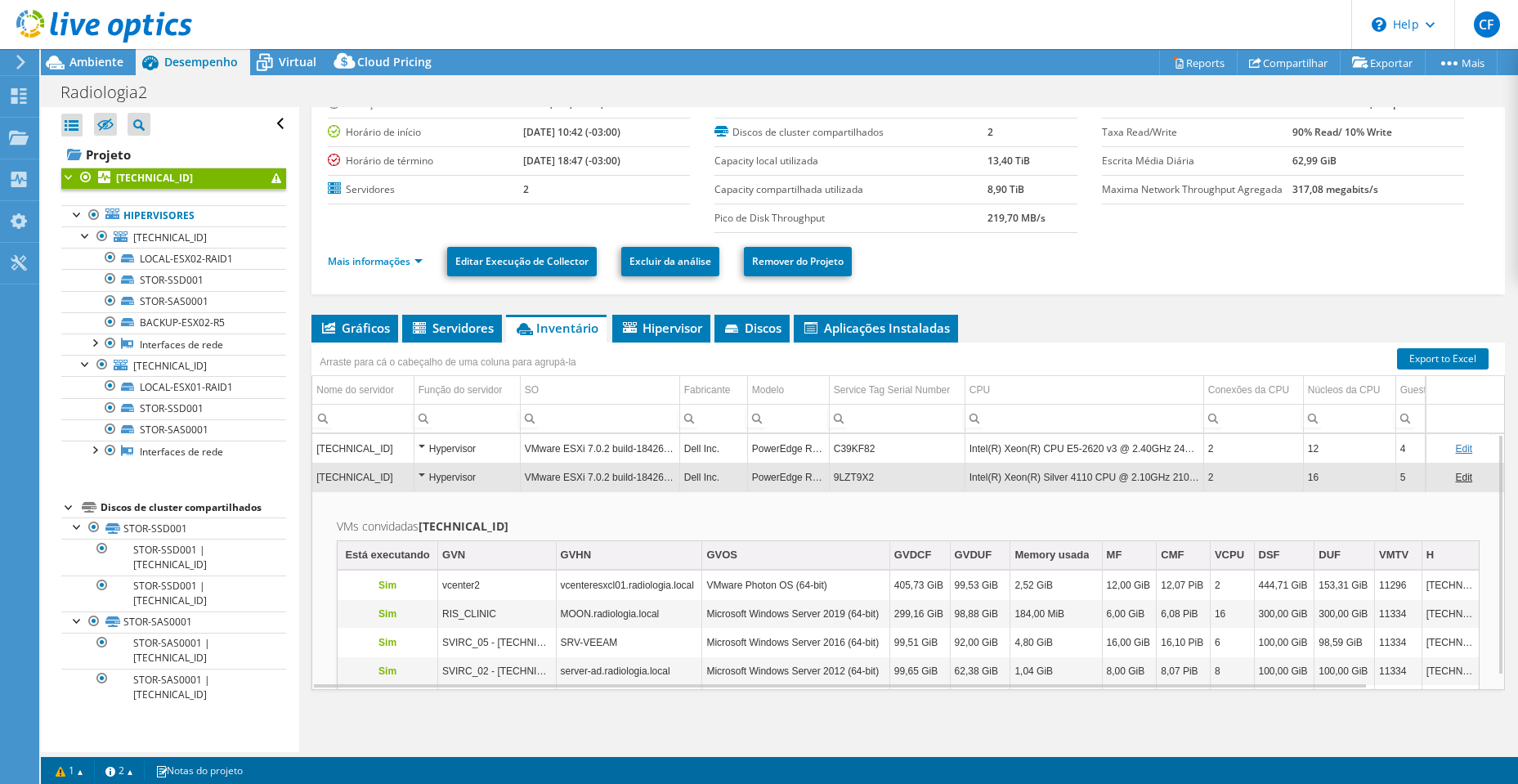
scroll to position [14, 0]
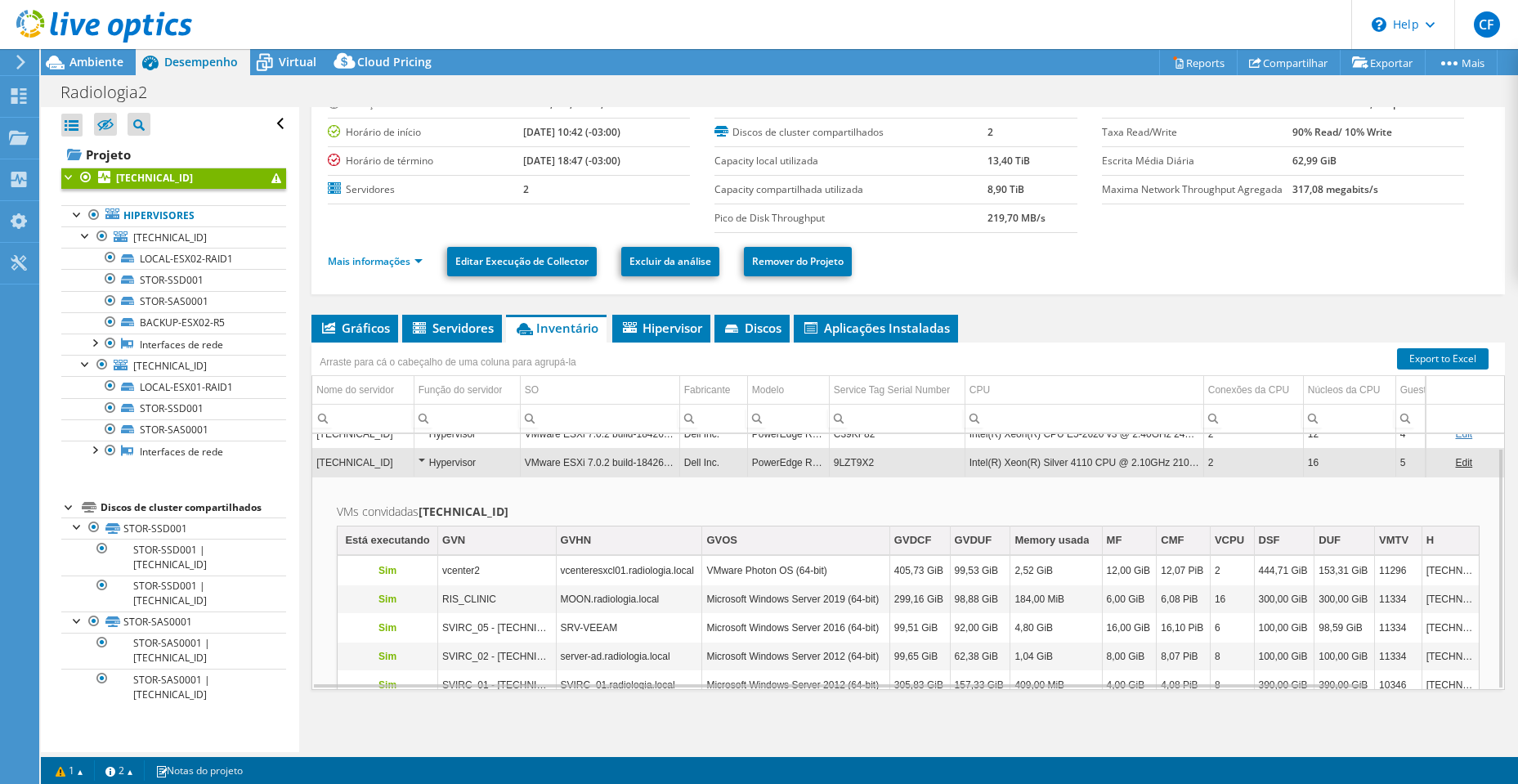
click at [808, 505] on h2 "VMs convidadas [TECHNICAL_ID]" at bounding box center [909, 512] width 1144 height 20
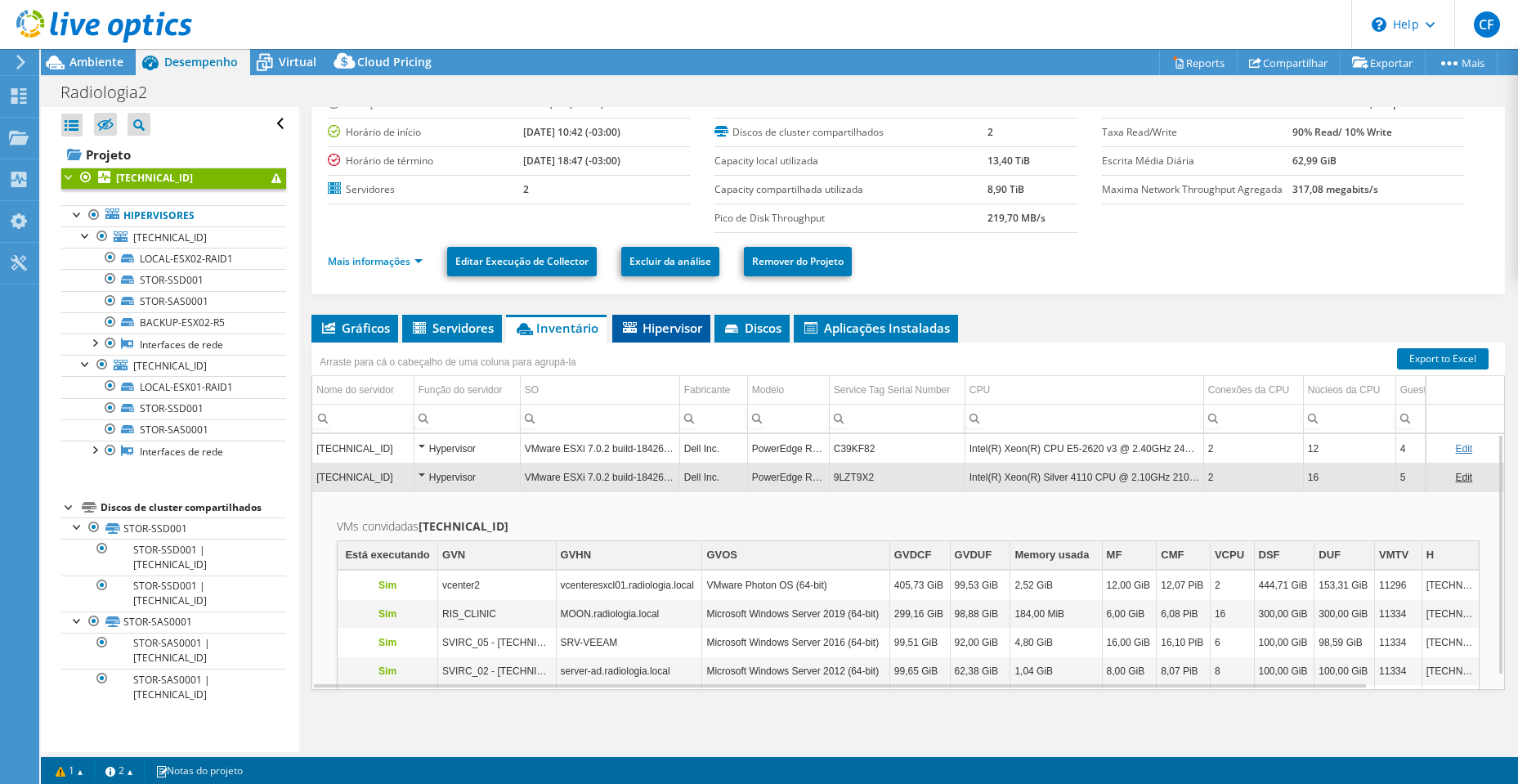
click at [654, 330] on span "Hipervisor" at bounding box center [661, 328] width 82 height 16
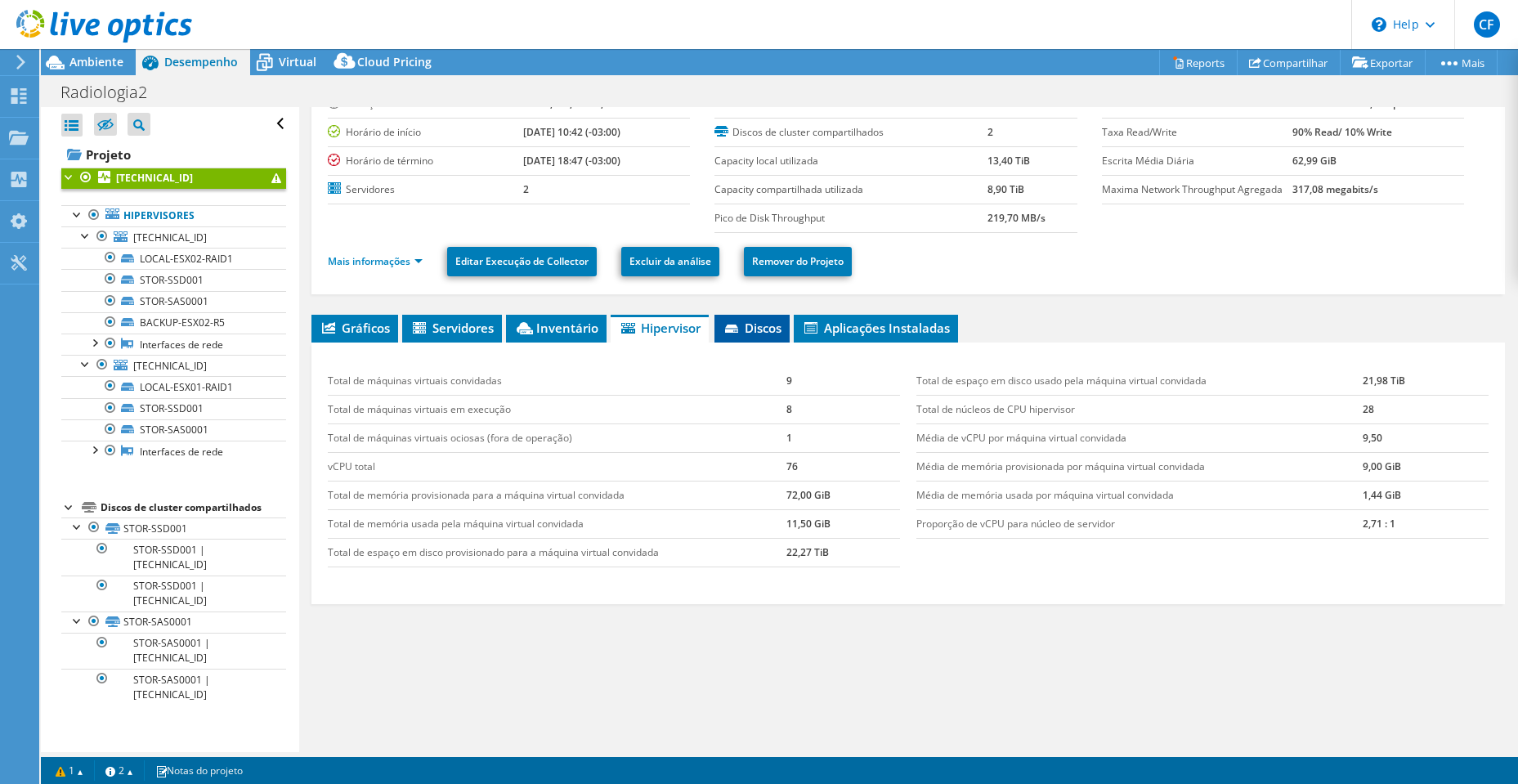
click at [759, 335] on span "Discos" at bounding box center [753, 328] width 59 height 16
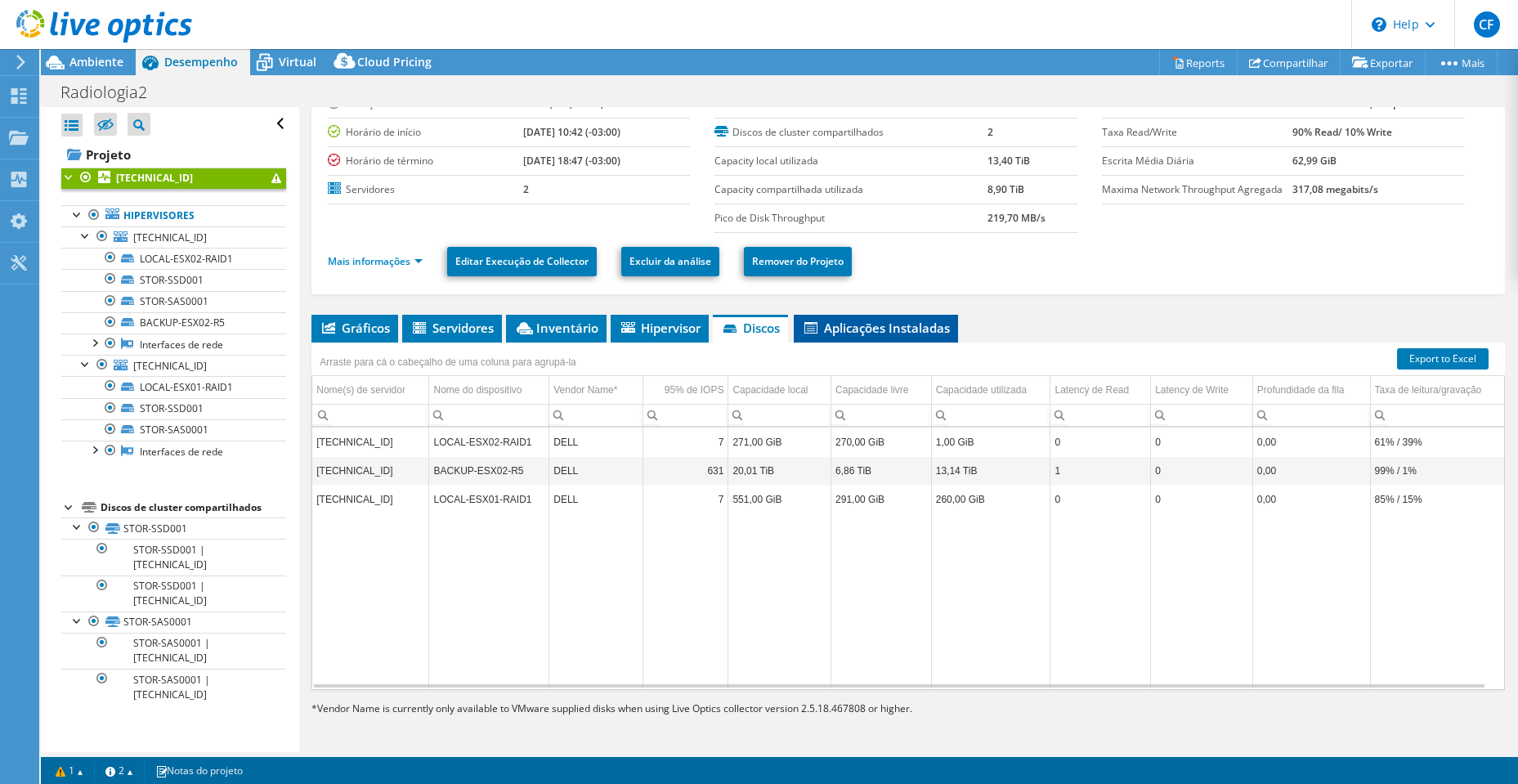
click at [854, 332] on span "Aplicações Instaladas" at bounding box center [876, 328] width 148 height 16
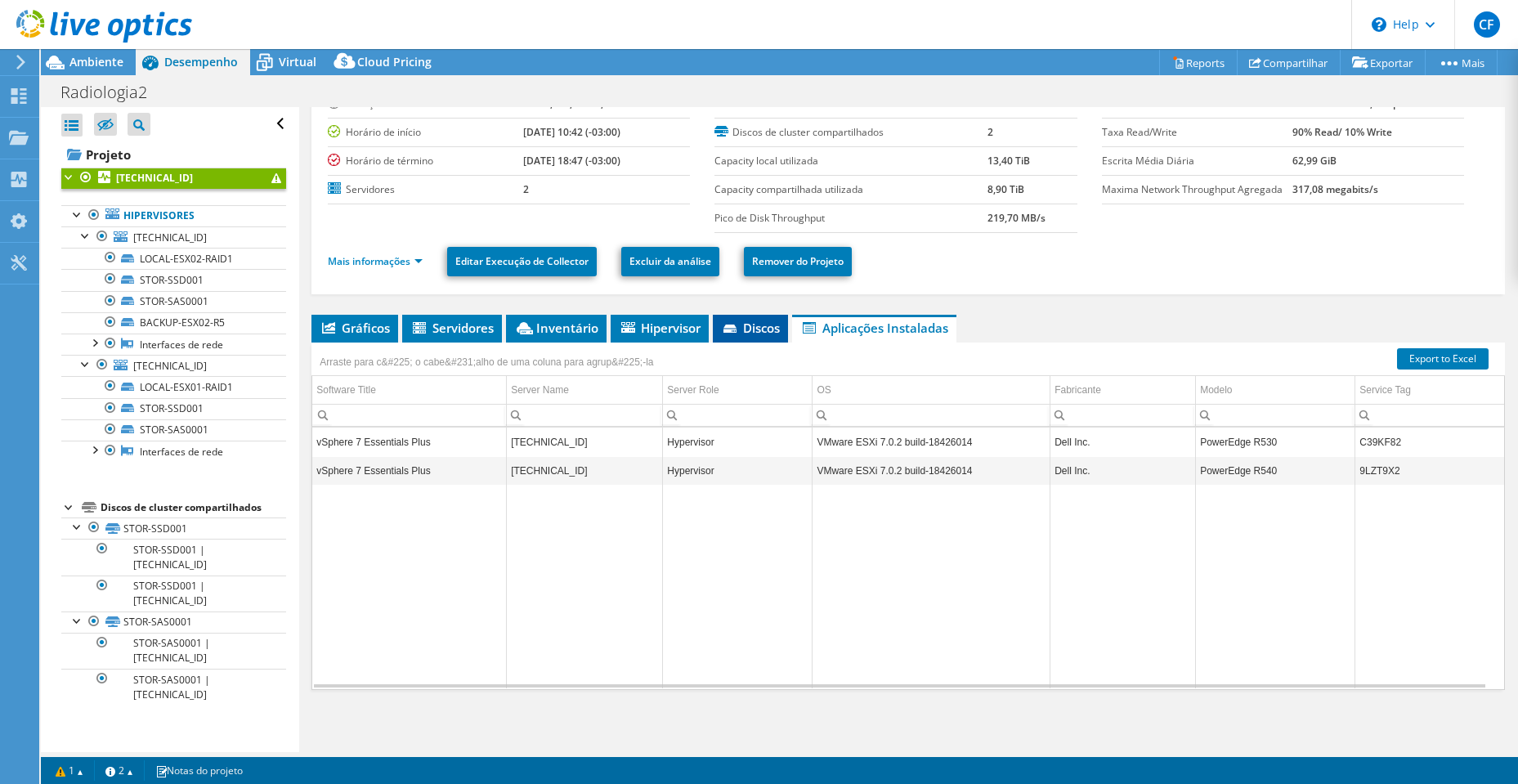
click at [757, 328] on span "Discos" at bounding box center [751, 328] width 59 height 16
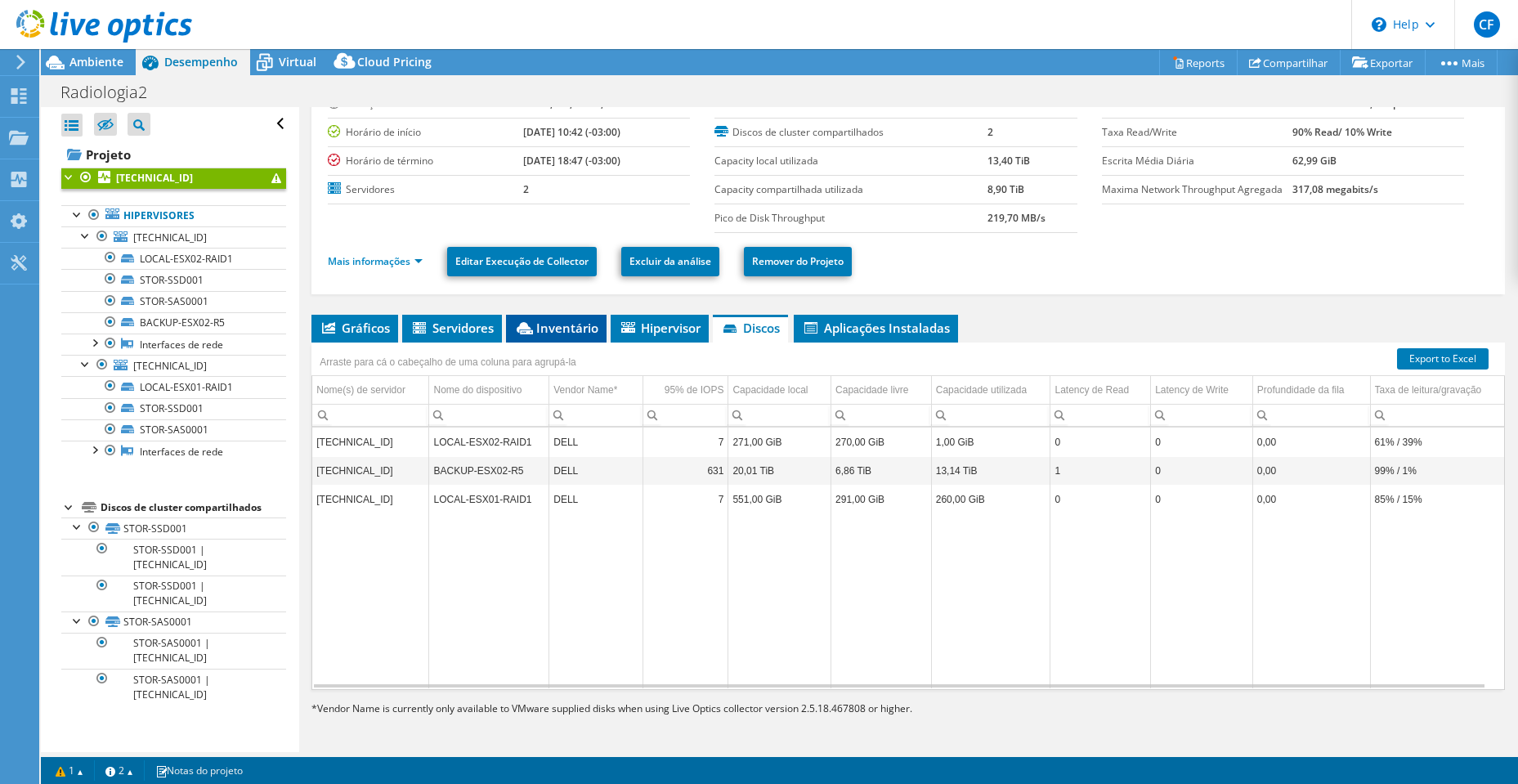
click at [571, 336] on li "Inventário" at bounding box center [557, 328] width 101 height 28
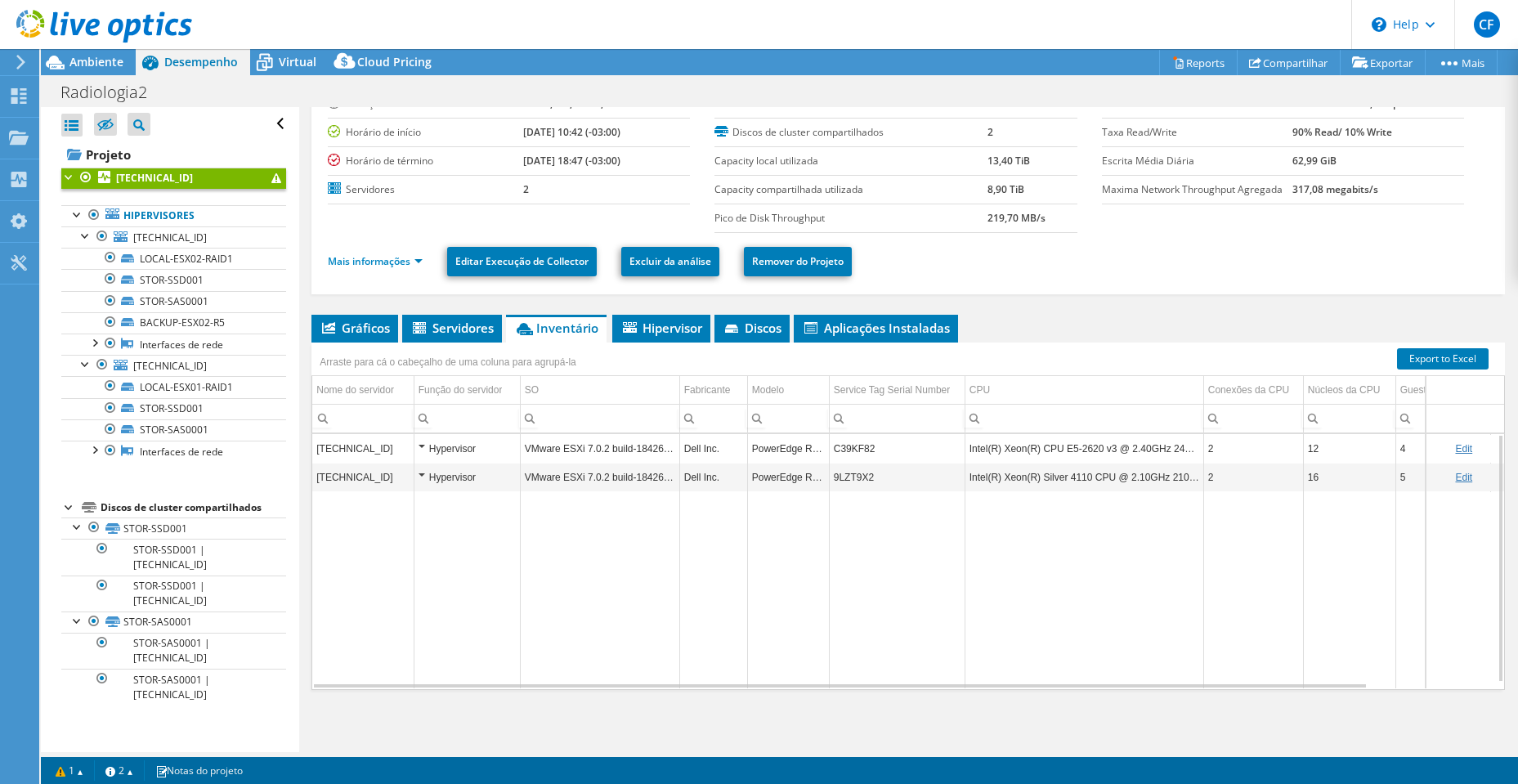
click at [419, 475] on div "Hypervisor" at bounding box center [467, 477] width 97 height 20
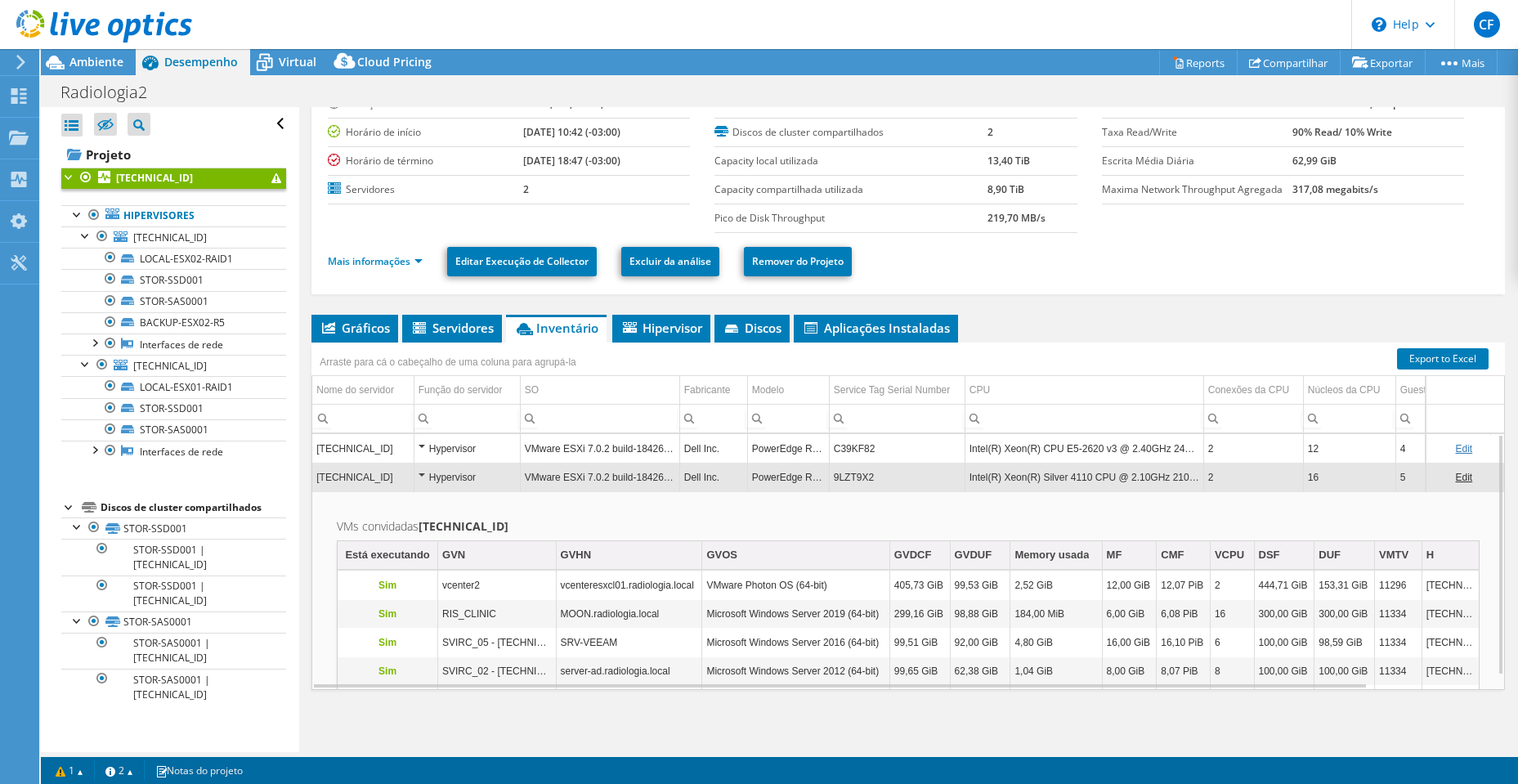
click at [537, 616] on td "RIS_CLINIC" at bounding box center [497, 614] width 118 height 29
drag, startPoint x: 1455, startPoint y: 619, endPoint x: 1145, endPoint y: 616, distance: 310.0
click at [1145, 616] on tr "Sim RIS_CLINIC MOON.radiologia.local Microsoft Windows Server 2019 (64-bit) 299…" at bounding box center [908, 614] width 1142 height 29
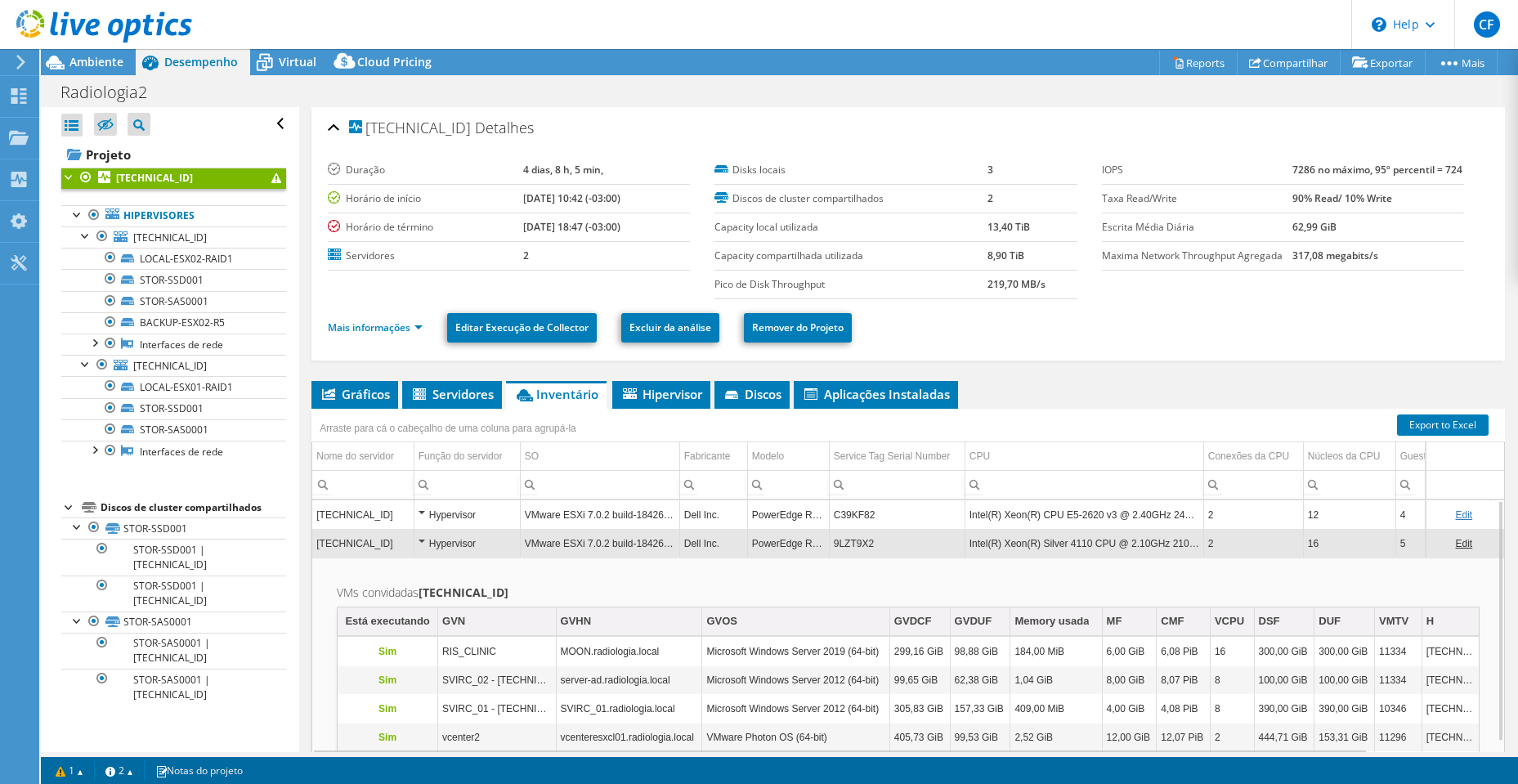
scroll to position [70, 0]
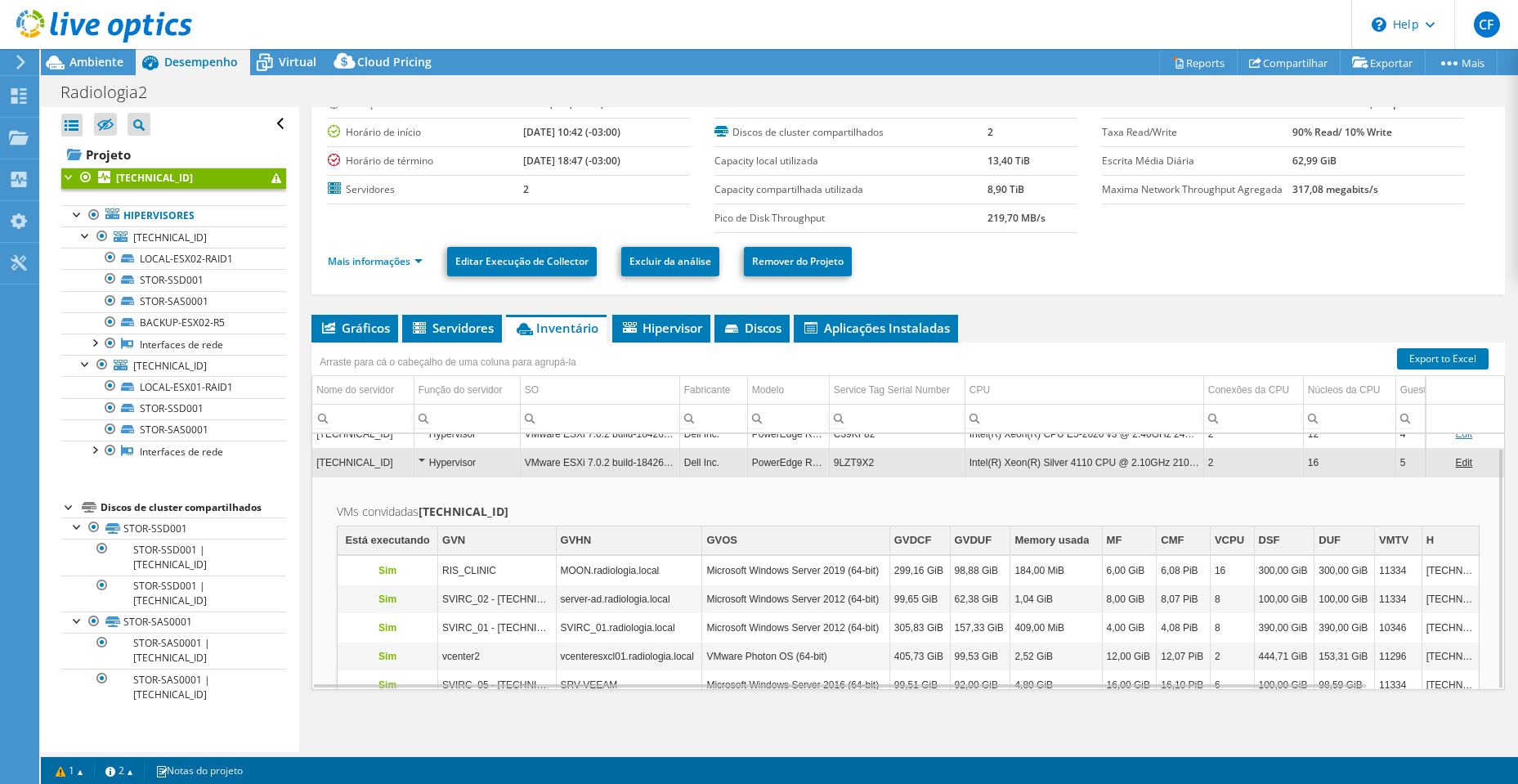
click at [459, 571] on td "RIS_CLINIC" at bounding box center [497, 571] width 118 height 29
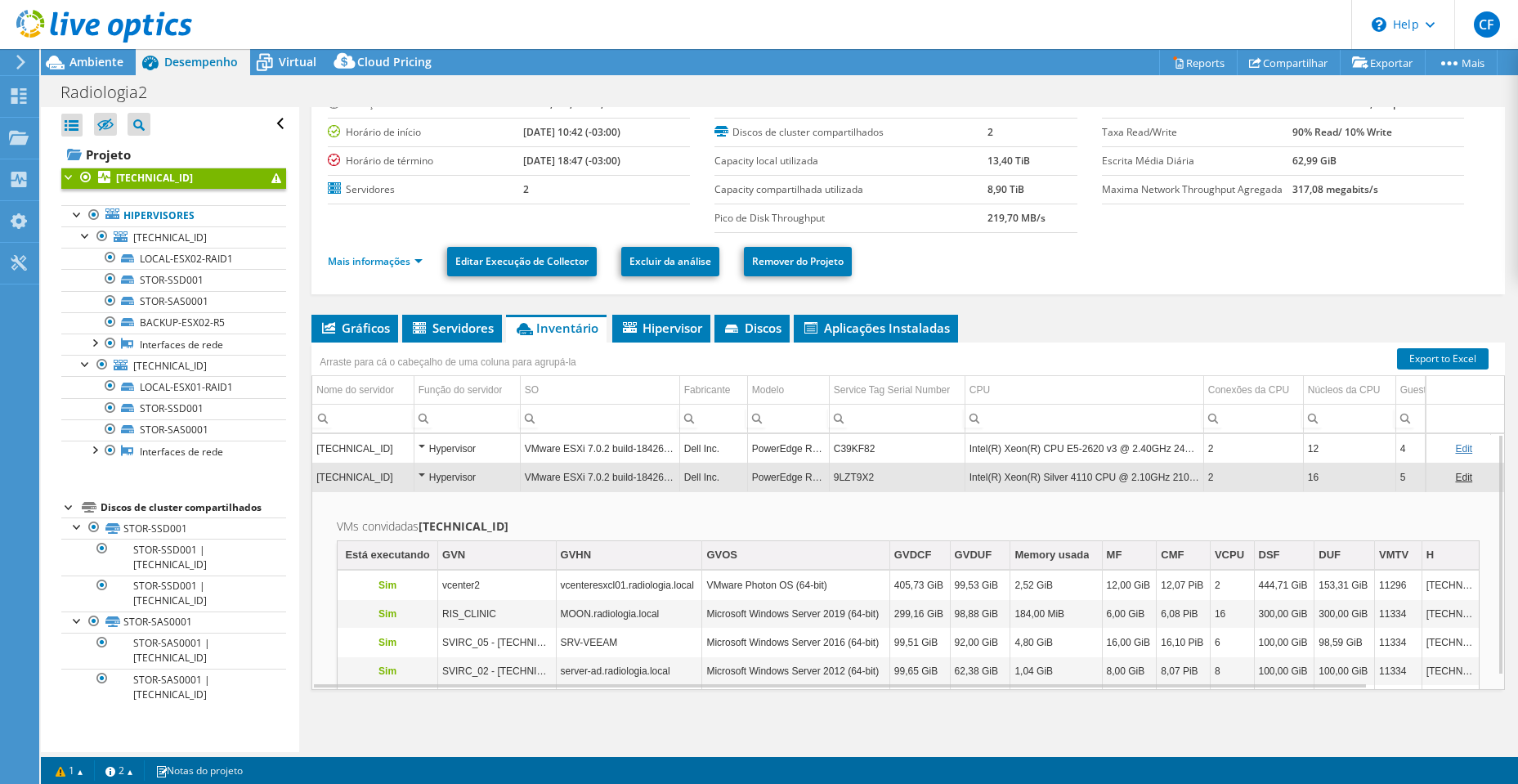
scroll to position [0, 0]
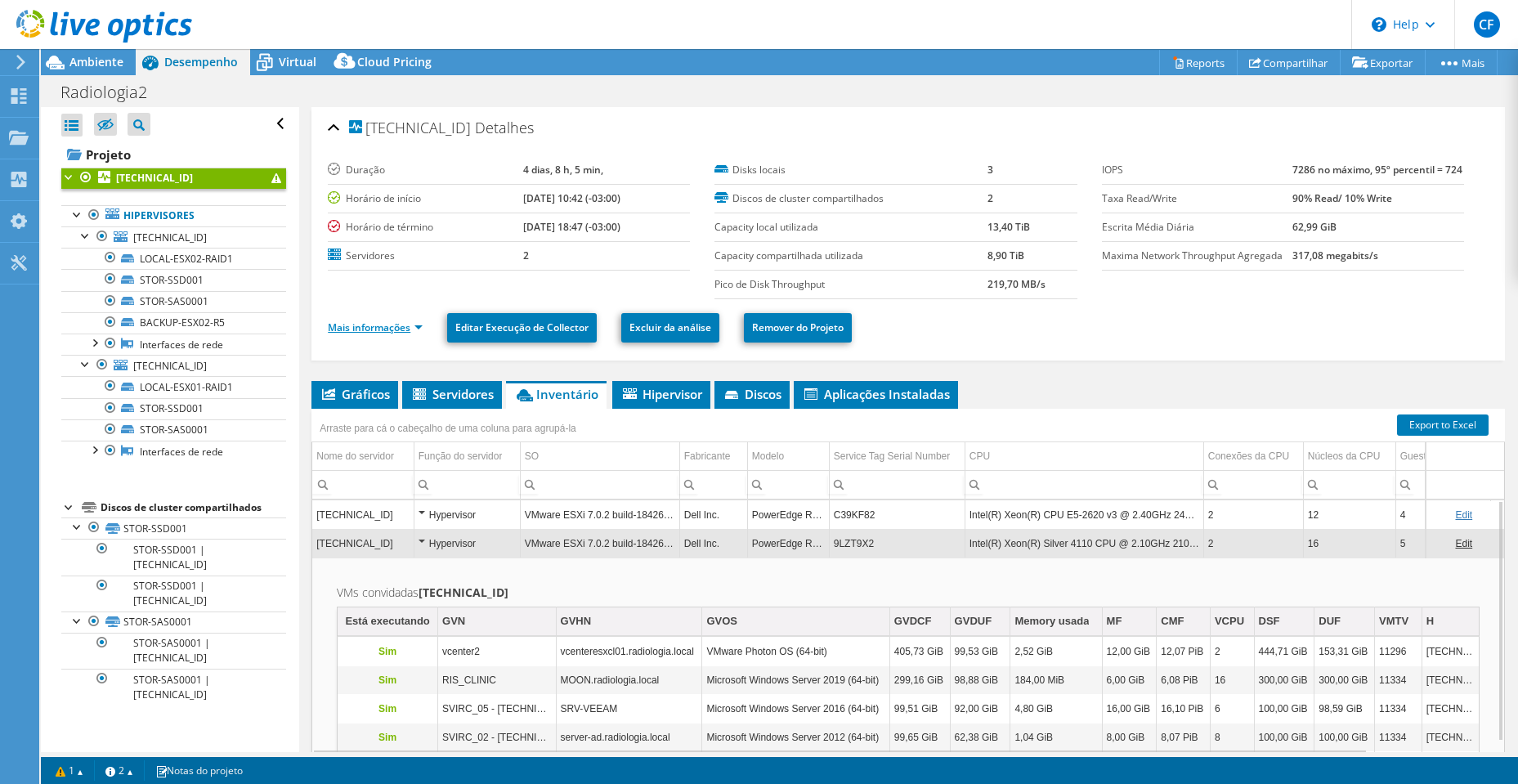
click at [413, 332] on link "Mais informações" at bounding box center [375, 327] width 95 height 14
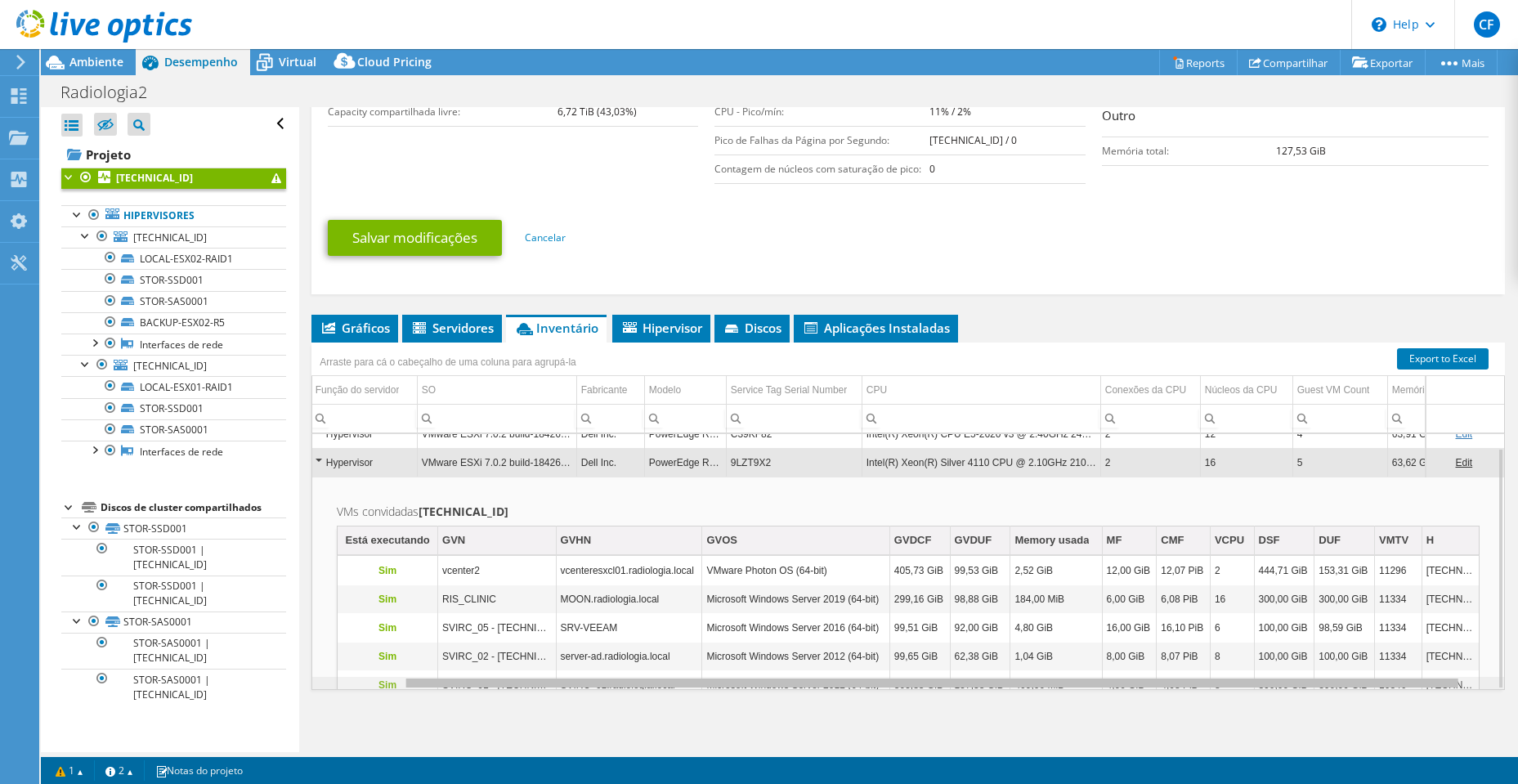
scroll to position [0, 104]
drag, startPoint x: 1041, startPoint y: 684, endPoint x: 1143, endPoint y: 686, distance: 102.0
click at [1143, 686] on body "CF Usuário Final [PERSON_NAME] [PERSON_NAME][EMAIL_ADDRESS][DOMAIN_NAME] Conste…" at bounding box center [759, 392] width 1518 height 784
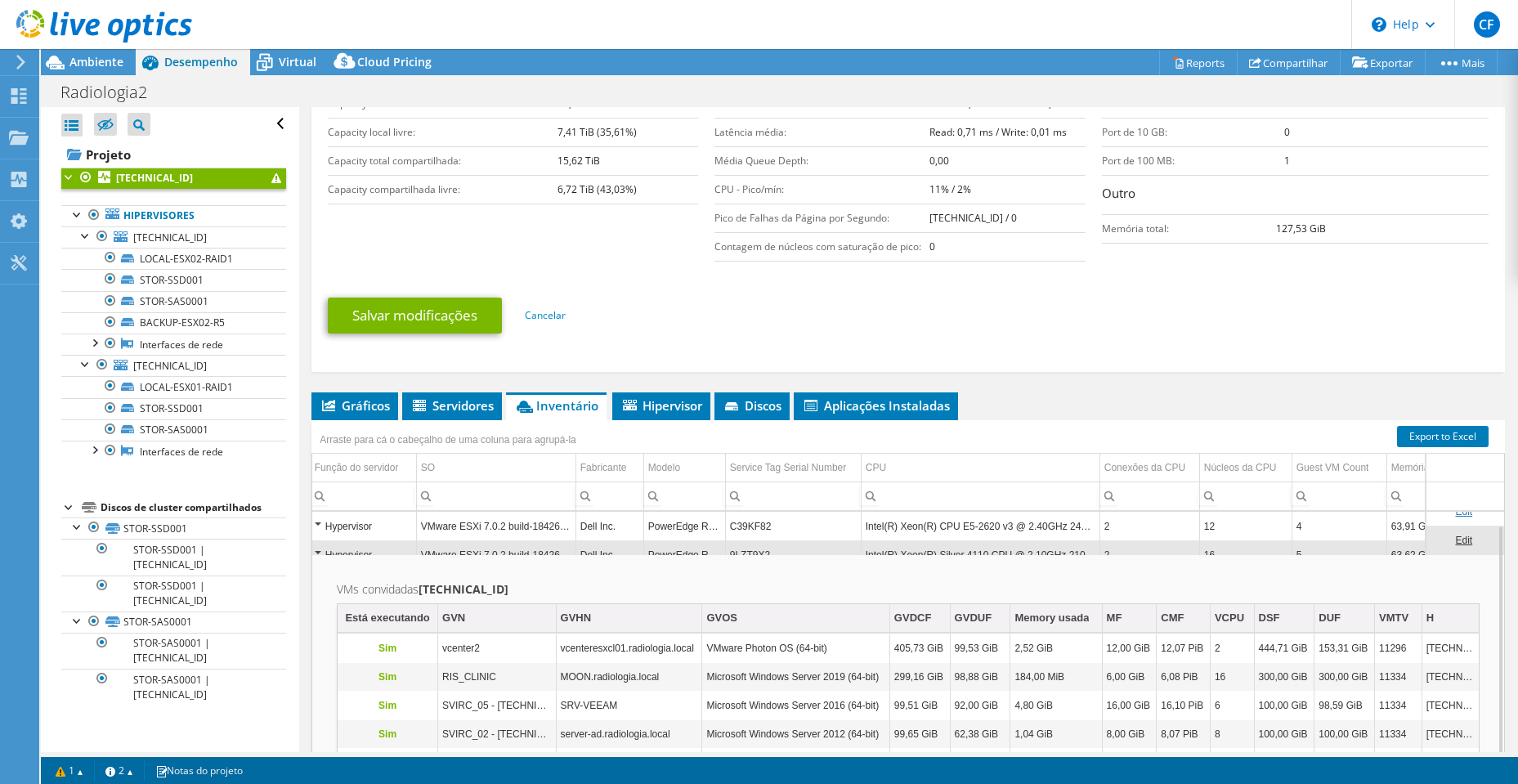
scroll to position [452, 0]
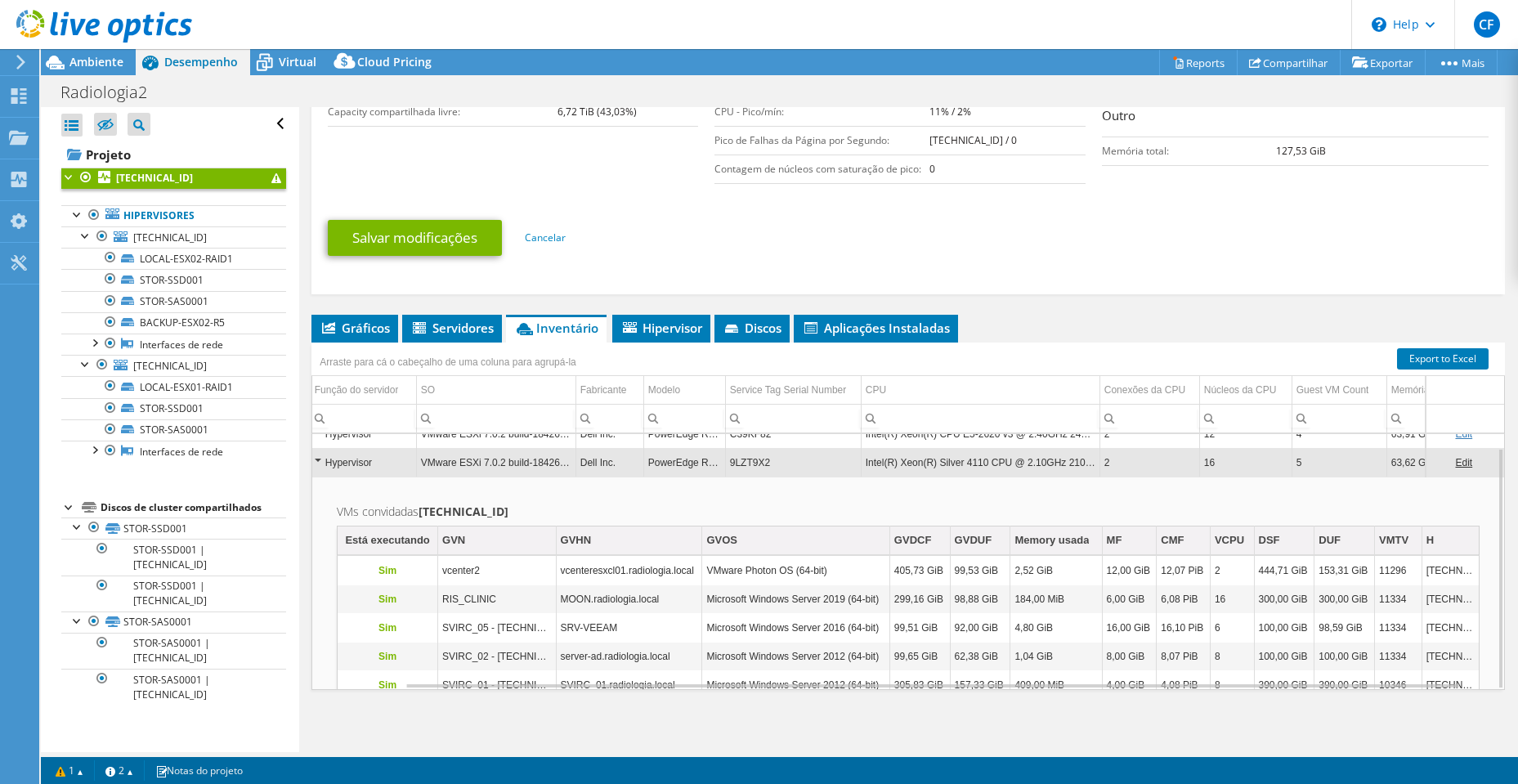
click at [224, 59] on span "Desempenho" at bounding box center [200, 62] width 73 height 15
click at [93, 147] on li "Abrir Todos" at bounding box center [111, 149] width 102 height 21
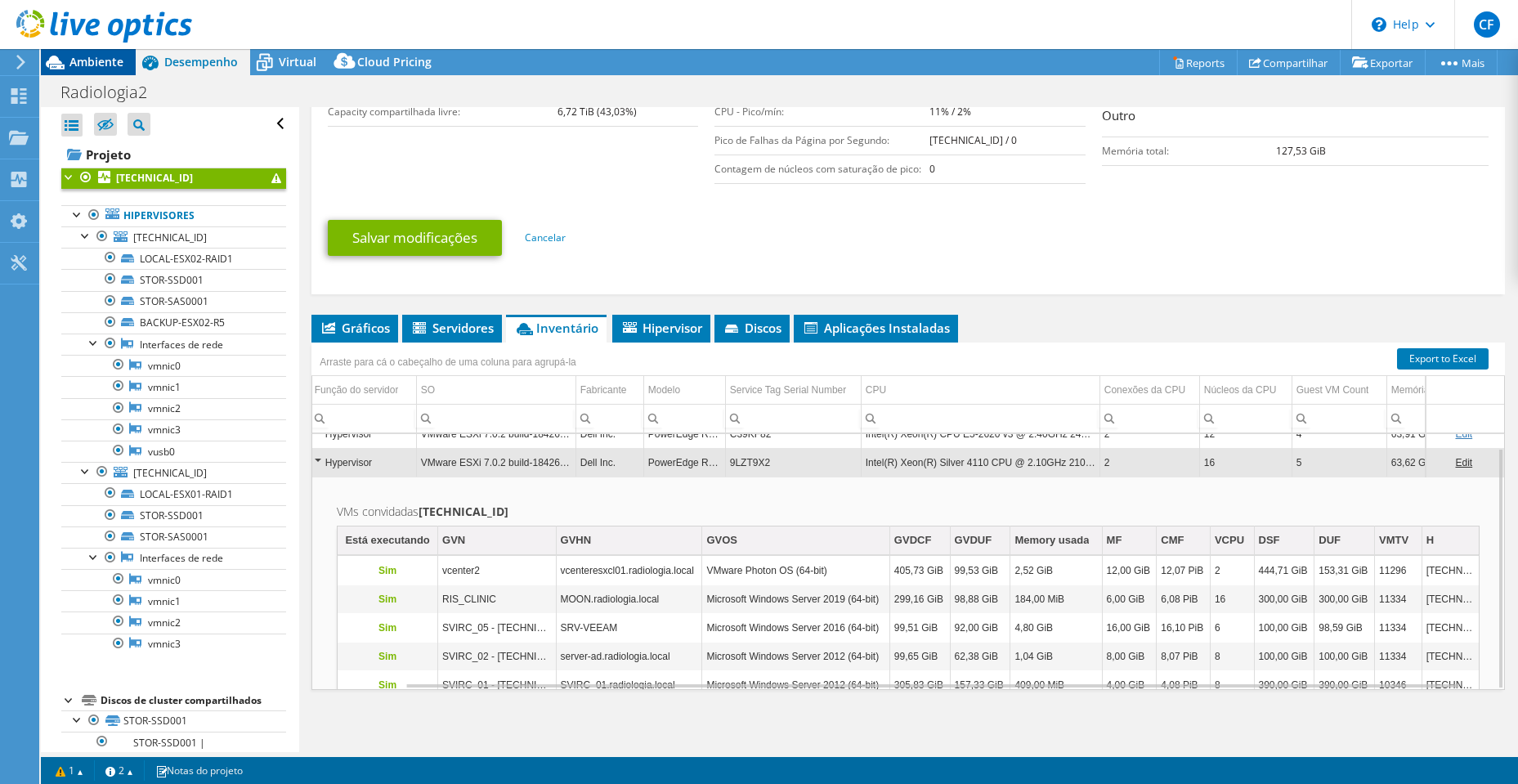
click at [120, 64] on span "Ambiente" at bounding box center [96, 62] width 54 height 15
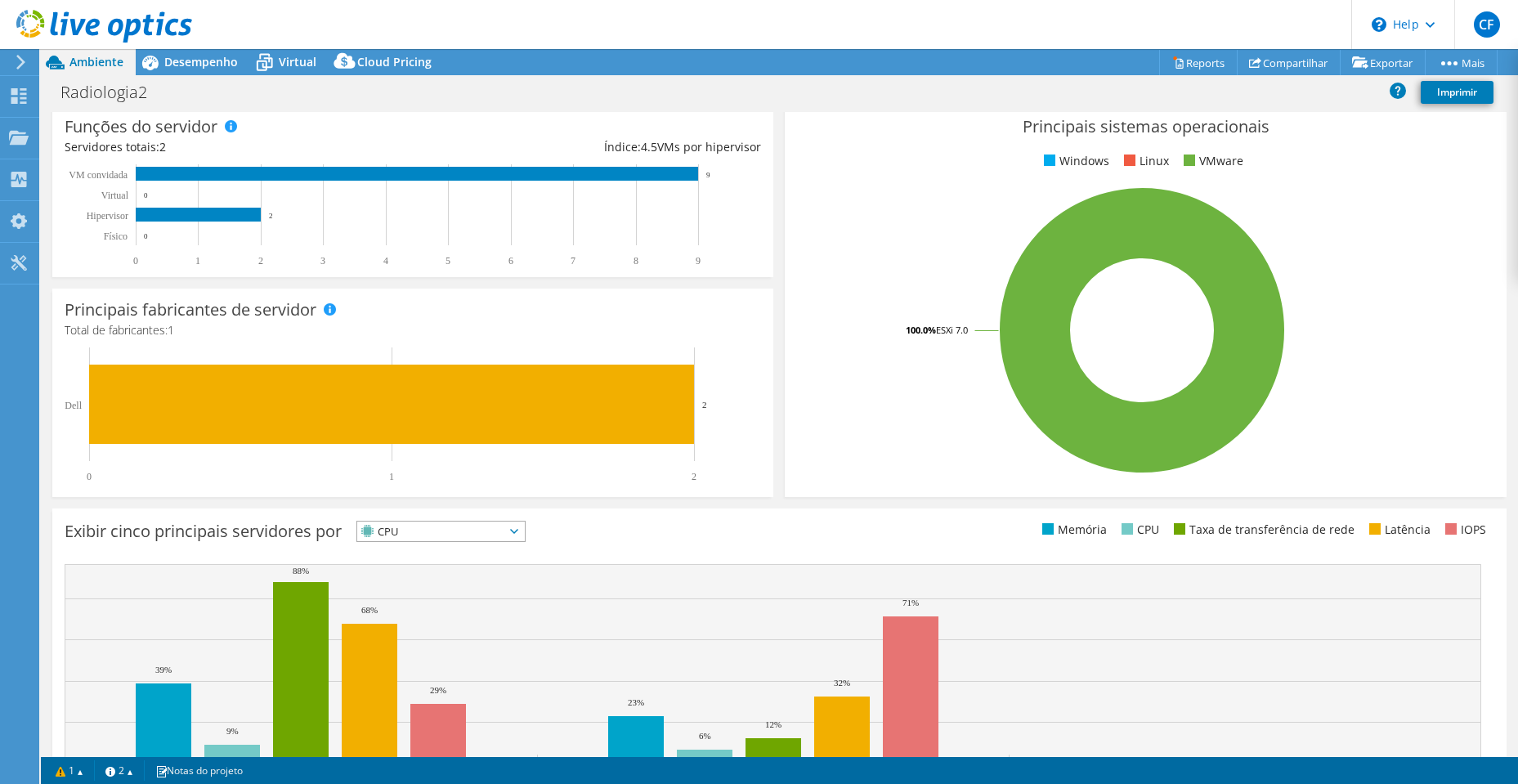
scroll to position [308, 0]
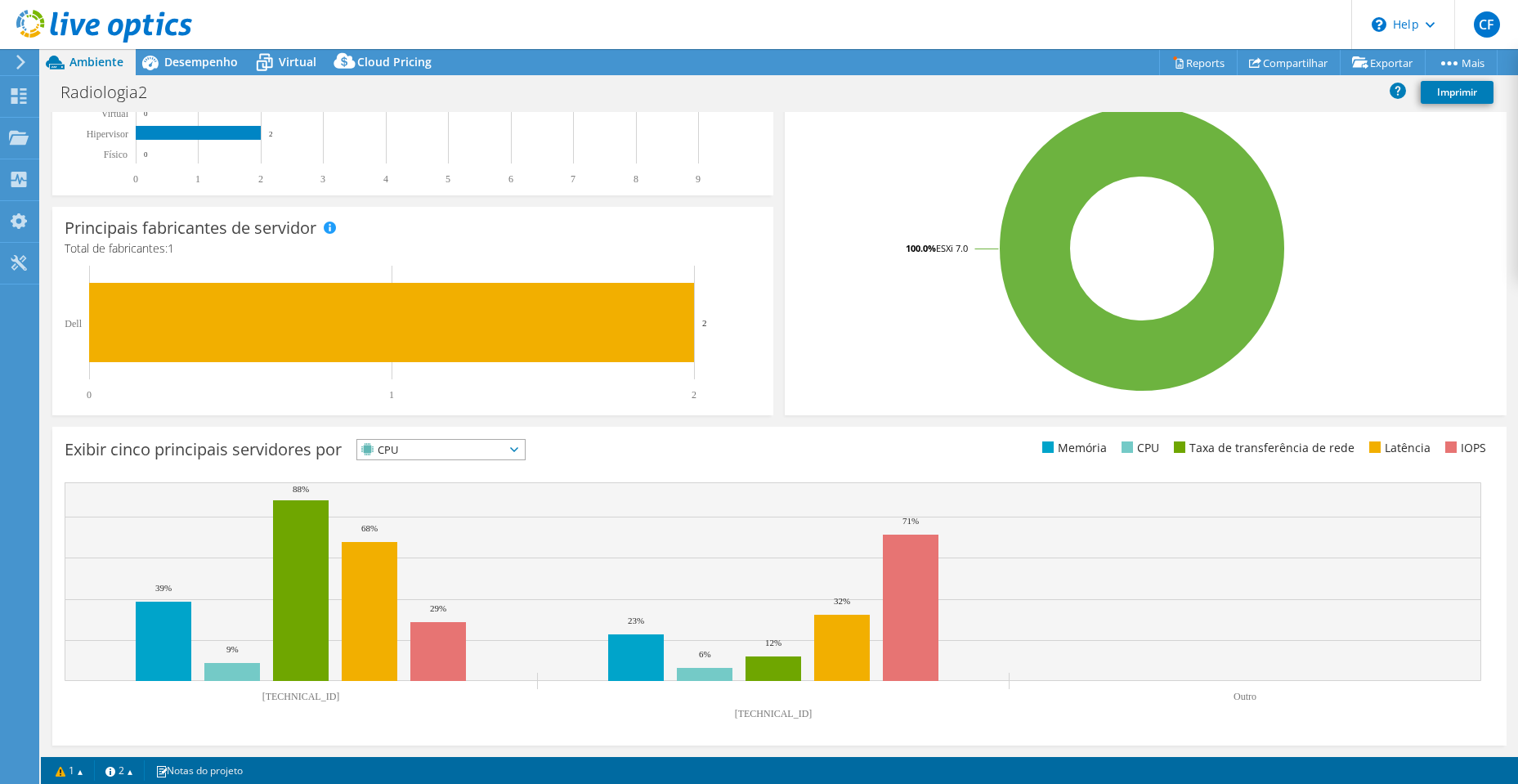
click at [416, 447] on span "CPU" at bounding box center [431, 450] width 147 height 20
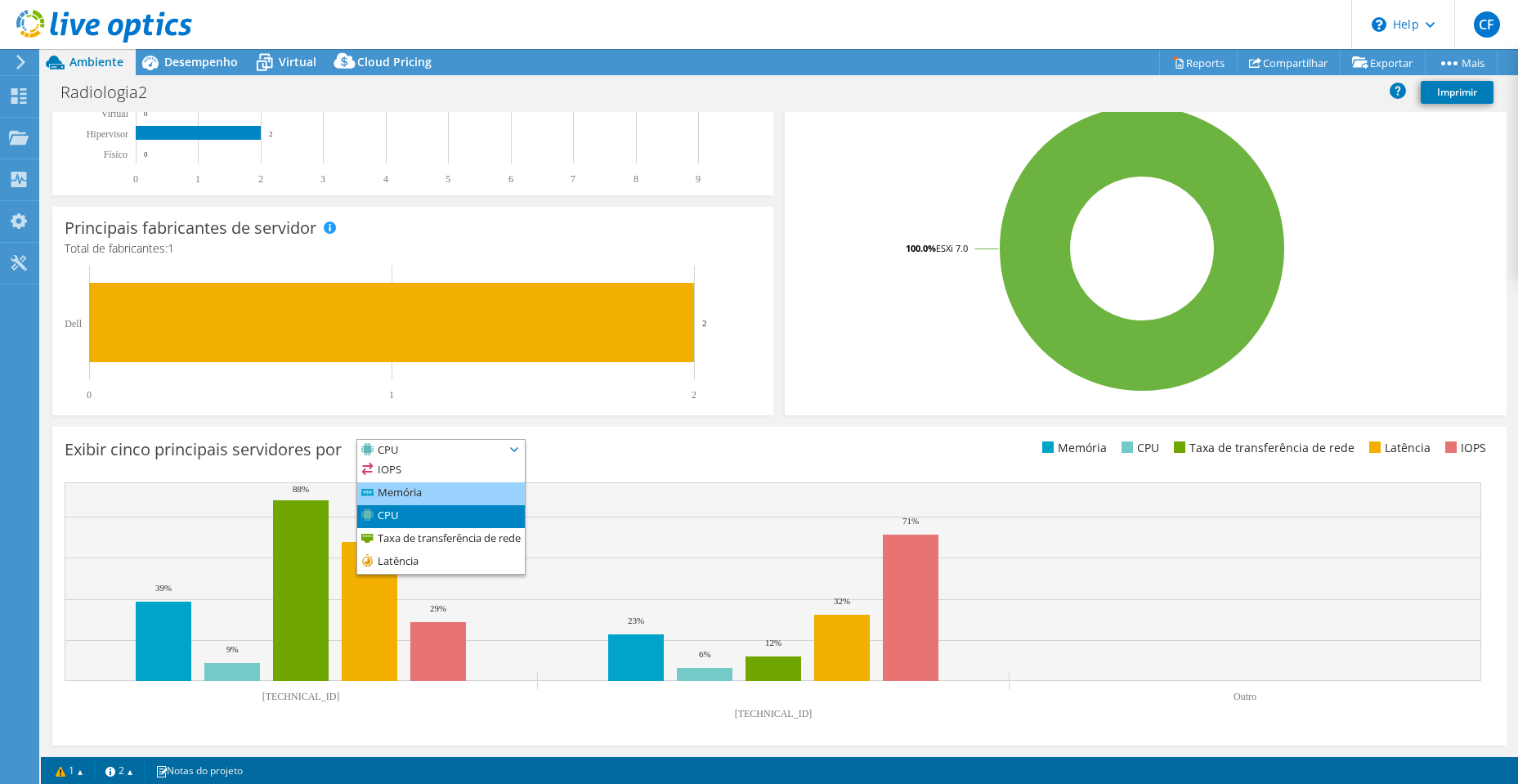
click at [447, 484] on li "Memória" at bounding box center [441, 493] width 168 height 23
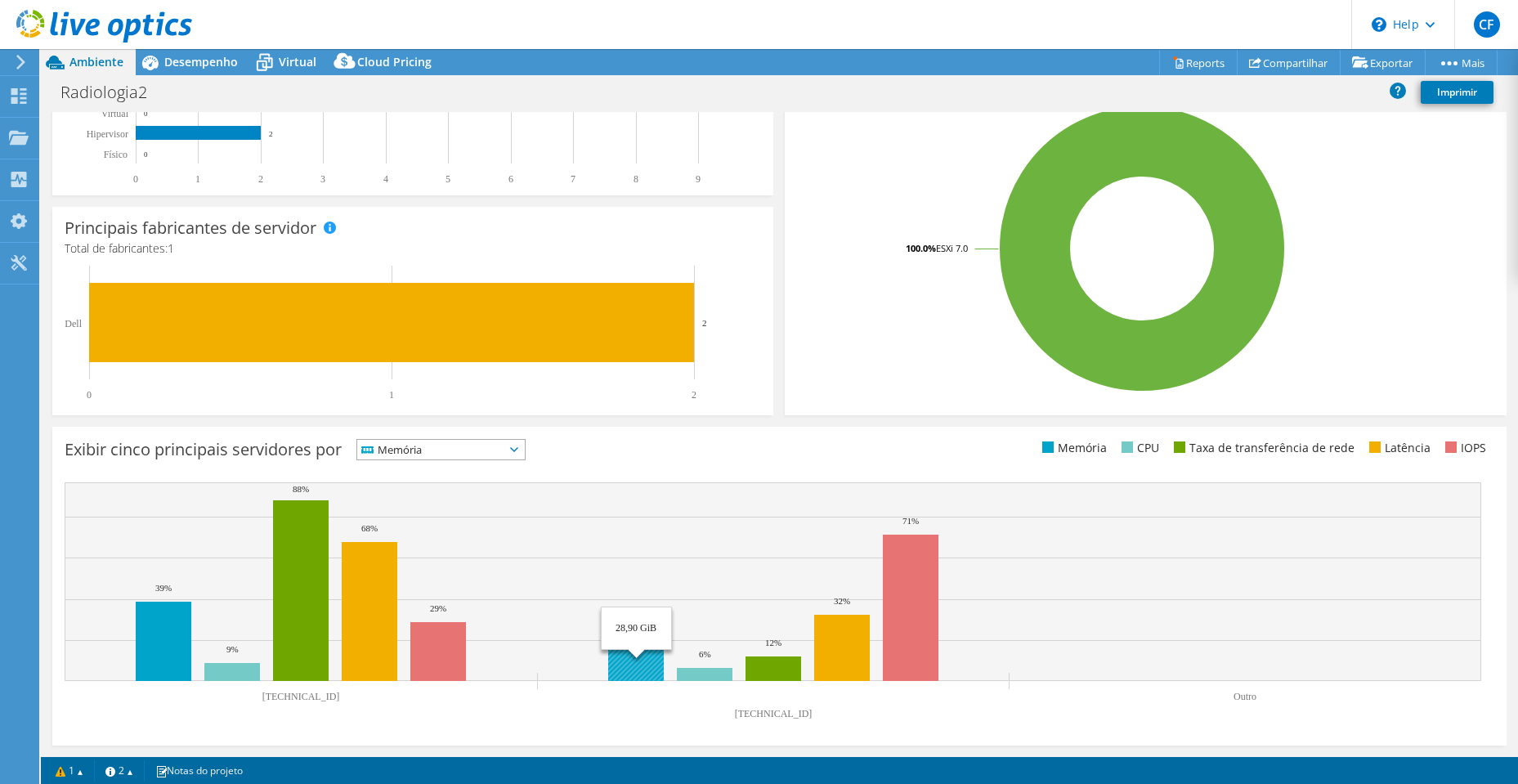
click at [654, 671] on rect at bounding box center [636, 657] width 55 height 47
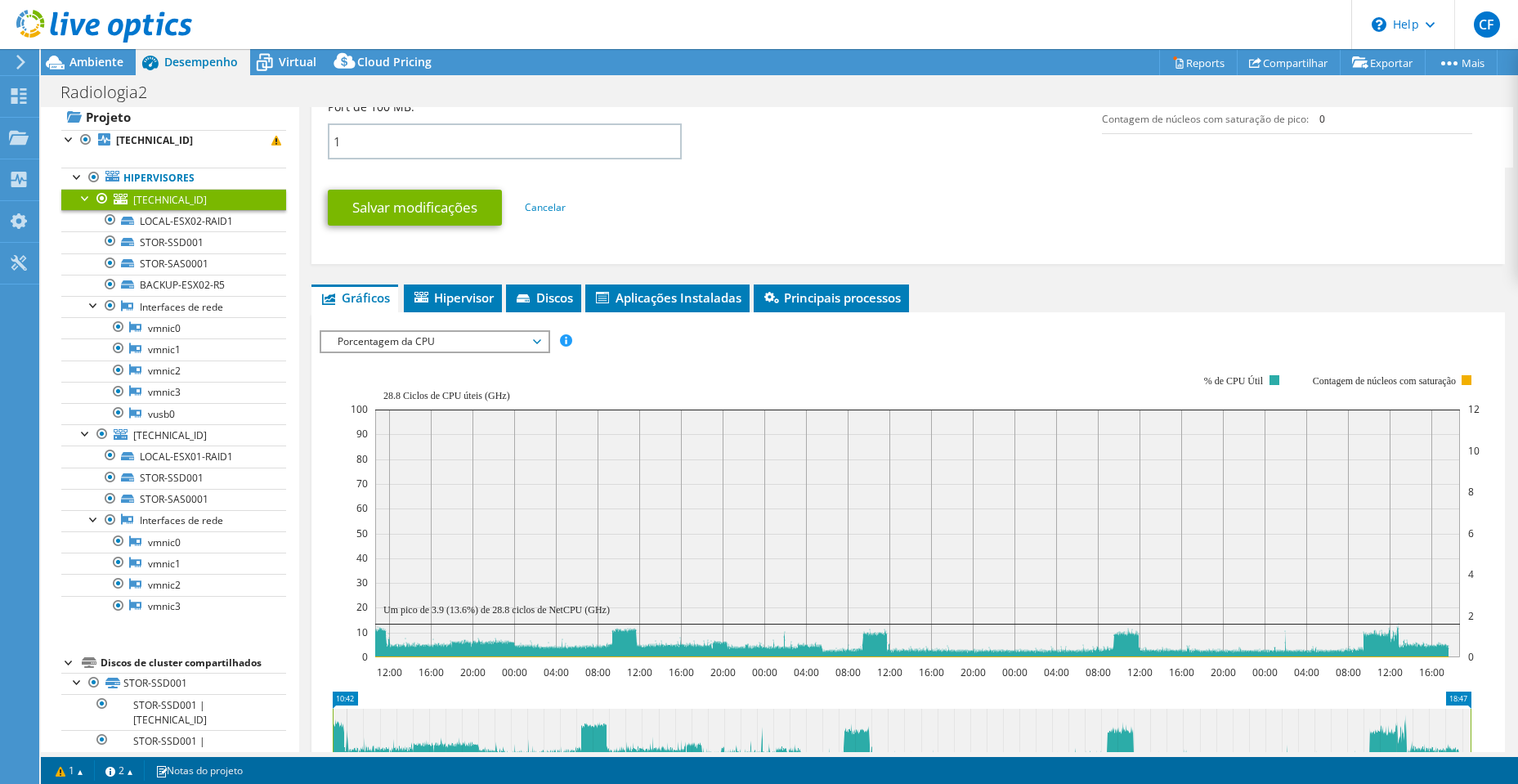
scroll to position [400, 0]
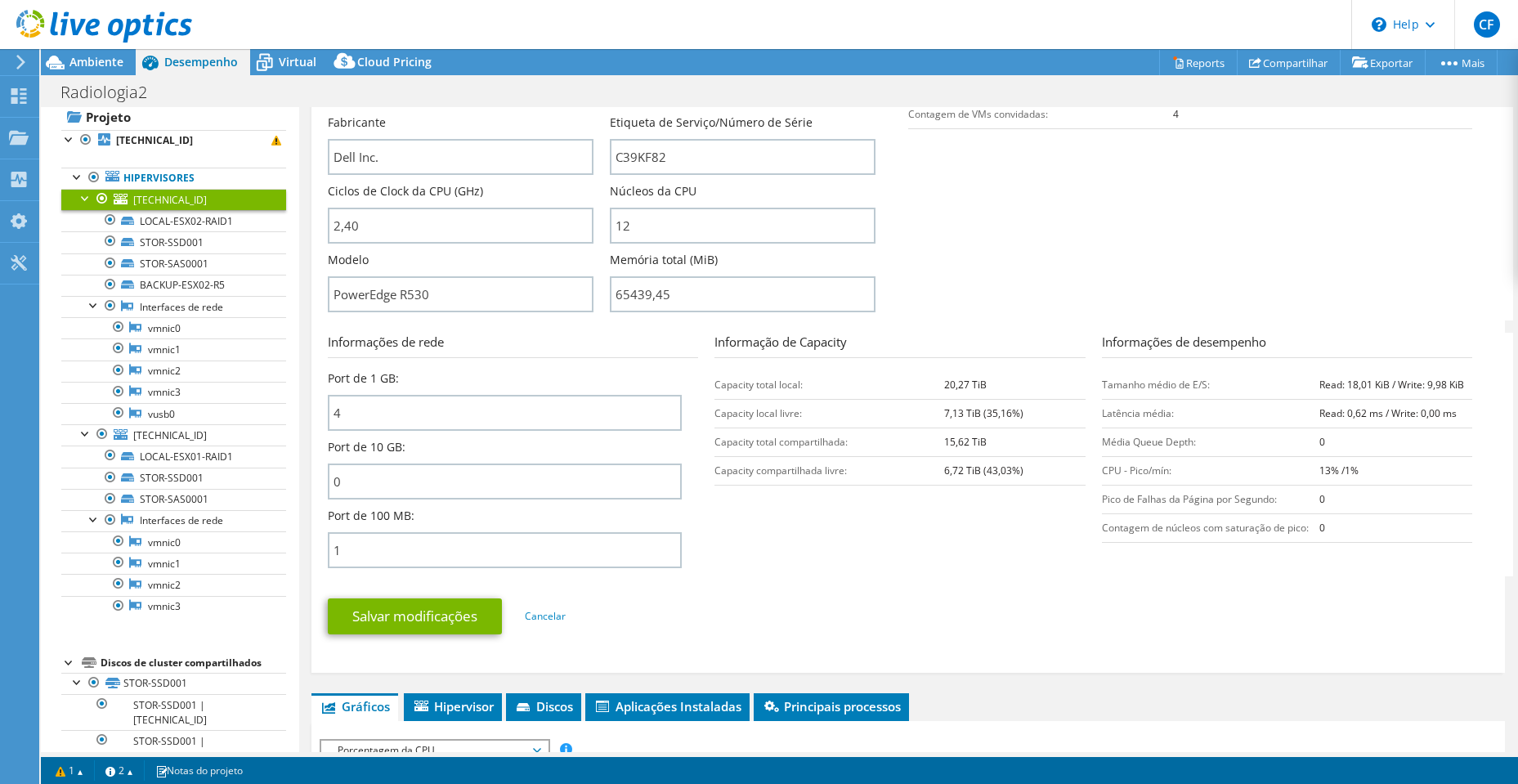
click at [79, 53] on div at bounding box center [96, 27] width 192 height 54
click at [113, 63] on span "Ambiente" at bounding box center [96, 62] width 54 height 15
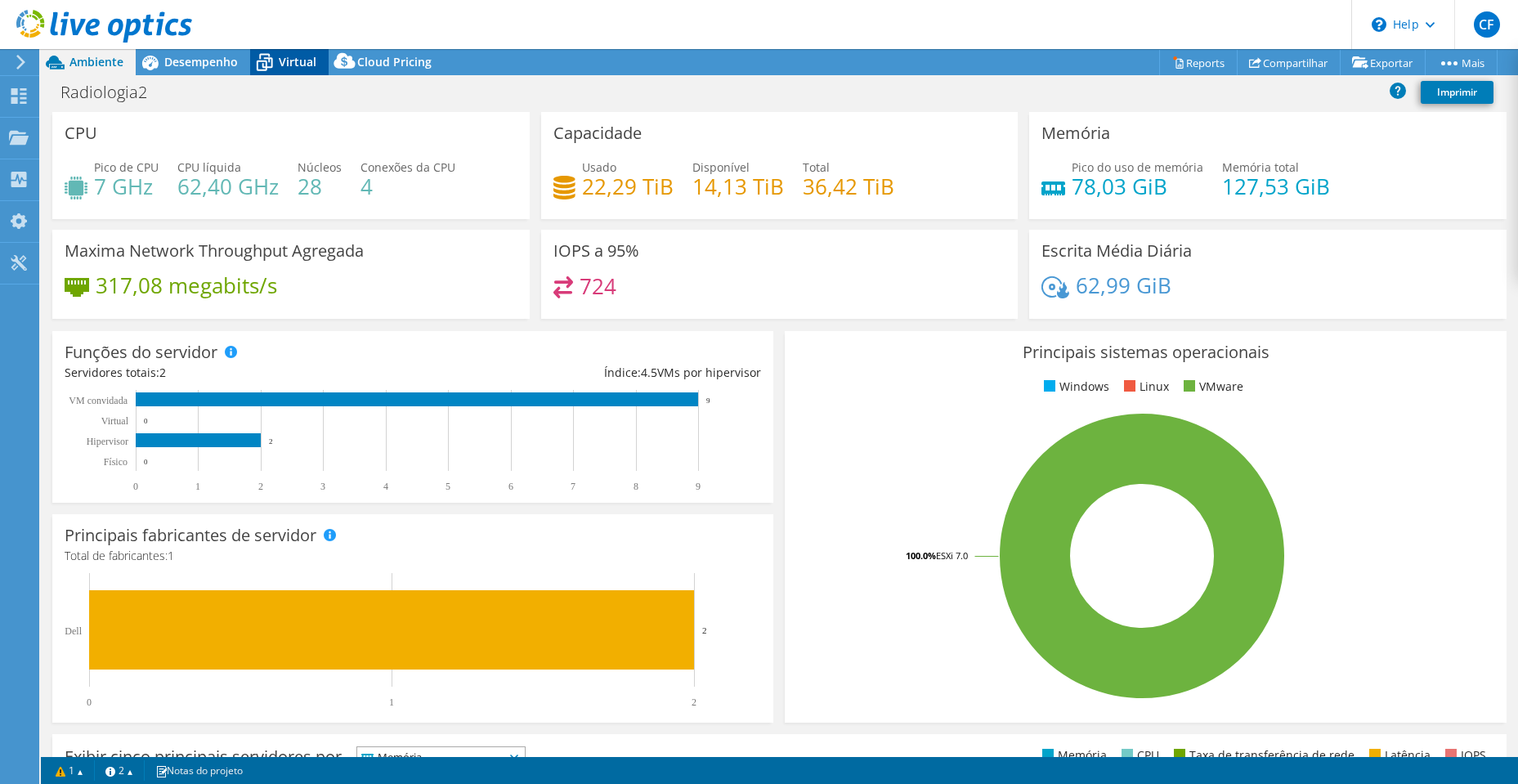
click at [295, 62] on span "Virtual" at bounding box center [297, 62] width 37 height 15
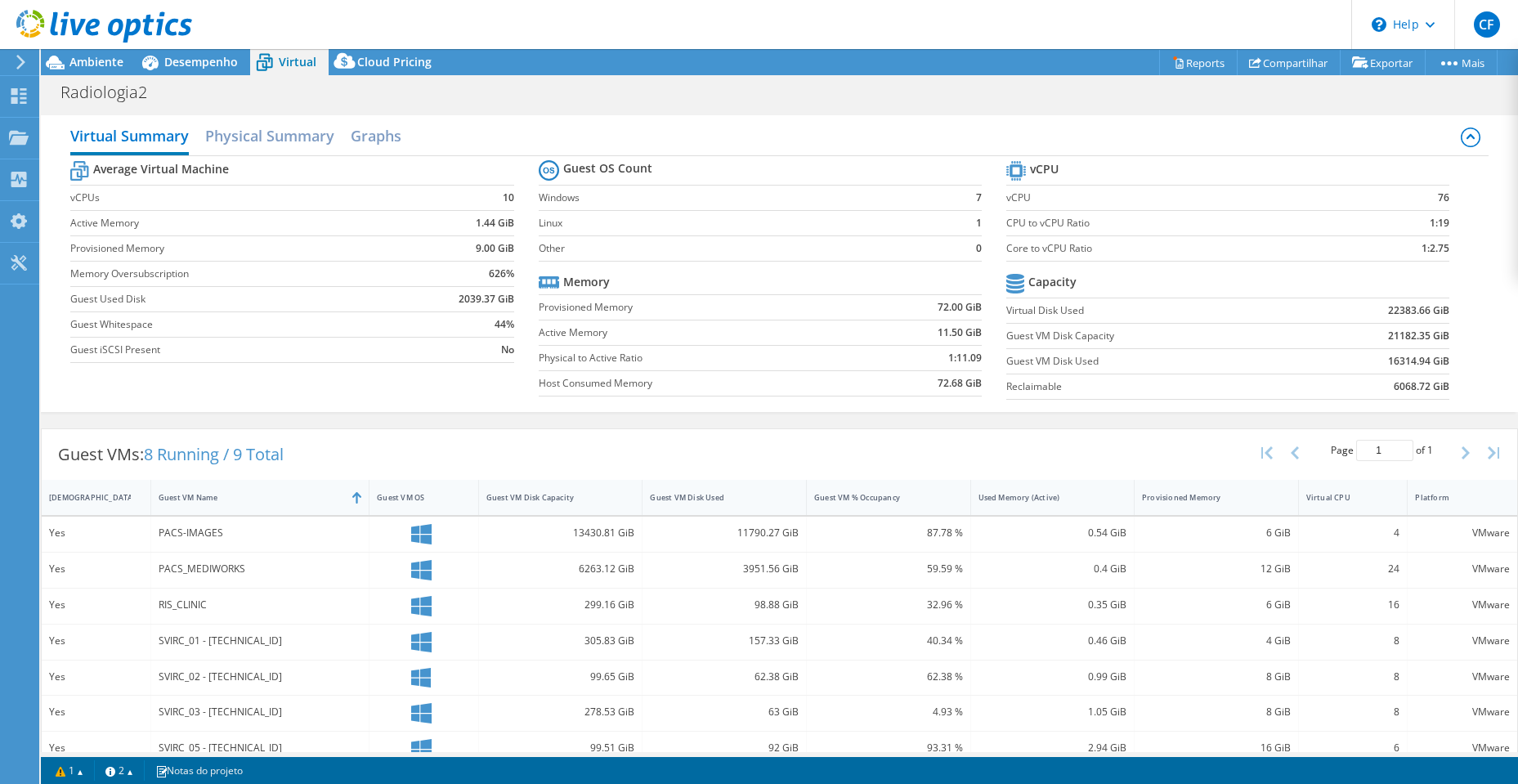
click at [291, 154] on div "Virtual Summary Physical Summary Graphs" at bounding box center [779, 137] width 1419 height 37
click at [288, 145] on h2 "Physical Summary" at bounding box center [270, 137] width 130 height 36
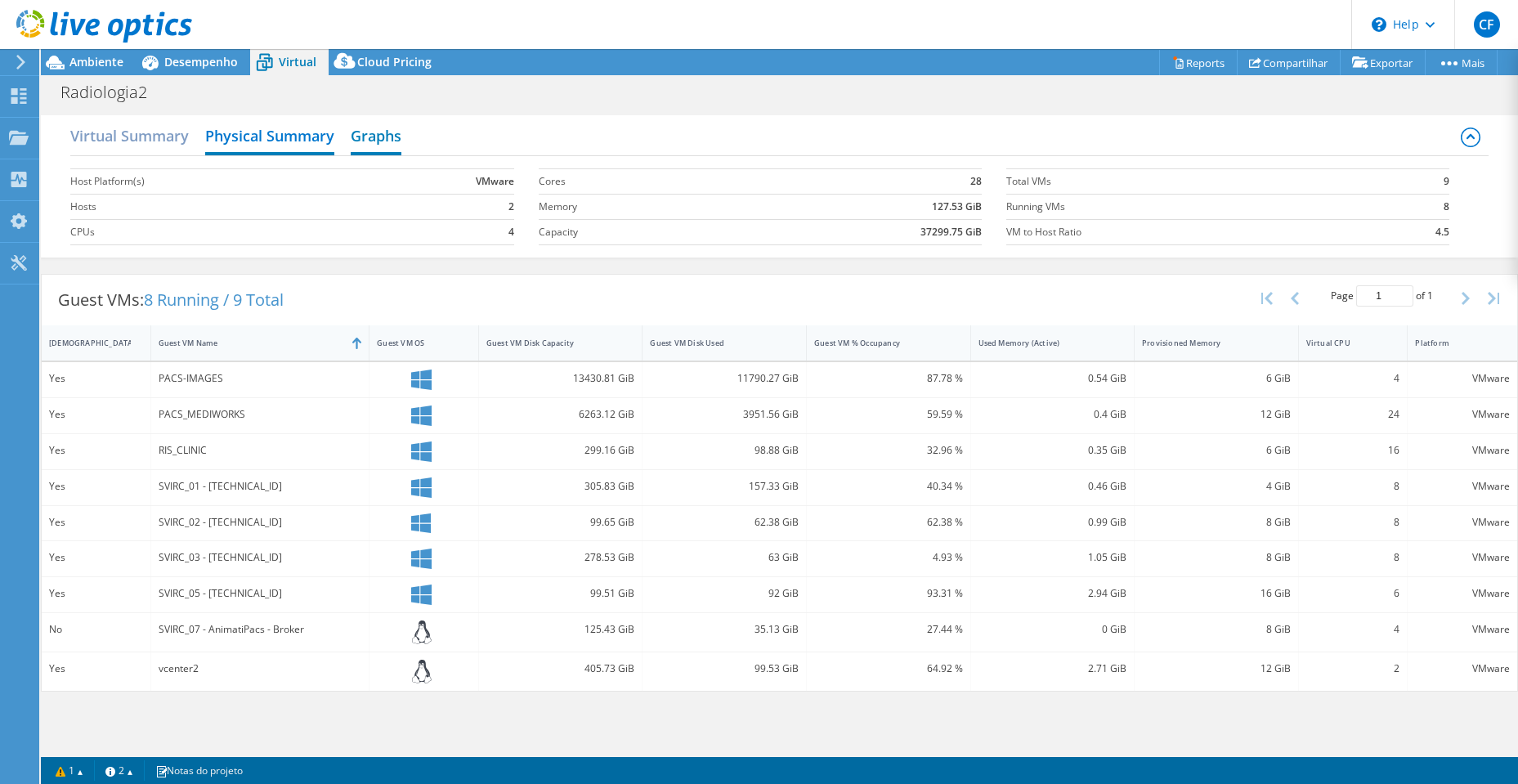
click at [380, 138] on h2 "Graphs" at bounding box center [375, 137] width 51 height 36
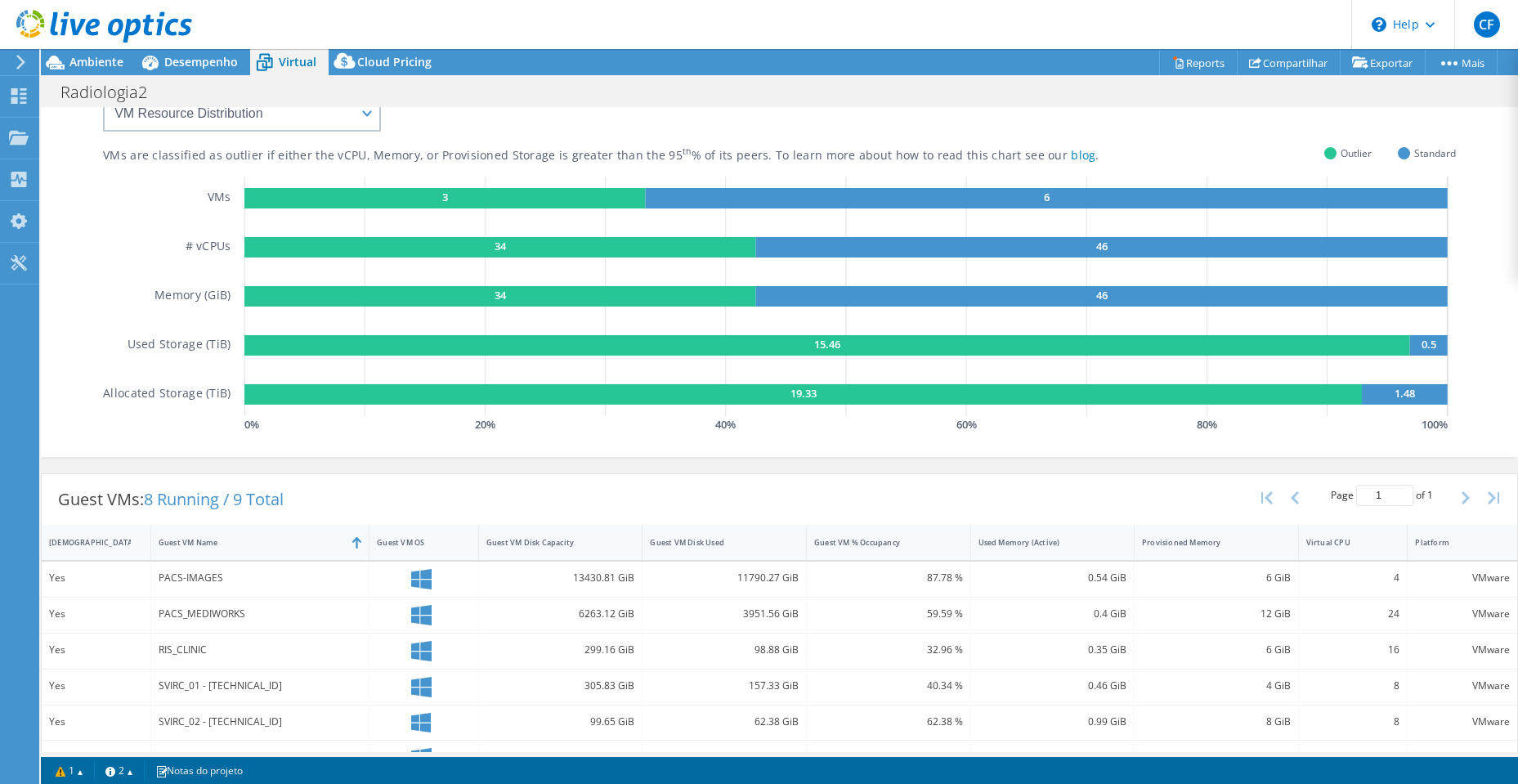
scroll to position [0, 0]
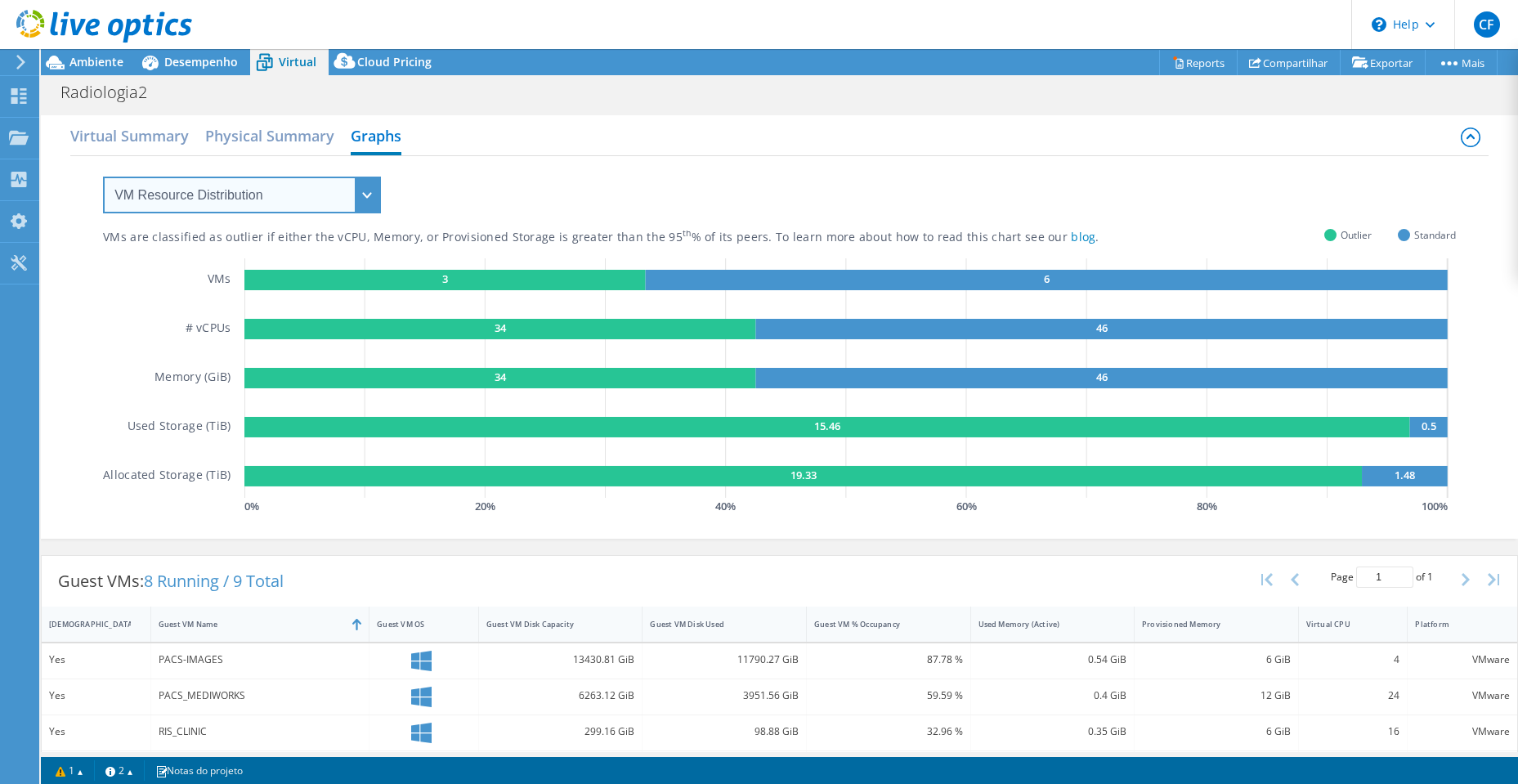
click at [256, 199] on select "VM Resource Distribution Provisioning Contrast Over Provisioning" at bounding box center [242, 194] width 278 height 37
click at [103, 176] on select "VM Resource Distribution Provisioning Contrast Over Provisioning" at bounding box center [242, 194] width 278 height 37
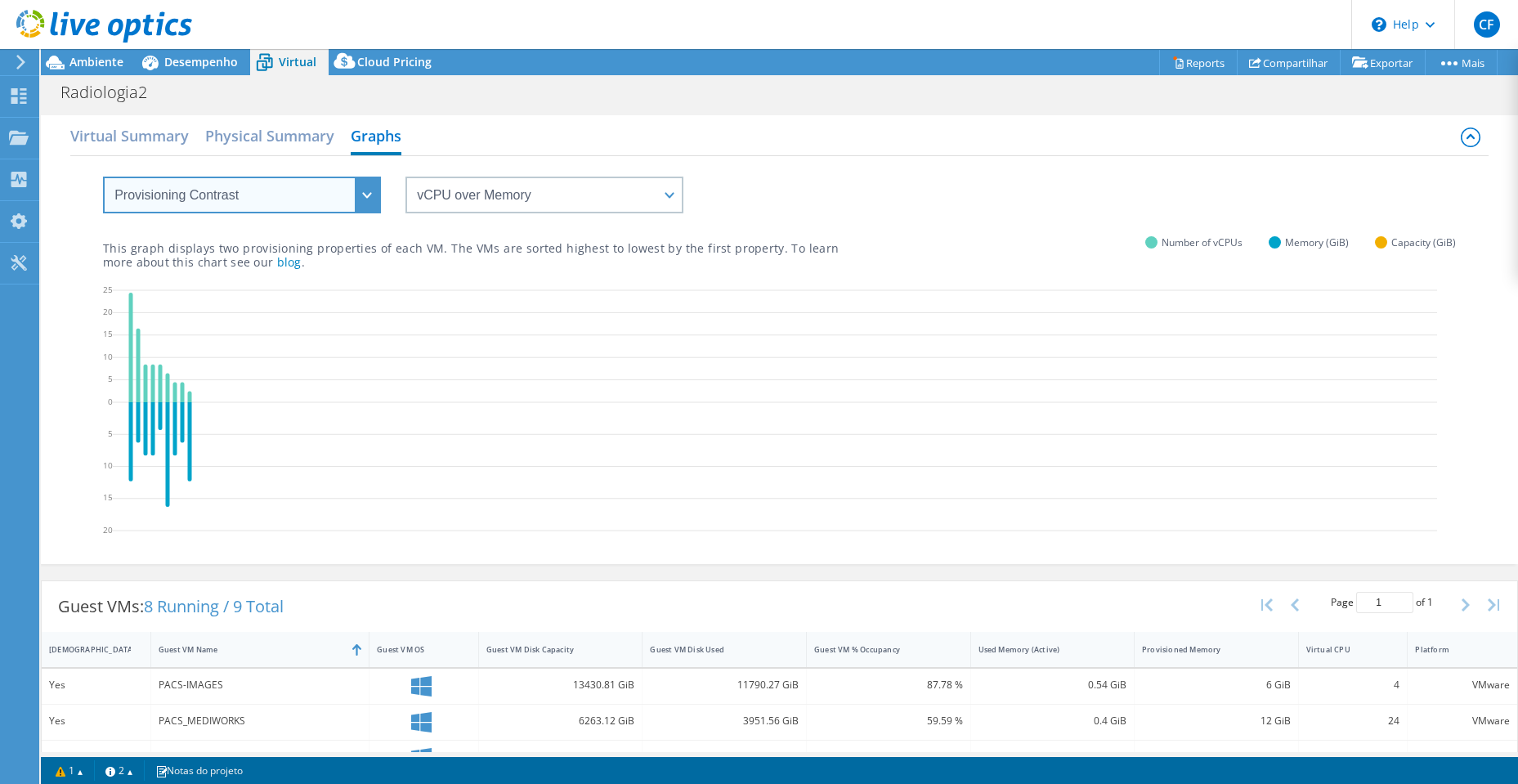
click at [233, 191] on select "VM Resource Distribution Provisioning Contrast Over Provisioning" at bounding box center [242, 194] width 278 height 37
click at [229, 201] on select "VM Resource Distribution Provisioning Contrast Over Provisioning" at bounding box center [242, 194] width 278 height 37
click at [103, 176] on select "VM Resource Distribution Provisioning Contrast Over Provisioning" at bounding box center [242, 194] width 278 height 37
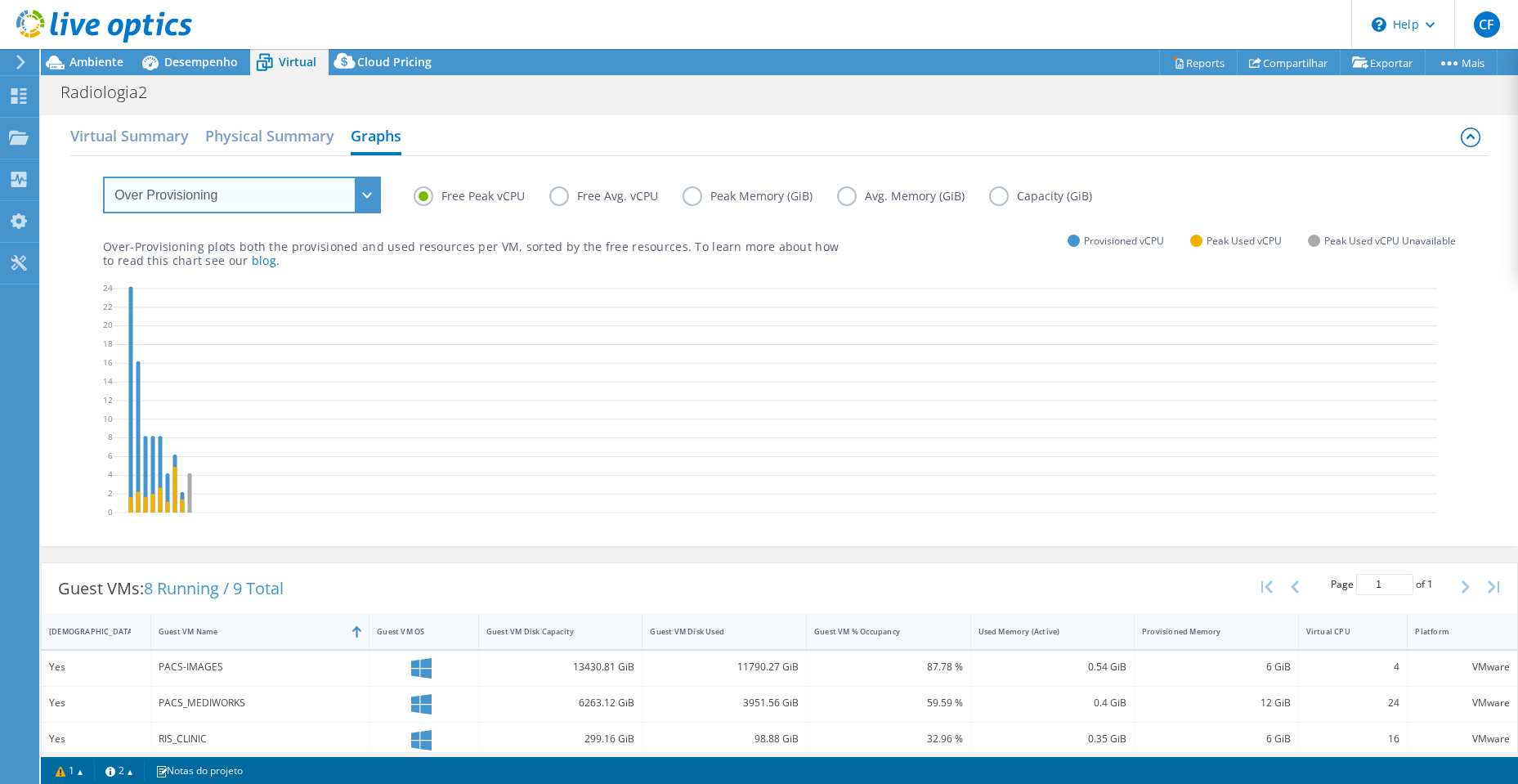
click at [243, 196] on select "VM Resource Distribution Provisioning Contrast Over Provisioning" at bounding box center [242, 194] width 278 height 37
select select "VM Resource Distribution"
click at [103, 176] on select "VM Resource Distribution Provisioning Contrast Over Provisioning" at bounding box center [242, 194] width 278 height 37
